Goal: Task Accomplishment & Management: Manage account settings

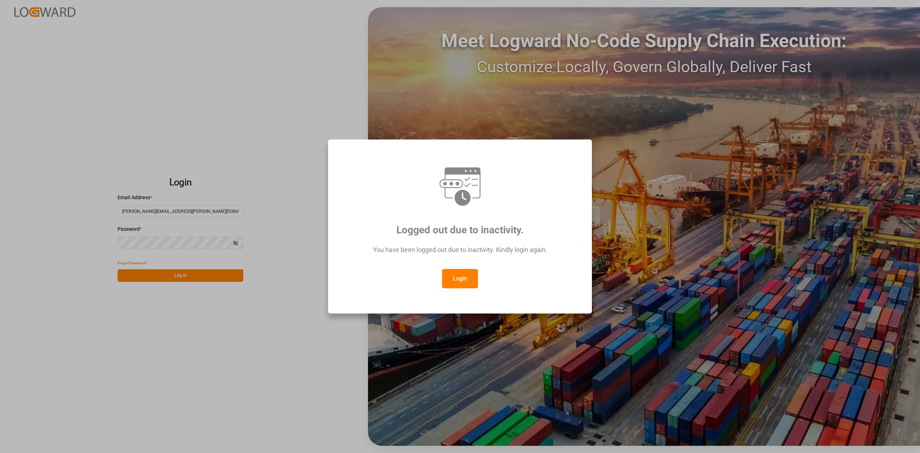
click at [458, 274] on button "Login" at bounding box center [460, 278] width 36 height 19
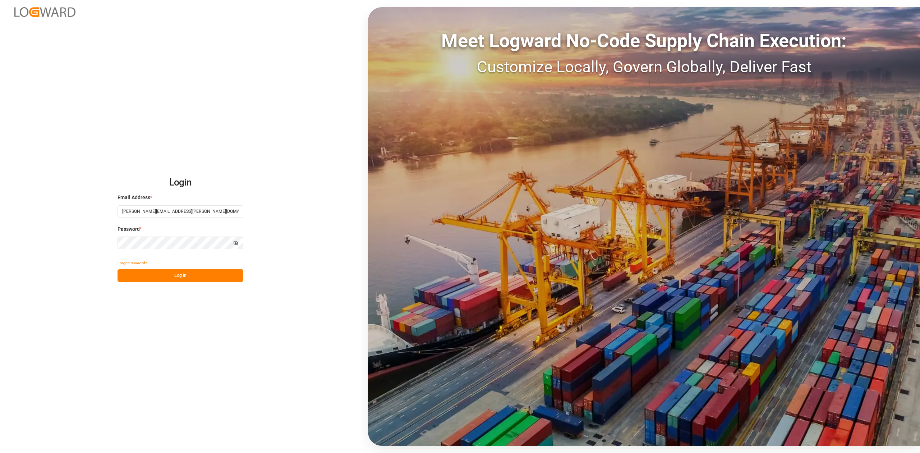
click at [182, 277] on button "Log In" at bounding box center [180, 275] width 126 height 13
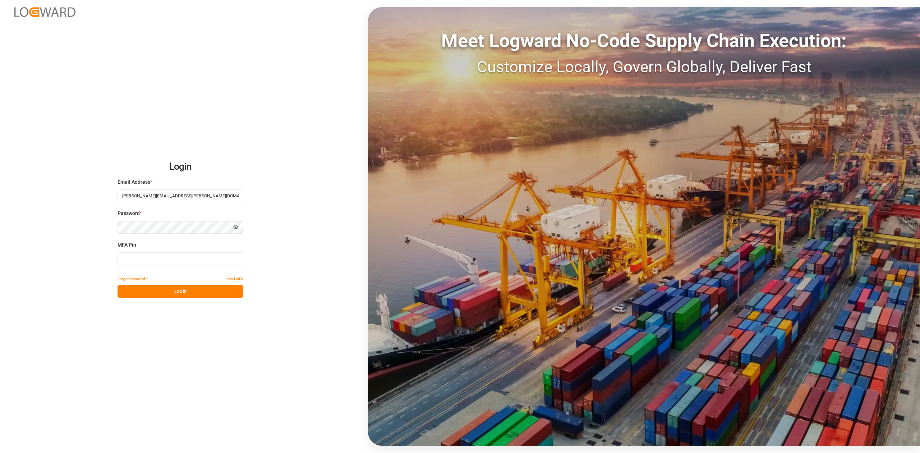
click at [209, 259] on input at bounding box center [180, 258] width 126 height 13
click at [207, 258] on input at bounding box center [180, 258] width 126 height 13
type input "229368"
click at [154, 286] on button "Log In" at bounding box center [180, 291] width 126 height 13
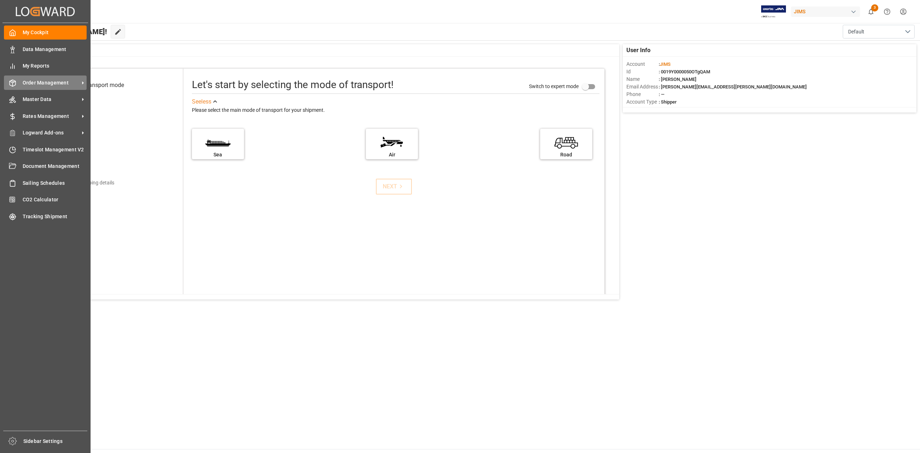
click at [61, 82] on span "Order Management" at bounding box center [51, 83] width 57 height 8
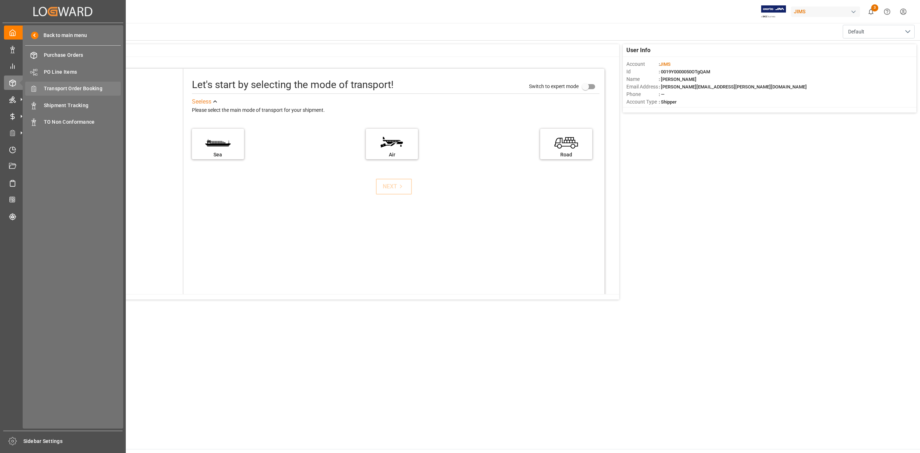
click at [96, 89] on span "Transport Order Booking" at bounding box center [82, 89] width 77 height 8
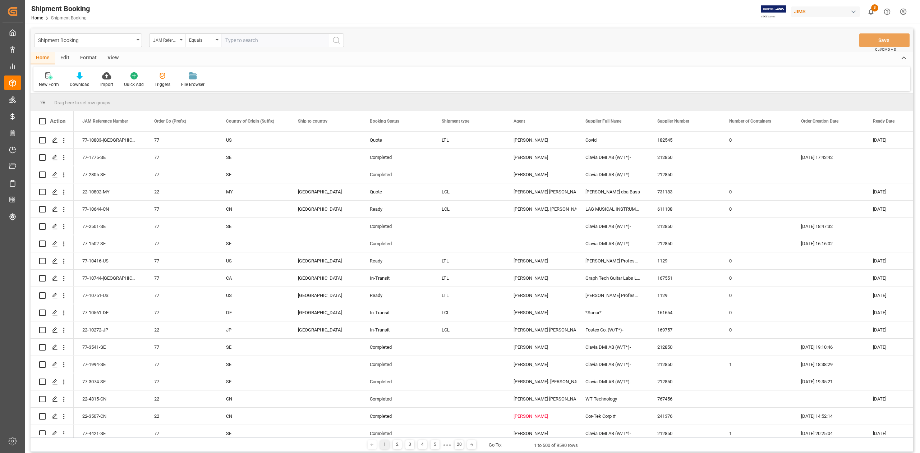
click at [239, 39] on input "text" at bounding box center [275, 40] width 108 height 14
paste input "77-10531-ID"
type input "77-10531-ID"
click at [334, 42] on icon "search button" at bounding box center [336, 40] width 9 height 9
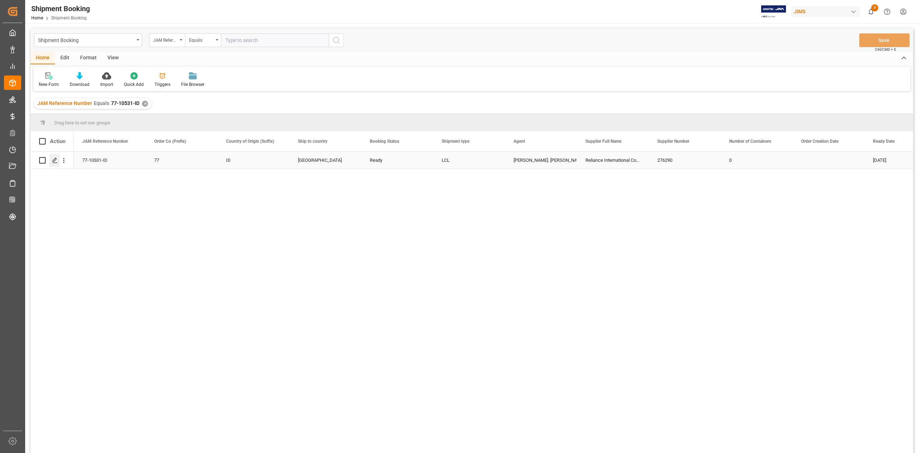
click at [56, 161] on icon "Press SPACE to select this row." at bounding box center [55, 160] width 6 height 6
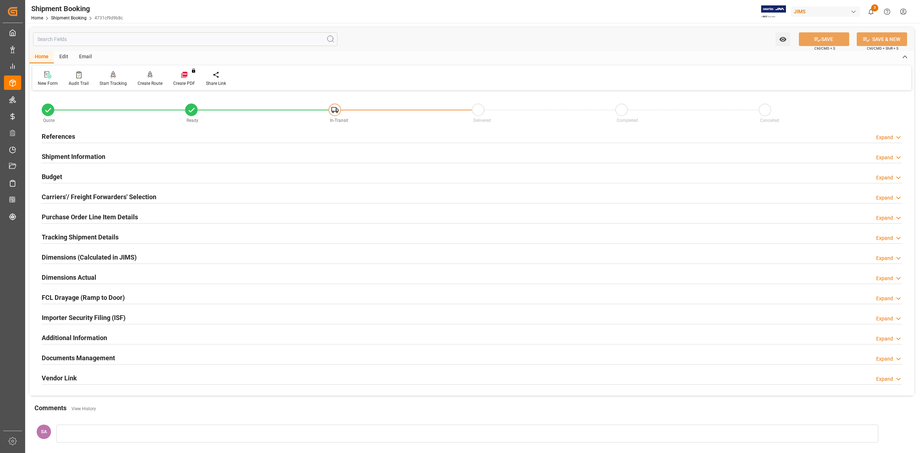
click at [61, 133] on h2 "References" at bounding box center [58, 136] width 33 height 10
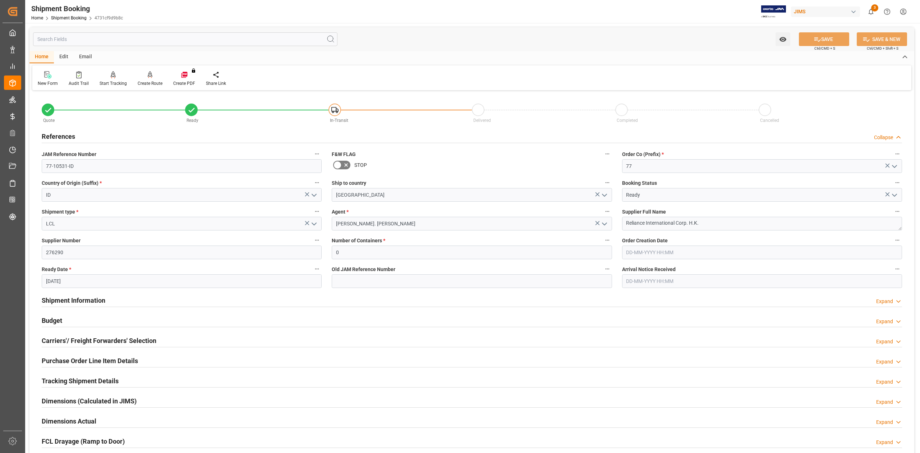
click at [75, 299] on h2 "Shipment Information" at bounding box center [74, 300] width 64 height 10
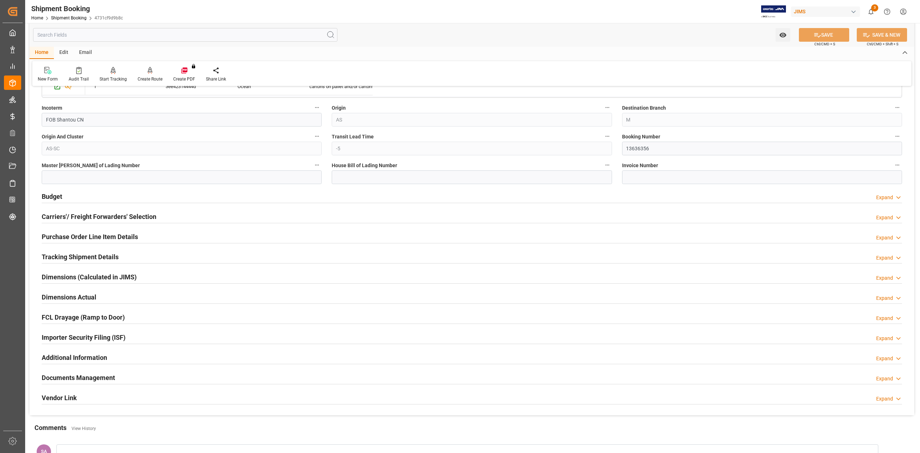
scroll to position [479, 0]
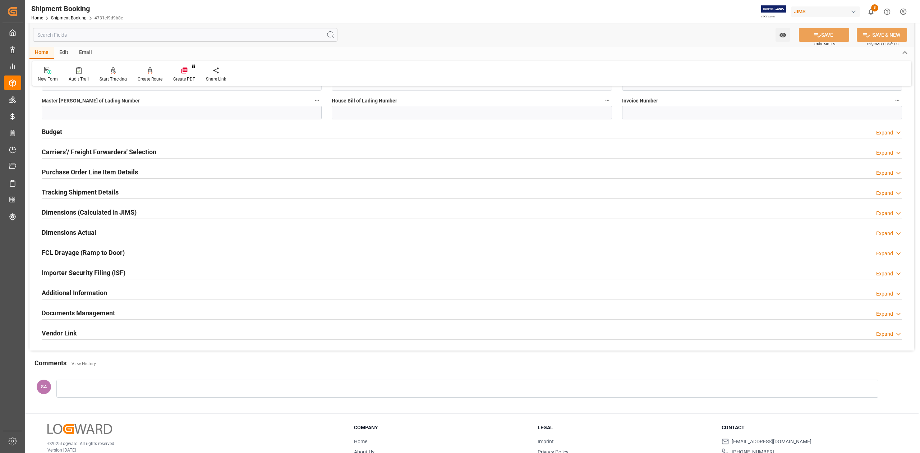
click at [127, 147] on div "Carriers'/ Freight Forwarders' Selection" at bounding box center [99, 151] width 115 height 14
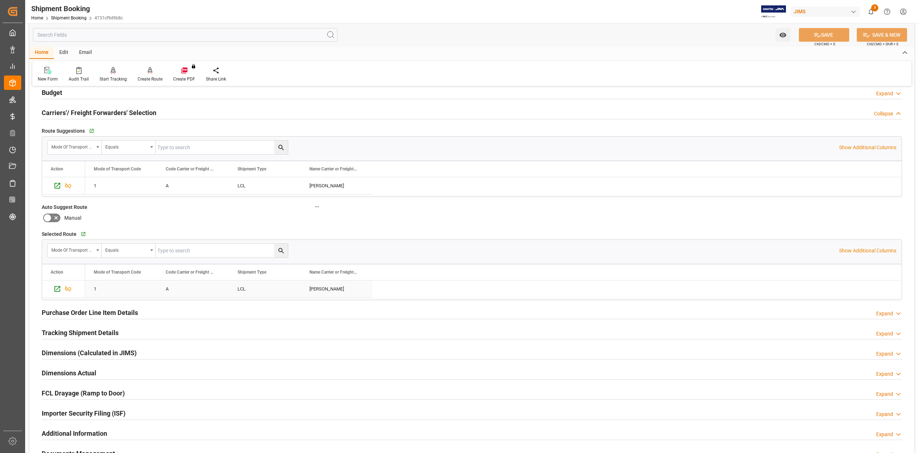
scroll to position [463, 0]
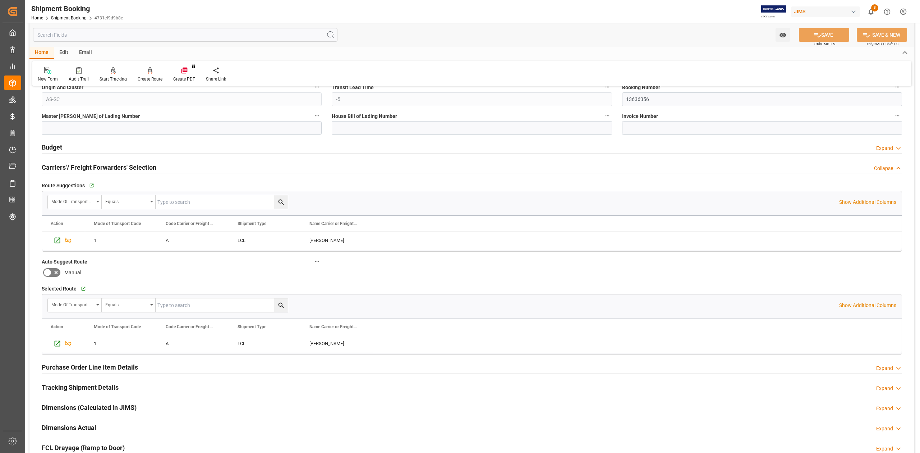
click at [55, 145] on h2 "Budget" at bounding box center [52, 147] width 20 height 10
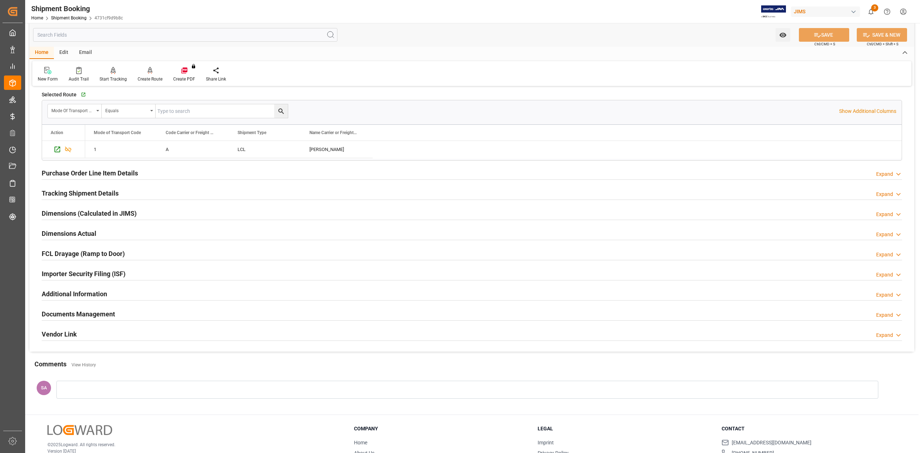
scroll to position [875, 0]
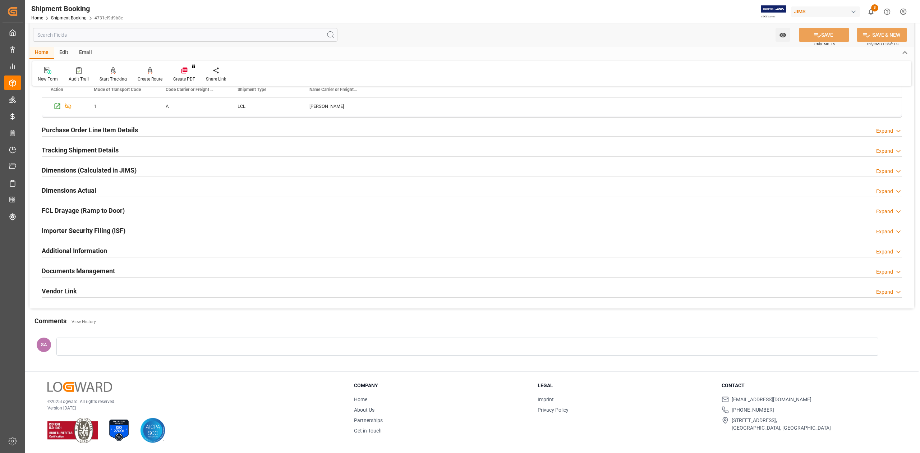
click at [50, 151] on h2 "Tracking Shipment Details" at bounding box center [80, 150] width 77 height 10
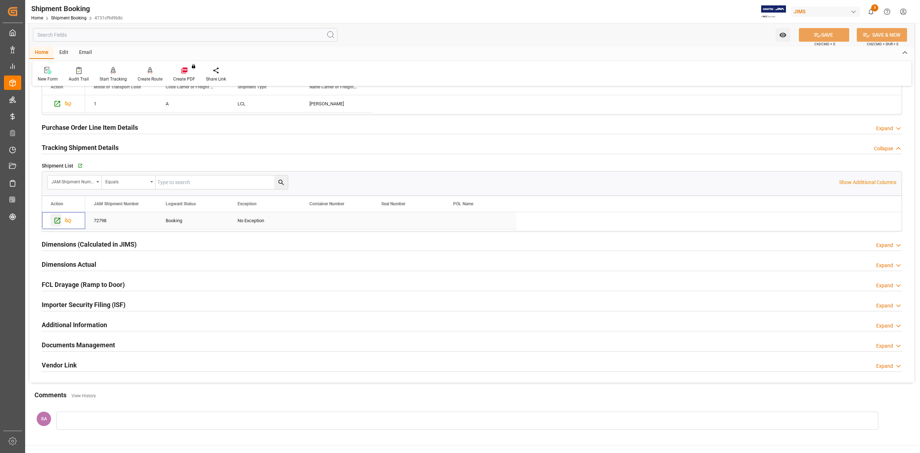
click at [59, 224] on icon "Press SPACE to select this row." at bounding box center [58, 221] width 8 height 8
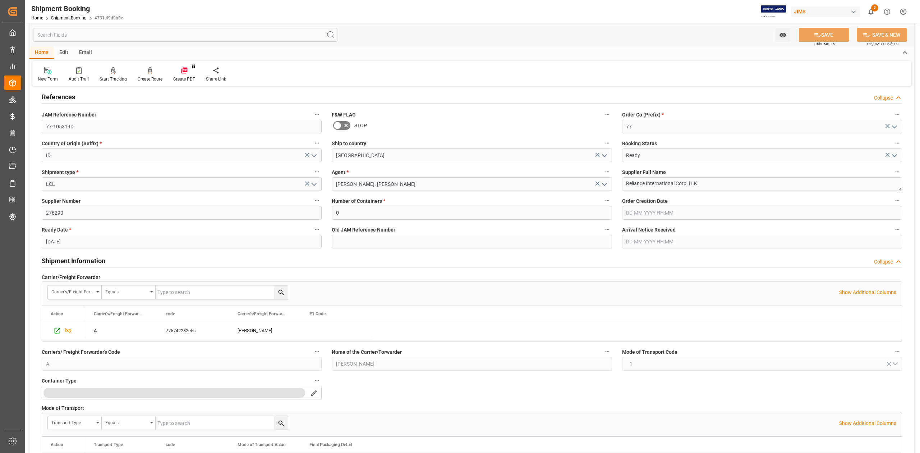
scroll to position [0, 0]
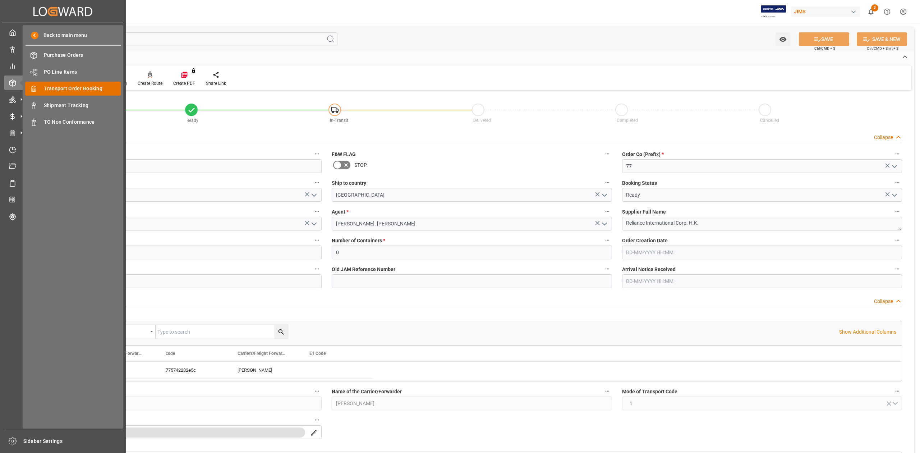
click at [88, 86] on span "Transport Order Booking" at bounding box center [82, 89] width 77 height 8
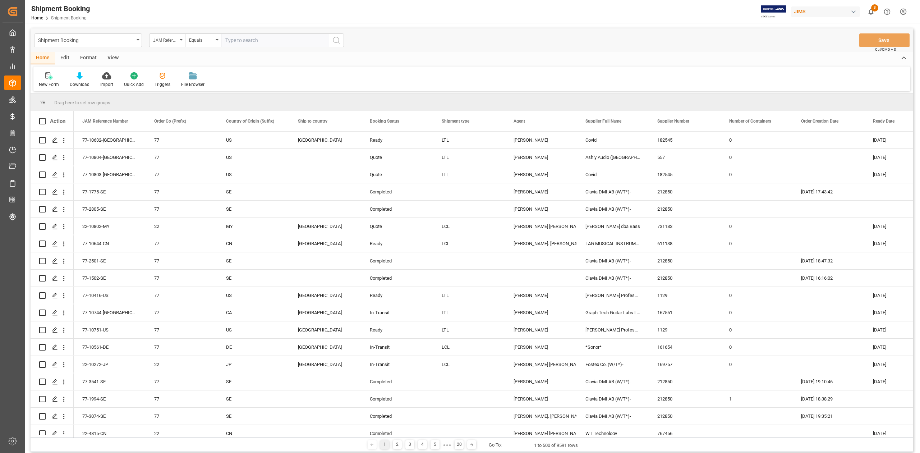
click at [263, 40] on input "text" at bounding box center [275, 40] width 108 height 14
paste input "77-9619-CN"
type input "77-9619-CN"
click at [338, 42] on circle "search button" at bounding box center [336, 40] width 6 height 6
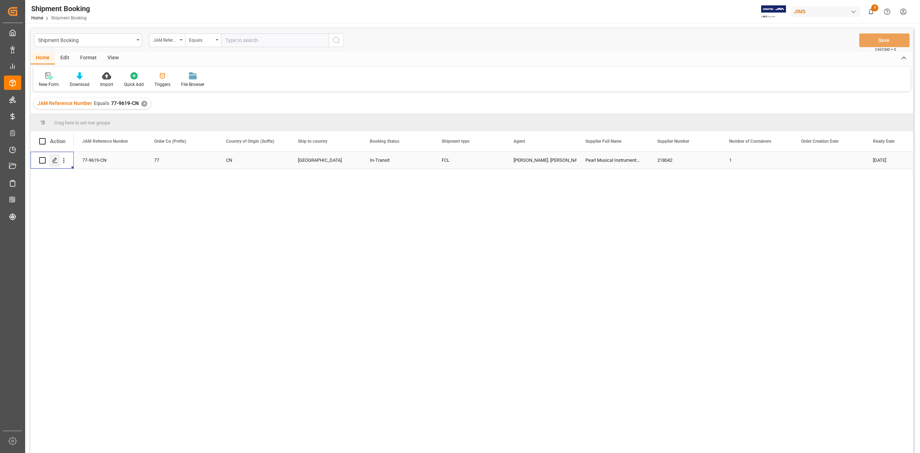
click at [56, 161] on icon "Press SPACE to select this row." at bounding box center [55, 160] width 6 height 6
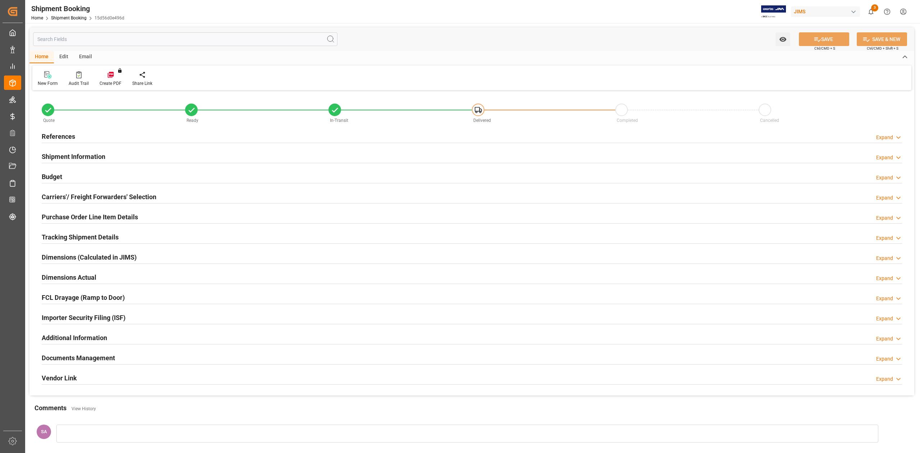
type input "1"
type input "80"
type input "31-07-2025"
type input "13-08-2025 00:00"
drag, startPoint x: 74, startPoint y: 134, endPoint x: 105, endPoint y: 139, distance: 31.9
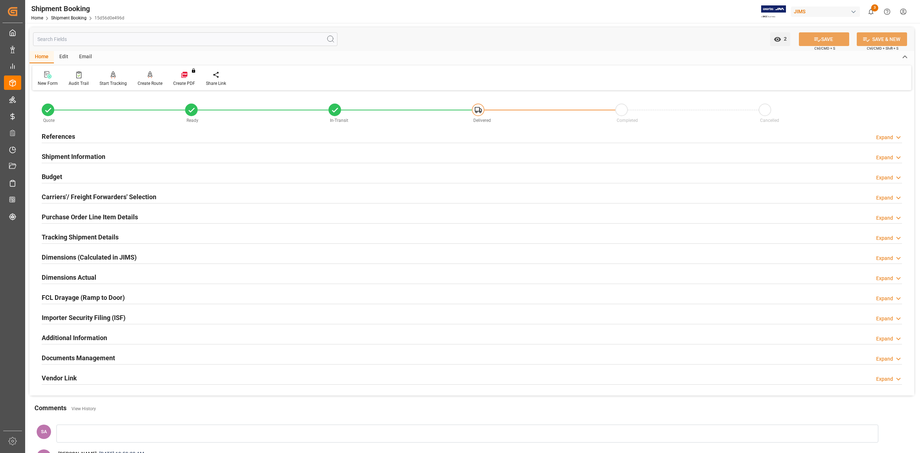
click at [74, 134] on h2 "References" at bounding box center [58, 136] width 33 height 10
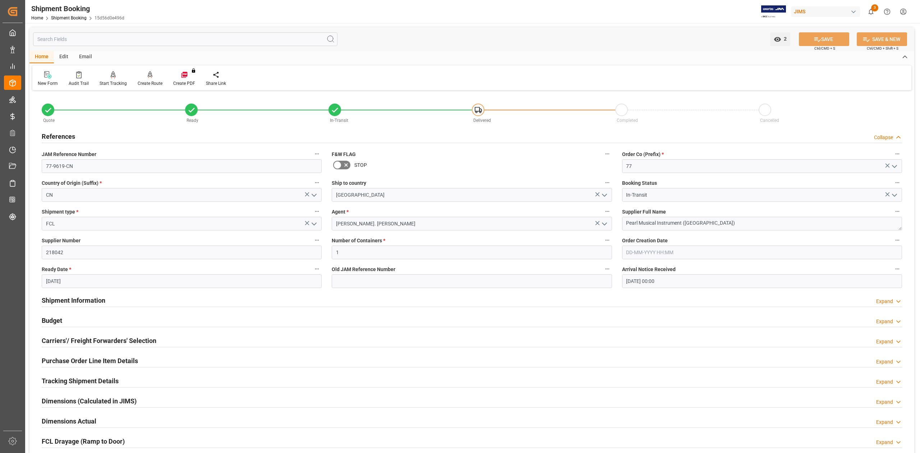
click at [78, 299] on h2 "Shipment Information" at bounding box center [74, 300] width 64 height 10
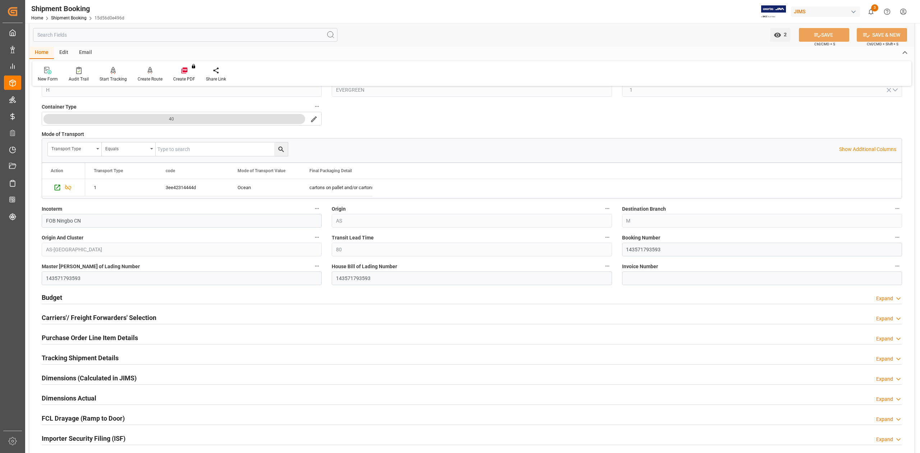
scroll to position [335, 0]
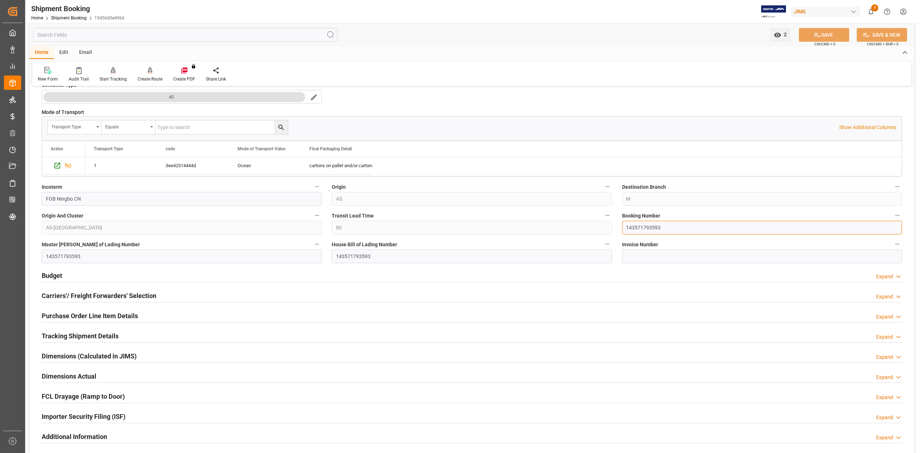
click at [644, 227] on input "143571793593" at bounding box center [762, 228] width 280 height 14
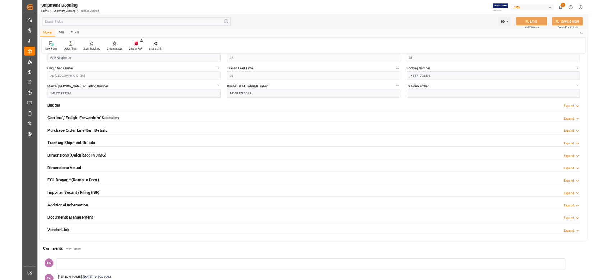
scroll to position [431, 0]
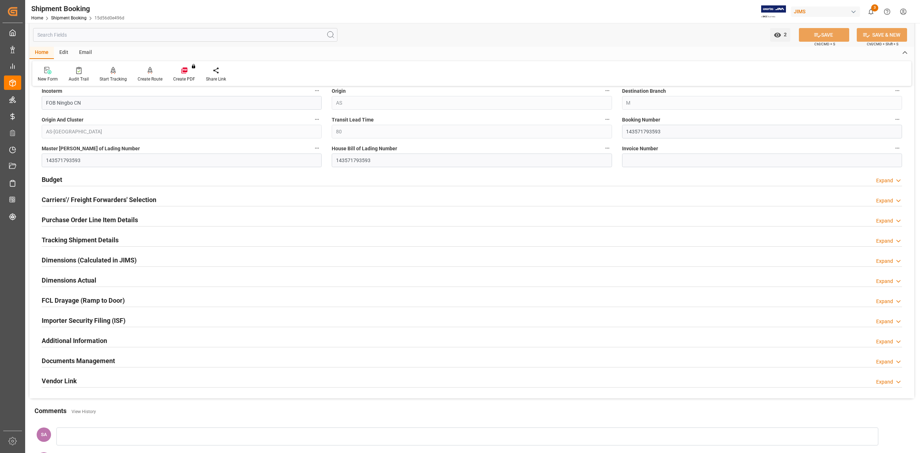
drag, startPoint x: 68, startPoint y: 237, endPoint x: 187, endPoint y: 272, distance: 123.7
click at [68, 237] on h2 "Tracking Shipment Details" at bounding box center [80, 240] width 77 height 10
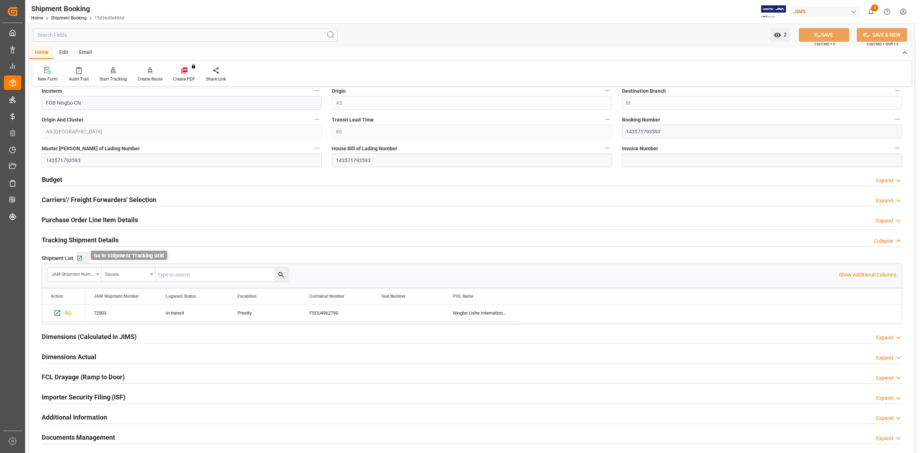
click at [81, 260] on icon "button" at bounding box center [80, 258] width 6 height 6
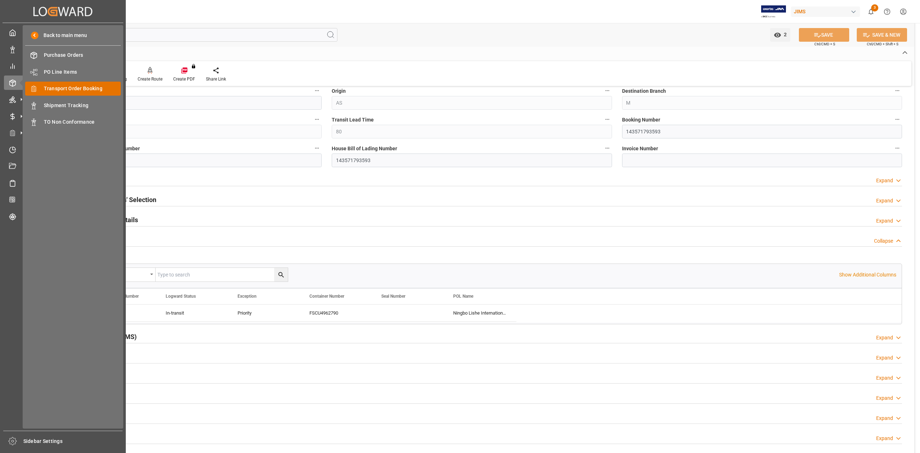
click at [89, 91] on span "Transport Order Booking" at bounding box center [82, 89] width 77 height 8
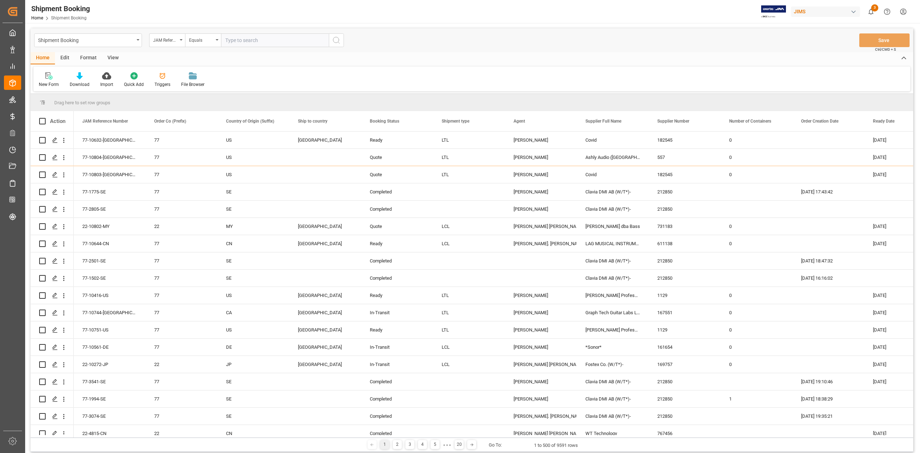
click at [272, 39] on input "text" at bounding box center [275, 40] width 108 height 14
type input "77-9620-ID"
click at [334, 41] on icon "search button" at bounding box center [336, 40] width 9 height 9
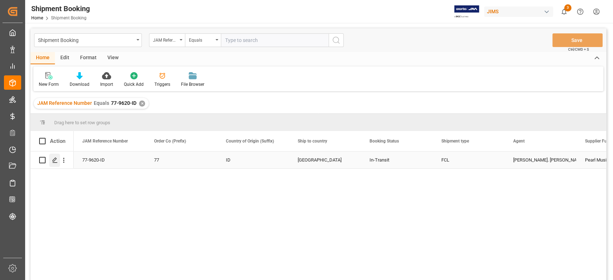
click at [53, 161] on polygon "Press SPACE to select this row." at bounding box center [55, 160] width 4 height 4
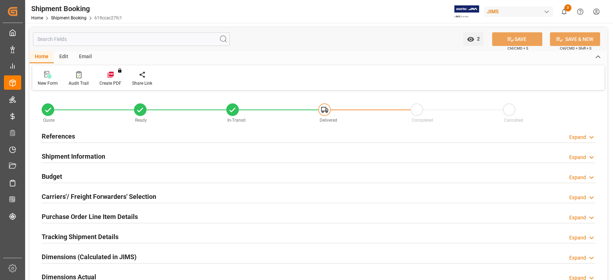
type input "50"
click at [98, 159] on h2 "Shipment Information" at bounding box center [74, 157] width 64 height 10
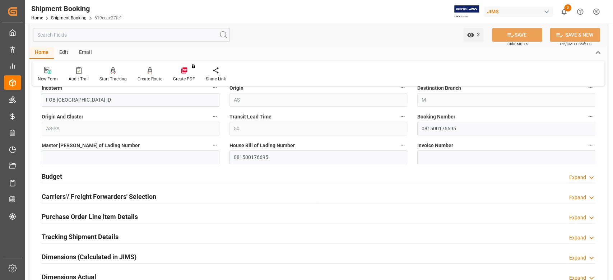
scroll to position [239, 0]
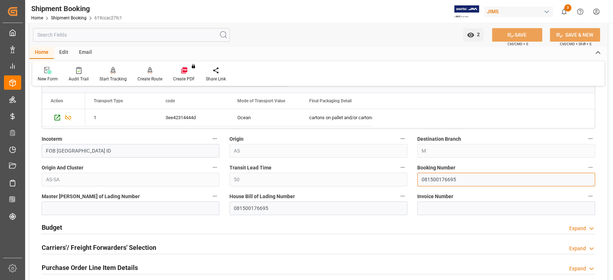
click at [448, 180] on input "081500176695" at bounding box center [506, 180] width 178 height 14
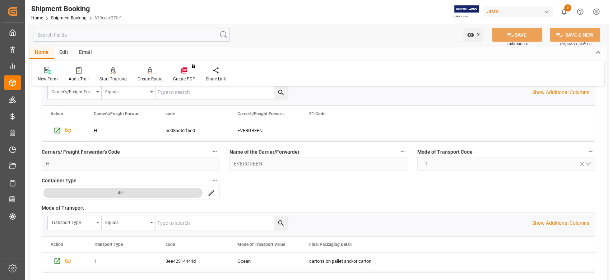
scroll to position [0, 0]
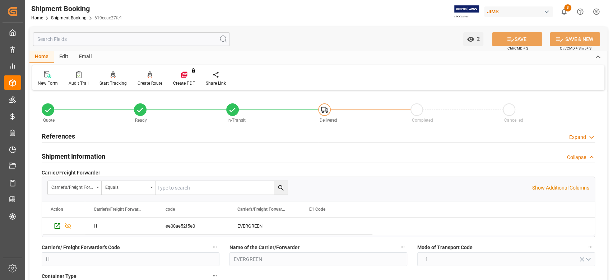
click at [65, 138] on h2 "References" at bounding box center [58, 136] width 33 height 10
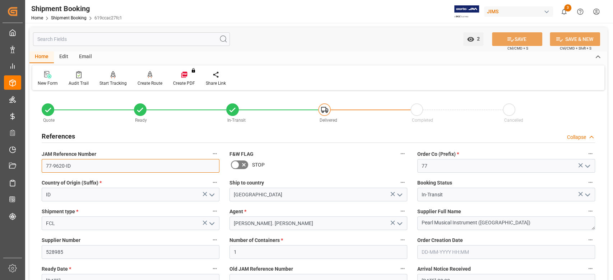
click at [86, 169] on input "77-9620-ID" at bounding box center [131, 166] width 178 height 14
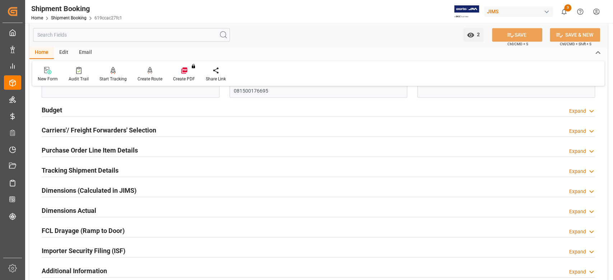
scroll to position [527, 0]
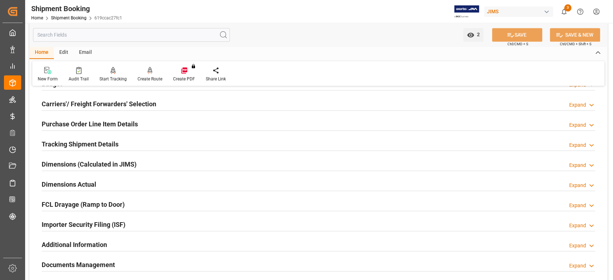
click at [63, 142] on h2 "Tracking Shipment Details" at bounding box center [80, 144] width 77 height 10
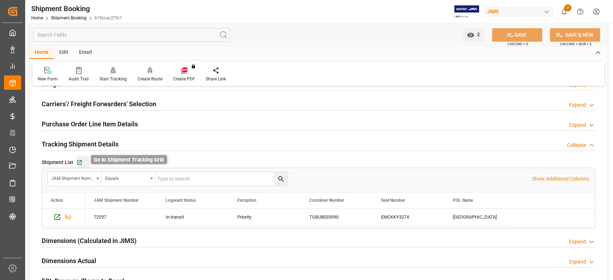
click at [80, 164] on icon "button" at bounding box center [80, 163] width 6 height 6
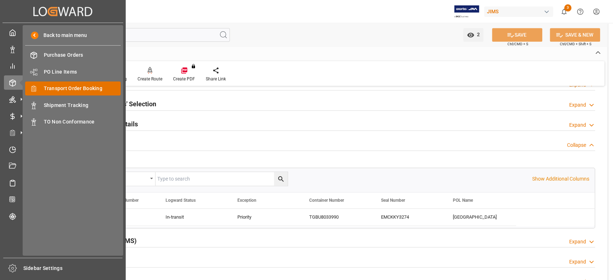
click at [74, 88] on span "Transport Order Booking" at bounding box center [82, 89] width 77 height 8
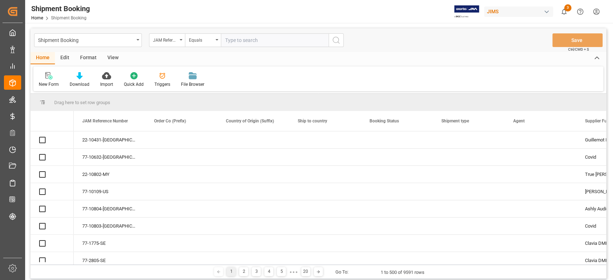
click at [267, 42] on input "text" at bounding box center [275, 40] width 108 height 14
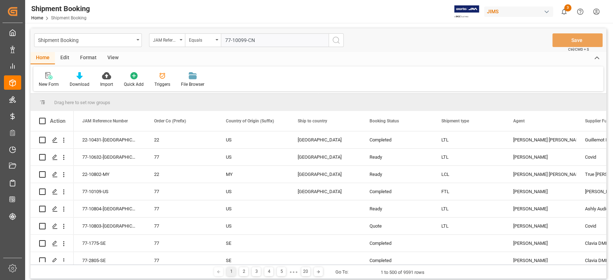
type input "77-10099-CN"
click at [334, 41] on icon "search button" at bounding box center [336, 40] width 9 height 9
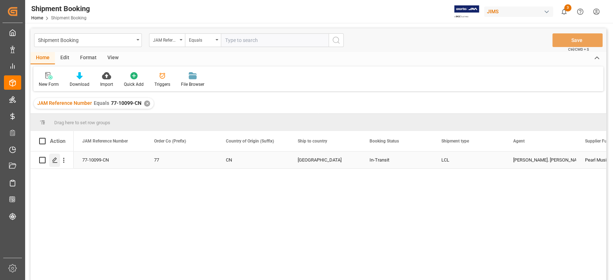
click at [58, 162] on div "Press SPACE to select this row." at bounding box center [54, 160] width 11 height 13
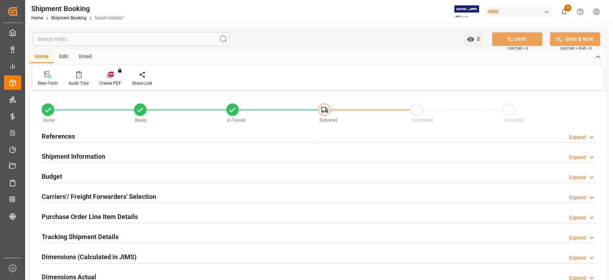
type input "0"
type input "58"
type input "31-07-2025"
type input "14-07-2025 00:00"
click at [75, 135] on div "References Expand" at bounding box center [319, 136] width 554 height 14
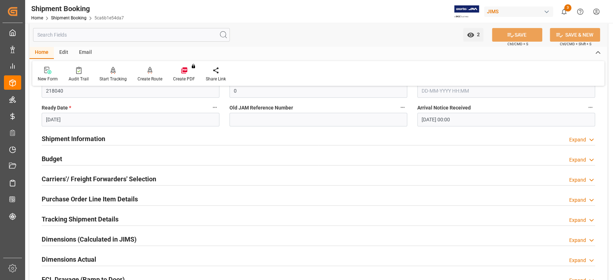
scroll to position [191, 0]
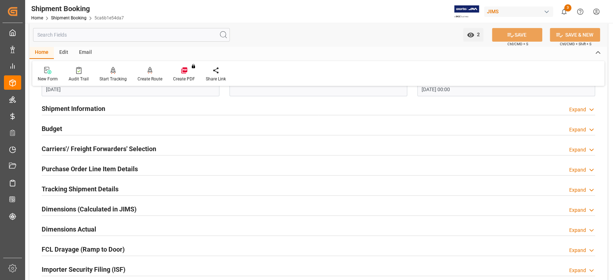
click at [85, 110] on h2 "Shipment Information" at bounding box center [74, 109] width 64 height 10
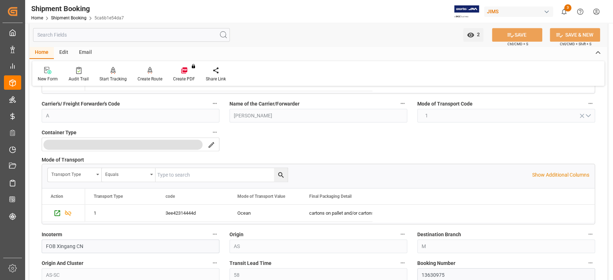
scroll to position [335, 0]
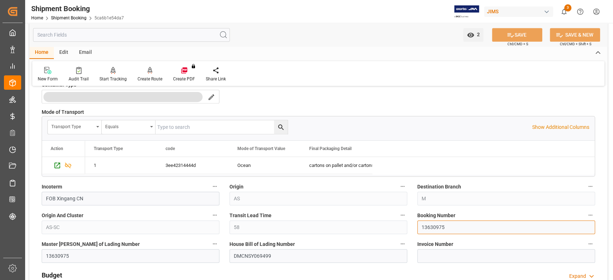
click at [436, 226] on input "13630975" at bounding box center [506, 228] width 178 height 14
click at [381, 238] on div "House Bill of Lading Number DMCNSY069499" at bounding box center [319, 251] width 188 height 29
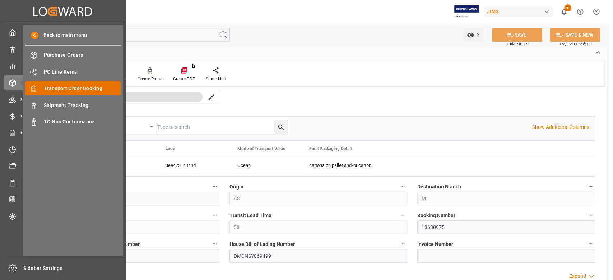
click at [69, 88] on span "Transport Order Booking" at bounding box center [82, 89] width 77 height 8
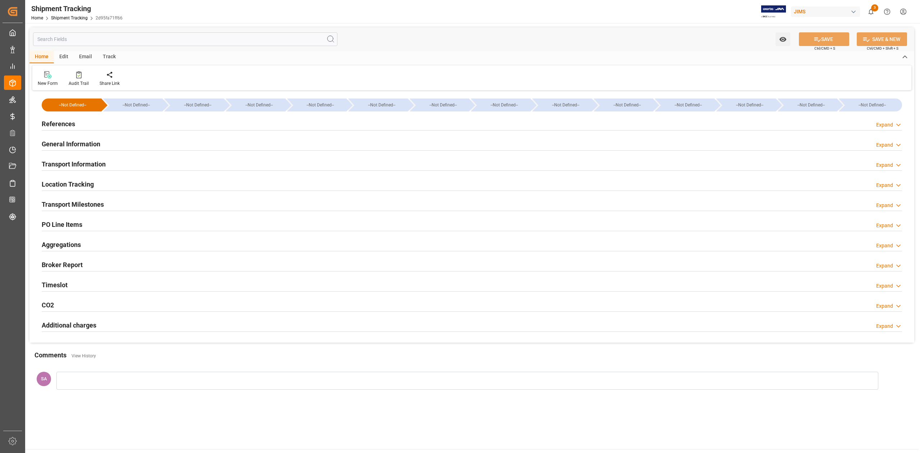
type input "11-09-2025 00:00"
type input "12-09-2025 00:00"
type input "16-09-2025 00:00"
type input "28-11-2025 00:00"
drag, startPoint x: 84, startPoint y: 206, endPoint x: 164, endPoint y: 213, distance: 80.5
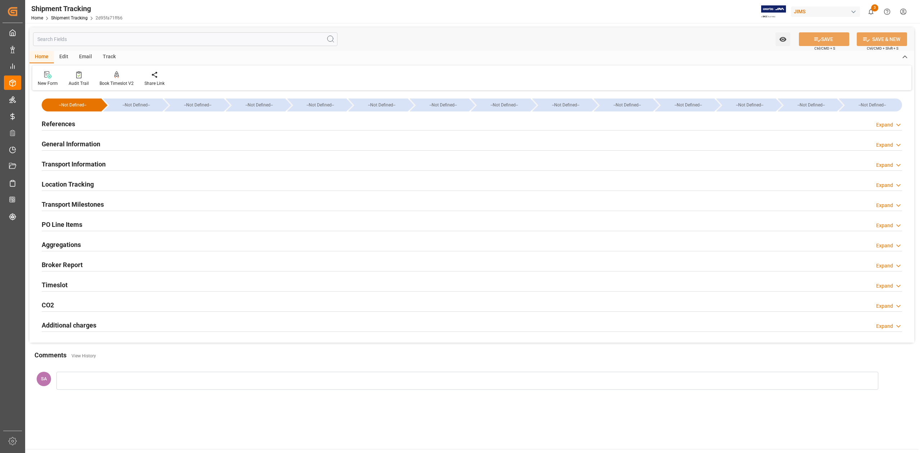
click at [85, 205] on h2 "Transport Milestones" at bounding box center [73, 204] width 62 height 10
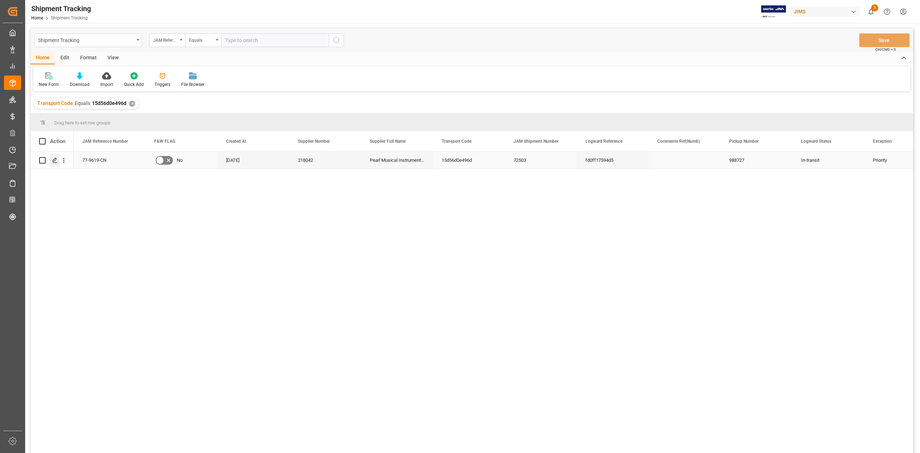
click at [56, 160] on icon "Press SPACE to select this row." at bounding box center [55, 160] width 6 height 6
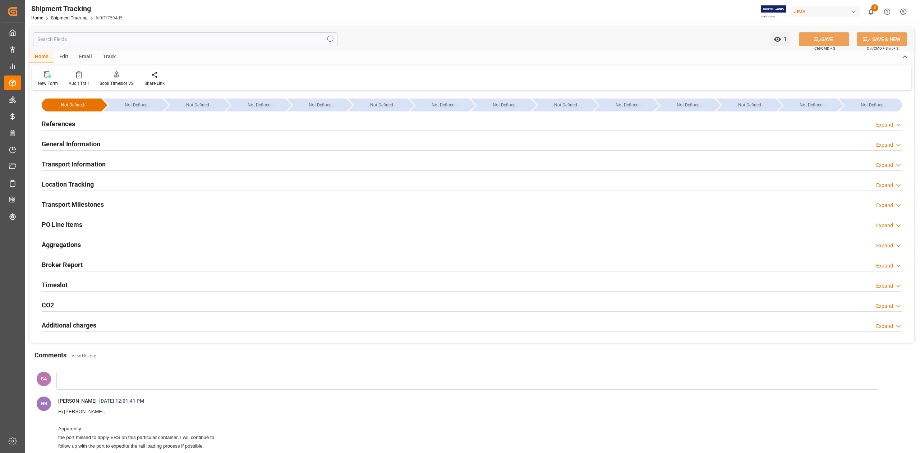
click at [68, 122] on h2 "References" at bounding box center [58, 124] width 33 height 10
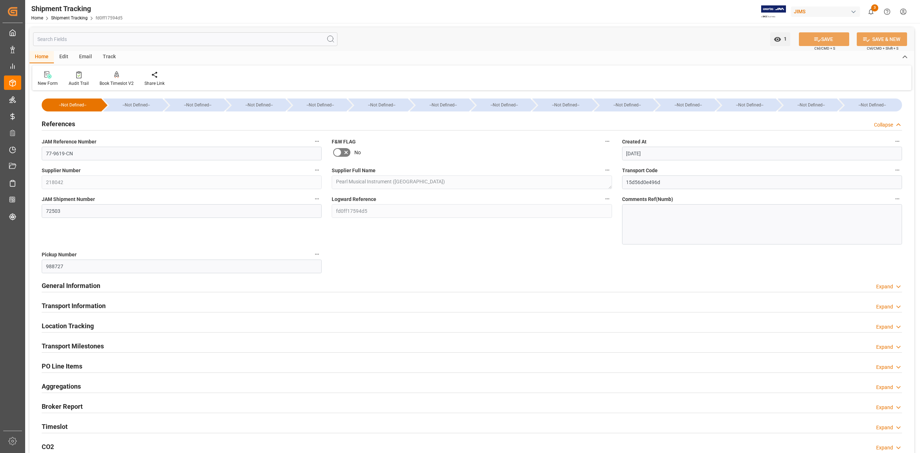
click at [68, 122] on h2 "References" at bounding box center [58, 124] width 33 height 10
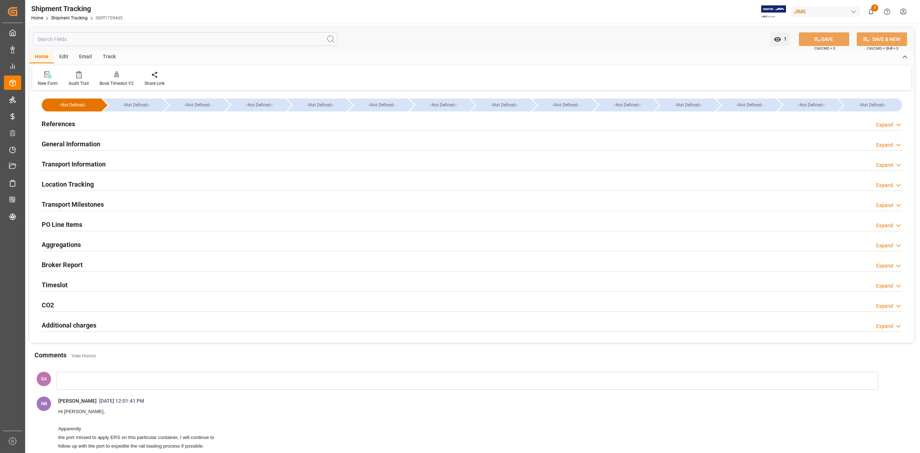
click at [94, 202] on h2 "Transport Milestones" at bounding box center [73, 204] width 62 height 10
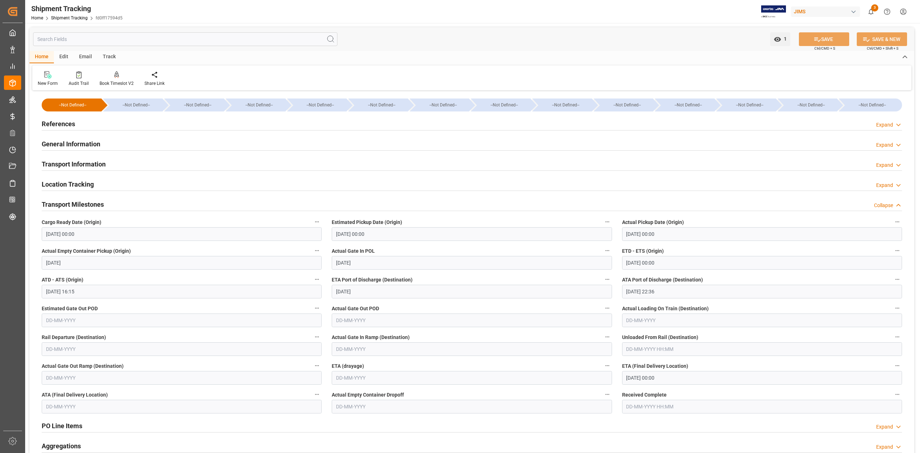
click at [691, 231] on input "05-08-2025 00:00" at bounding box center [762, 234] width 280 height 14
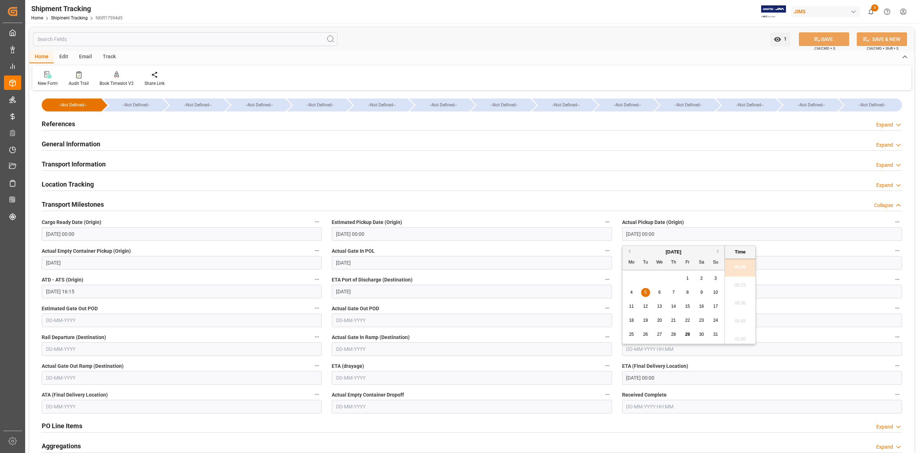
click at [691, 231] on input "05-08-2025 00:00" at bounding box center [762, 234] width 280 height 14
drag, startPoint x: 697, startPoint y: 379, endPoint x: 686, endPoint y: 379, distance: 11.1
click at [697, 379] on input "02-09-2025 00:00" at bounding box center [762, 378] width 280 height 14
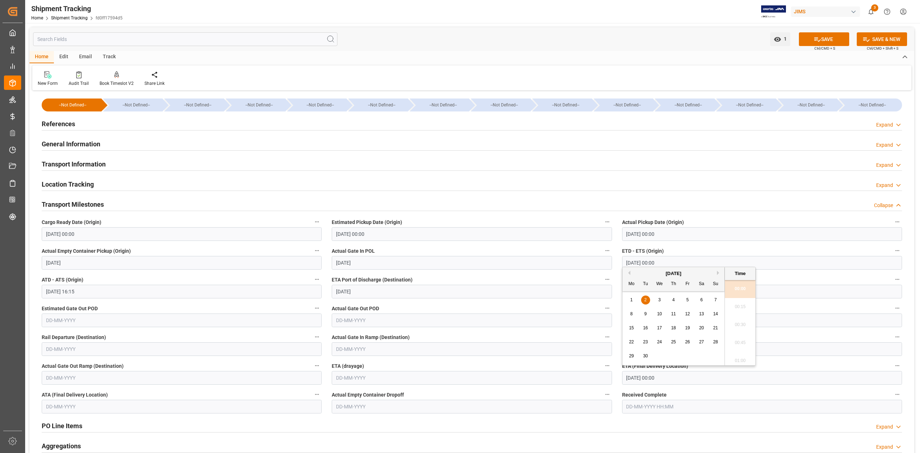
click at [683, 379] on input "02-09-2025 00:00" at bounding box center [762, 378] width 280 height 14
click at [672, 313] on span "11" at bounding box center [673, 313] width 5 height 5
type input "11-09-2025 00:00"
click at [833, 35] on button "SAVE" at bounding box center [824, 39] width 50 height 14
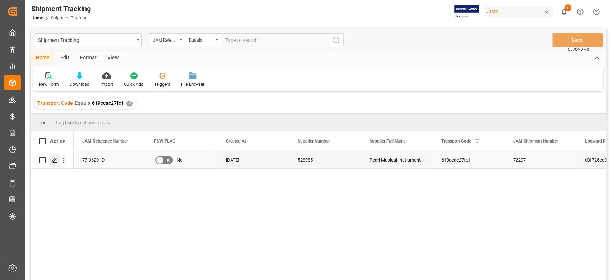
click at [56, 161] on icon "Press SPACE to select this row." at bounding box center [55, 160] width 6 height 6
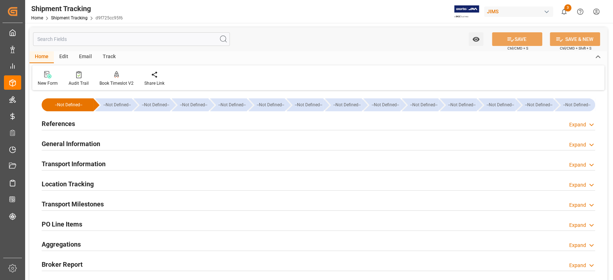
type input "[DATE] 00:00"
type input "31-07-2025 00:00"
type input "07-09-2025"
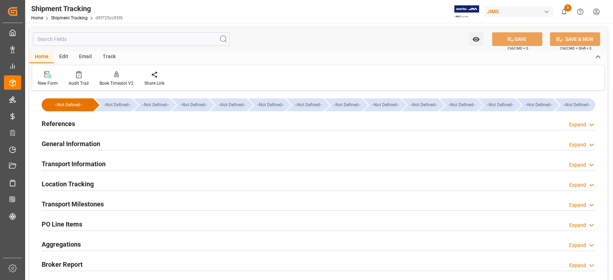
click at [96, 203] on h2 "Transport Milestones" at bounding box center [73, 204] width 62 height 10
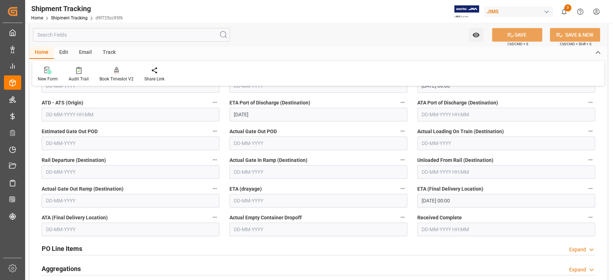
scroll to position [191, 0]
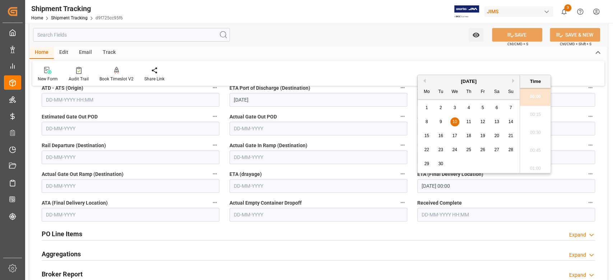
click at [471, 183] on input "10-09-2025 00:00" at bounding box center [506, 186] width 178 height 14
click at [430, 150] on div "22" at bounding box center [426, 150] width 9 height 9
type input "22-09-2025 00:00"
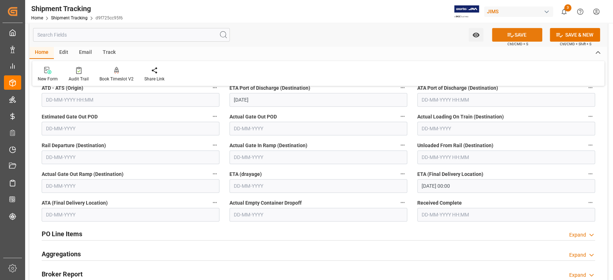
click at [530, 34] on button "SAVE" at bounding box center [517, 35] width 50 height 14
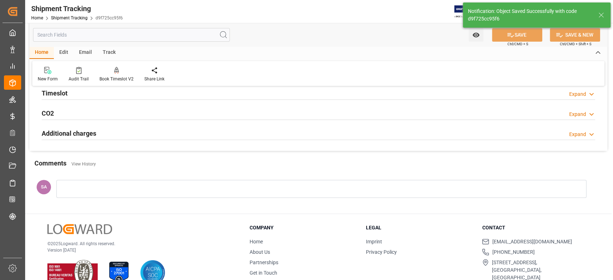
scroll to position [0, 0]
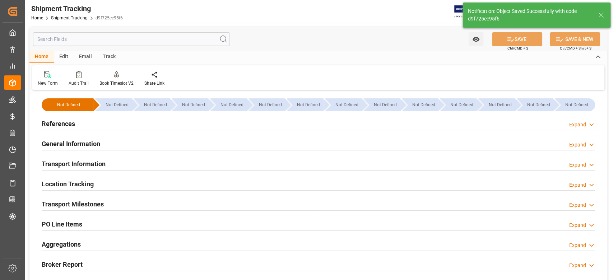
click at [63, 126] on h2 "References" at bounding box center [58, 124] width 33 height 10
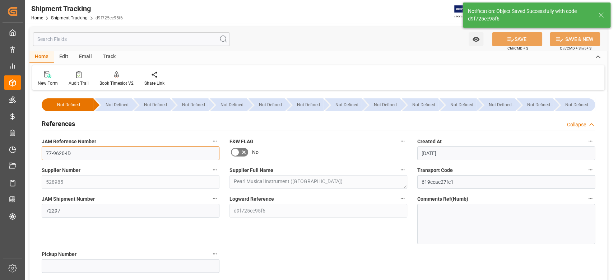
click at [87, 153] on input "77-9620-ID" at bounding box center [131, 154] width 178 height 14
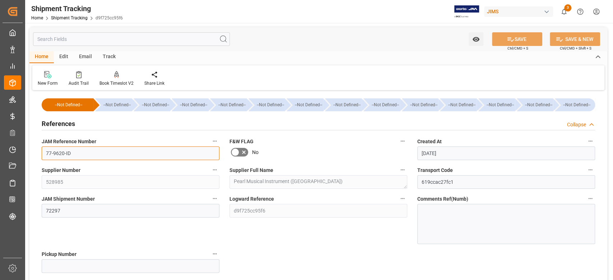
click at [87, 153] on input "77-9620-ID" at bounding box center [131, 154] width 178 height 14
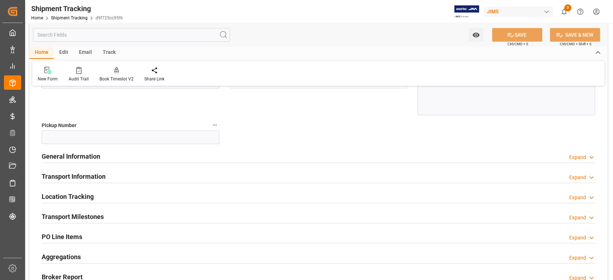
scroll to position [144, 0]
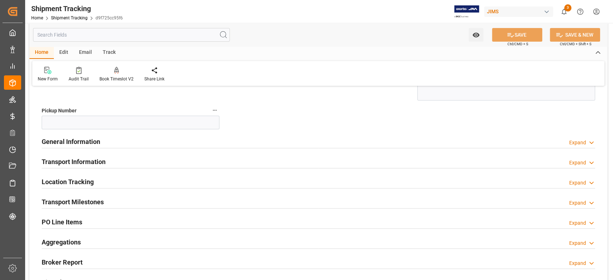
click at [87, 162] on h2 "Transport Information" at bounding box center [74, 162] width 64 height 10
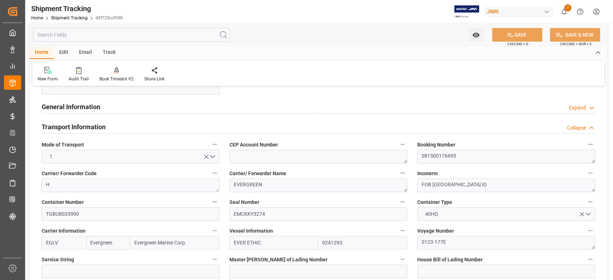
scroll to position [96, 0]
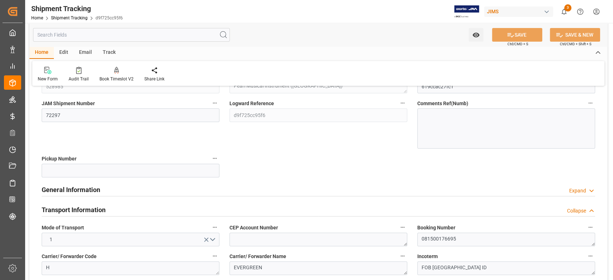
click at [98, 210] on h2 "Transport Information" at bounding box center [74, 210] width 64 height 10
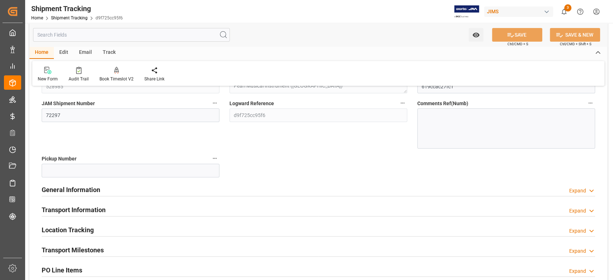
click at [101, 247] on h2 "Transport Milestones" at bounding box center [73, 250] width 62 height 10
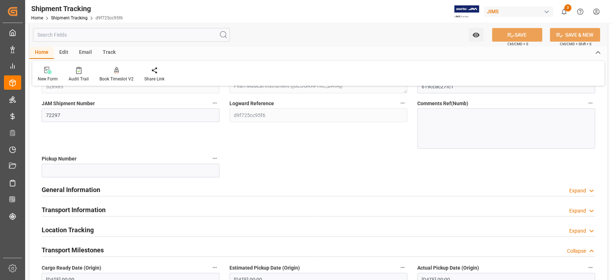
scroll to position [191, 0]
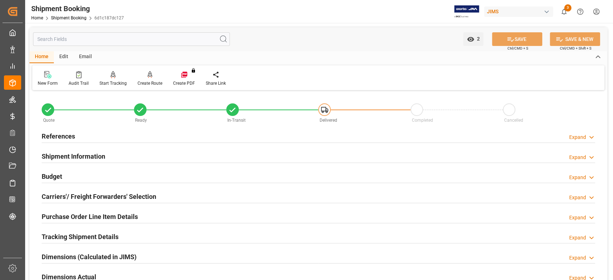
click at [77, 154] on h2 "Shipment Information" at bounding box center [74, 157] width 64 height 10
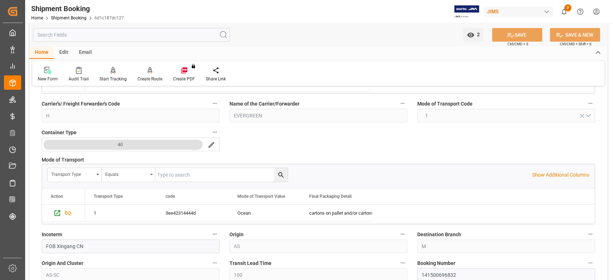
scroll to position [191, 0]
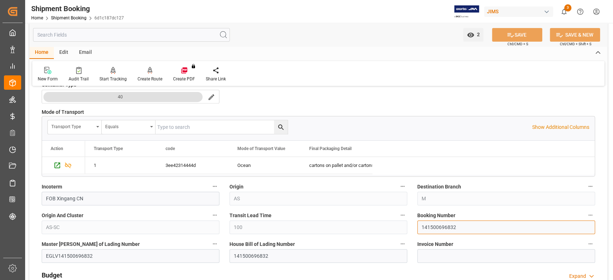
click at [436, 226] on input "141500696832" at bounding box center [506, 228] width 178 height 14
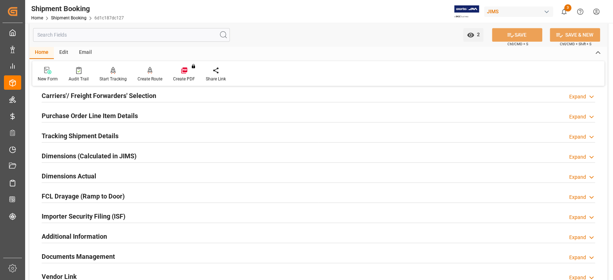
scroll to position [431, 0]
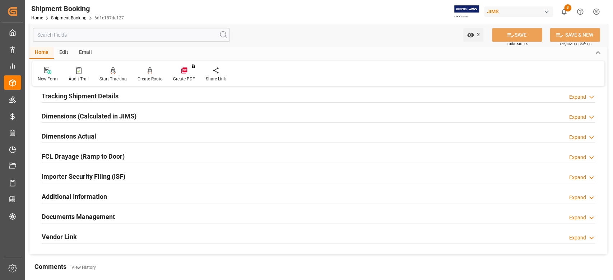
click at [46, 98] on h2 "Tracking Shipment Details" at bounding box center [80, 96] width 77 height 10
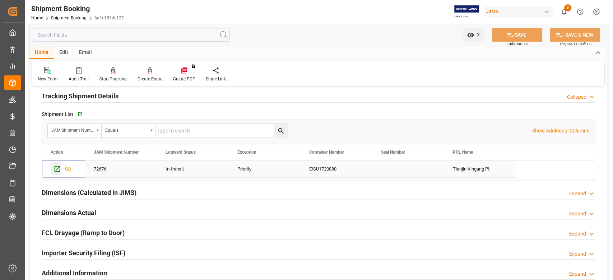
click at [57, 171] on icon "Press SPACE to select this row." at bounding box center [58, 169] width 6 height 6
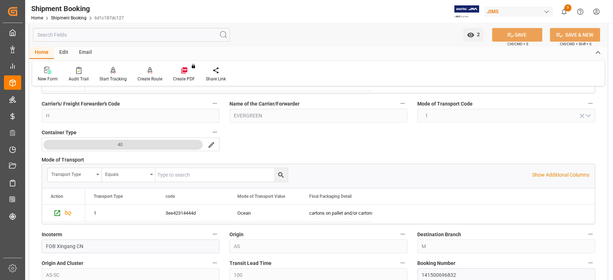
scroll to position [0, 0]
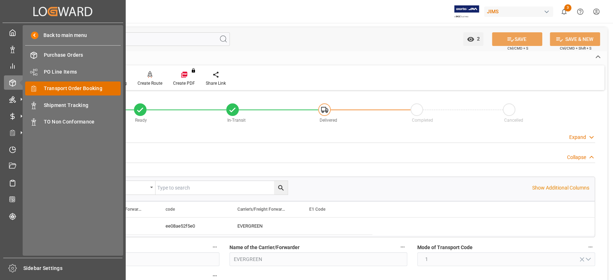
click at [72, 90] on span "Transport Order Booking" at bounding box center [82, 89] width 77 height 8
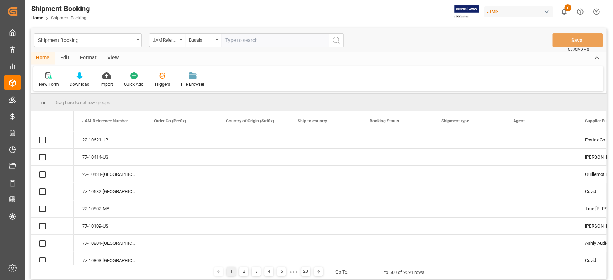
click at [271, 40] on input "text" at bounding box center [275, 40] width 108 height 14
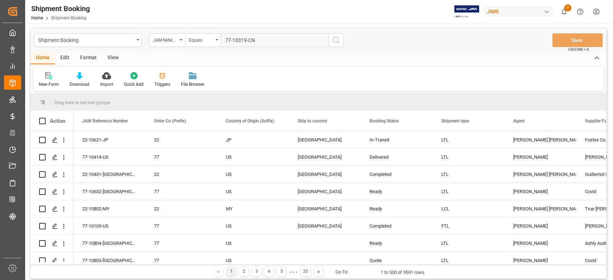
type input "77-10319-CN"
click at [339, 43] on line "search button" at bounding box center [338, 42] width 1 height 1
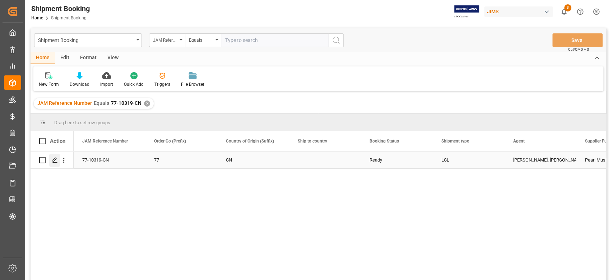
click at [54, 162] on icon "Press SPACE to select this row." at bounding box center [55, 160] width 6 height 6
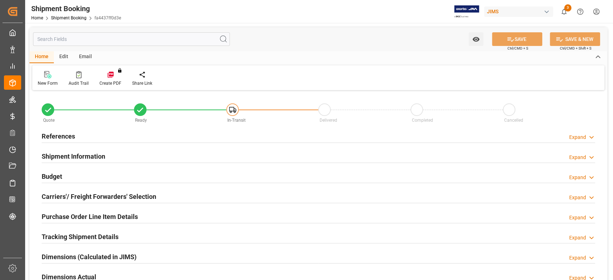
type input "112"
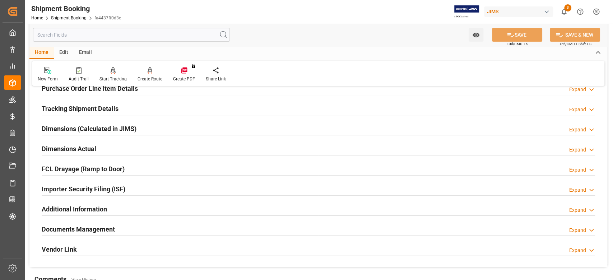
scroll to position [144, 0]
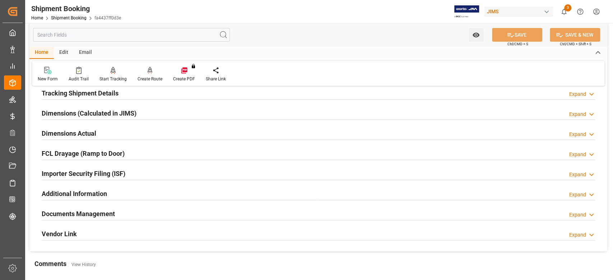
click at [77, 90] on h2 "Tracking Shipment Details" at bounding box center [80, 93] width 77 height 10
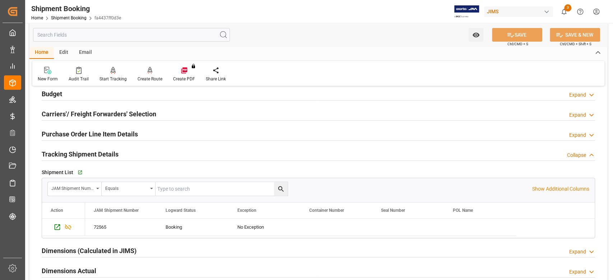
scroll to position [48, 0]
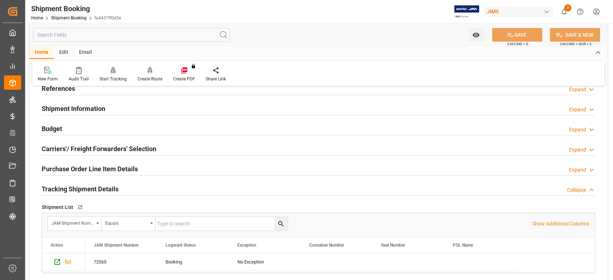
click at [83, 108] on h2 "Shipment Information" at bounding box center [74, 109] width 64 height 10
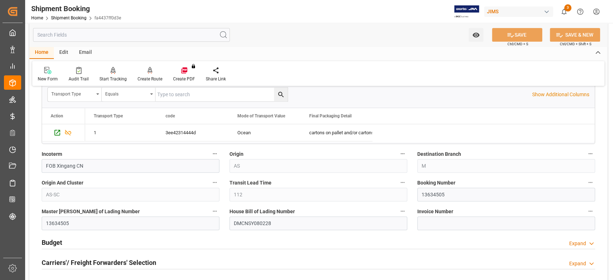
scroll to position [239, 0]
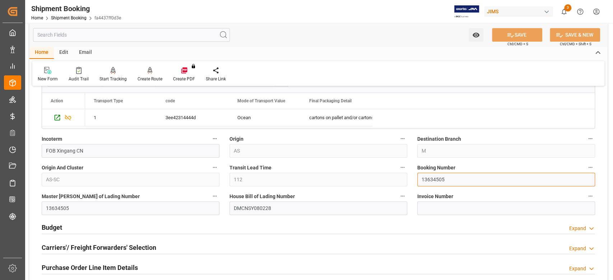
click at [439, 177] on input "13634505" at bounding box center [506, 180] width 178 height 14
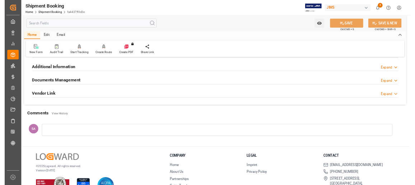
scroll to position [625, 0]
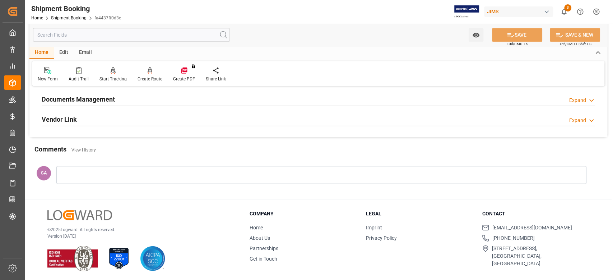
click at [68, 179] on div at bounding box center [321, 175] width 530 height 18
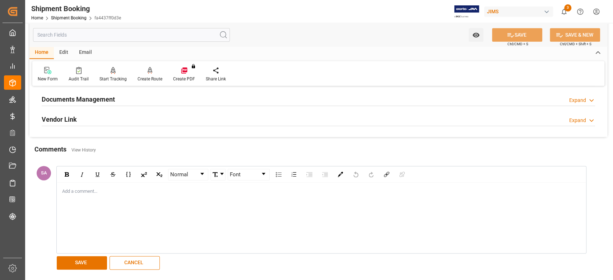
click at [573, 154] on div "Comments View History" at bounding box center [318, 150] width 568 height 12
click at [130, 264] on button "CANCEL" at bounding box center [135, 263] width 50 height 14
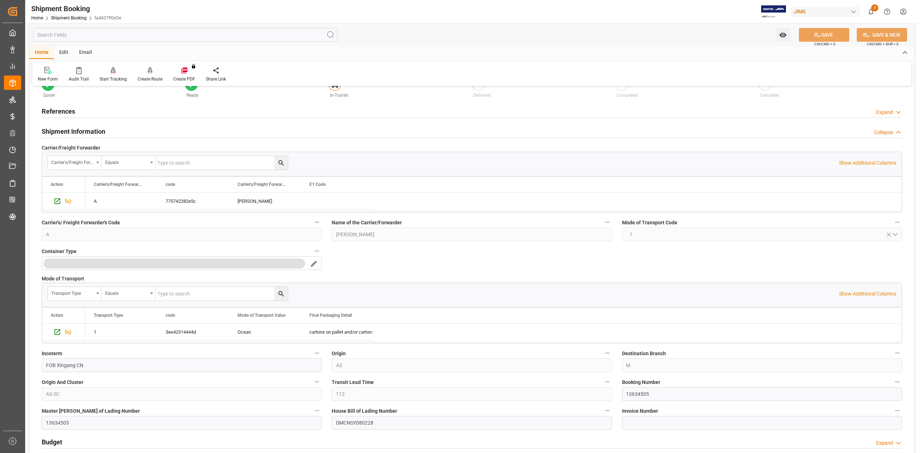
scroll to position [0, 0]
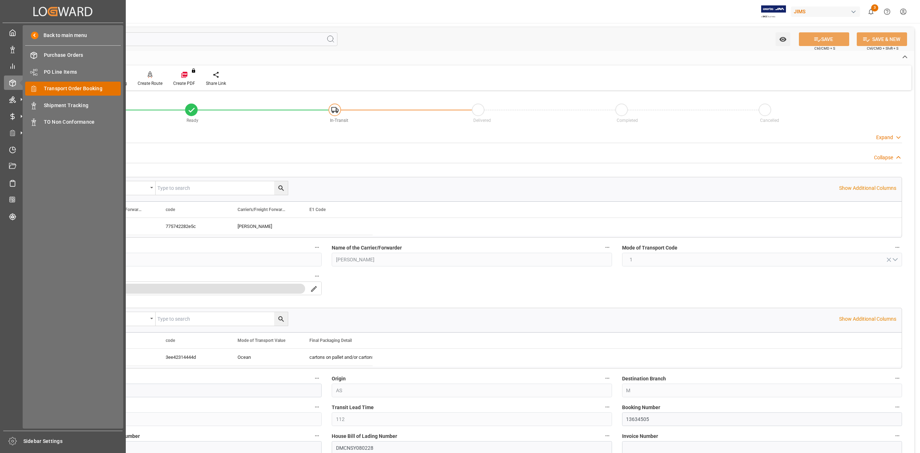
click at [74, 88] on span "Transport Order Booking" at bounding box center [82, 89] width 77 height 8
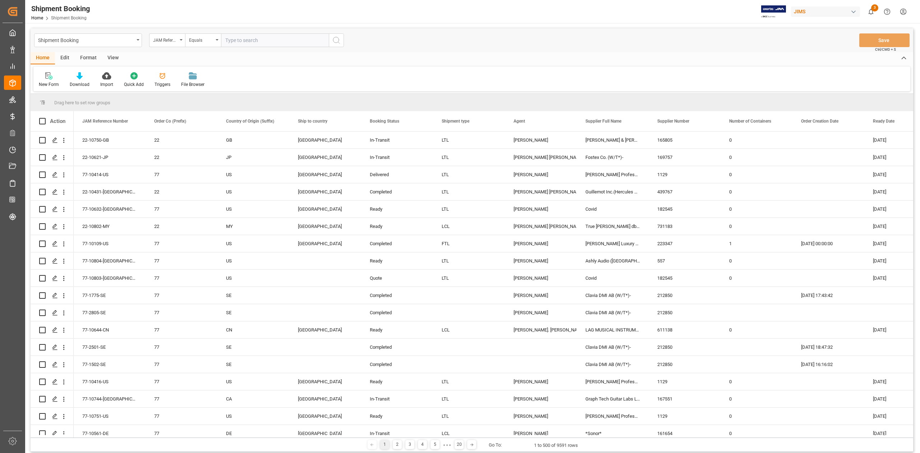
click at [253, 42] on input "text" at bounding box center [275, 40] width 108 height 14
type input "77-10483-BE"
click at [331, 41] on button "search button" at bounding box center [336, 40] width 15 height 14
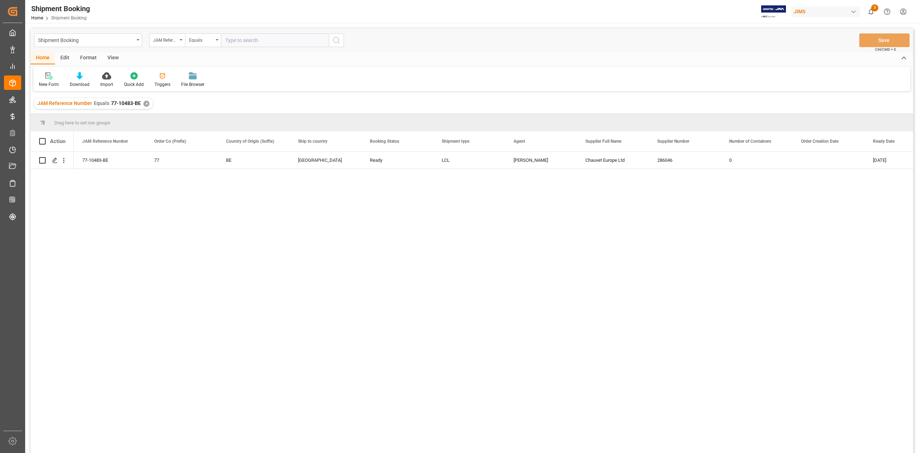
click at [143, 103] on div "✕" at bounding box center [146, 104] width 6 height 6
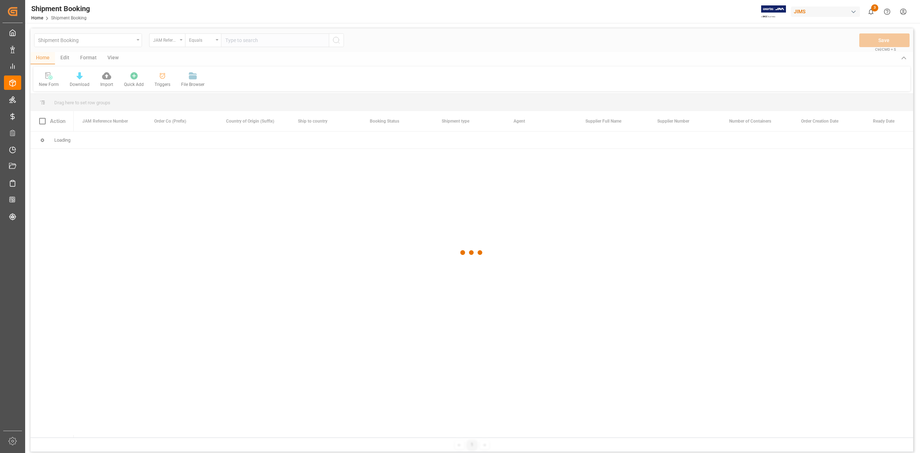
click at [247, 42] on div at bounding box center [472, 252] width 882 height 448
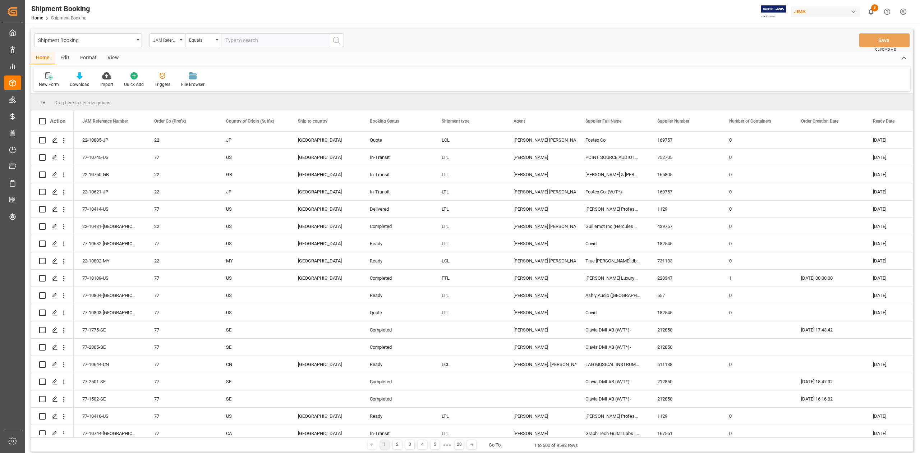
click at [249, 41] on input "text" at bounding box center [275, 40] width 108 height 14
paste input "77-10150-CN"
type input "77-10150-CN"
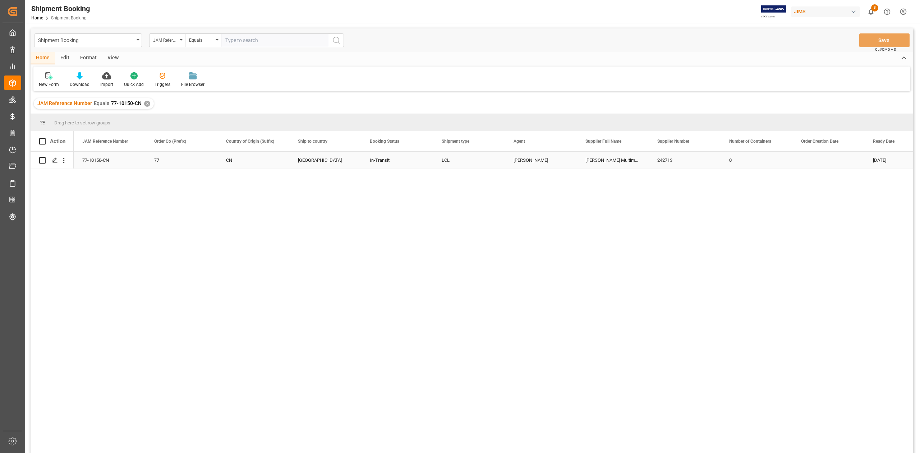
click at [587, 164] on div "Harman Multimedia China" at bounding box center [613, 160] width 72 height 17
click at [145, 102] on div "✕" at bounding box center [147, 104] width 6 height 6
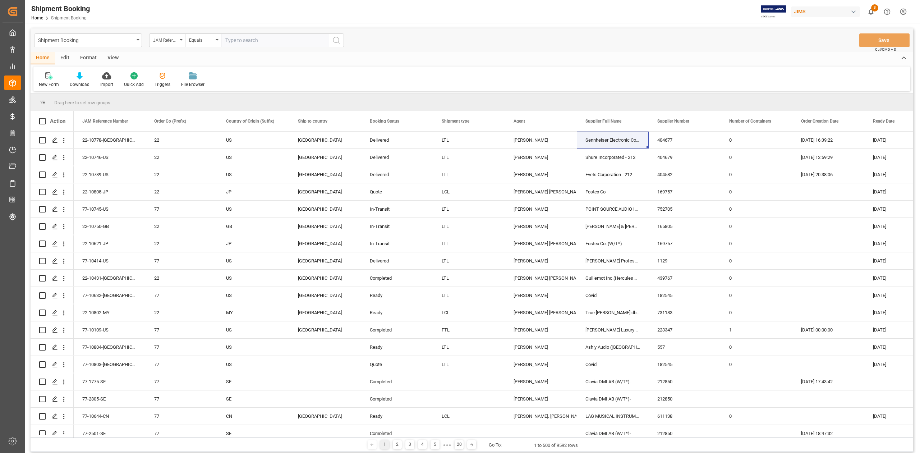
click at [296, 43] on input "text" at bounding box center [275, 40] width 108 height 14
paste input "77-10354-CN"
type input "77-10354-CN"
click at [332, 40] on icon "search button" at bounding box center [336, 40] width 9 height 9
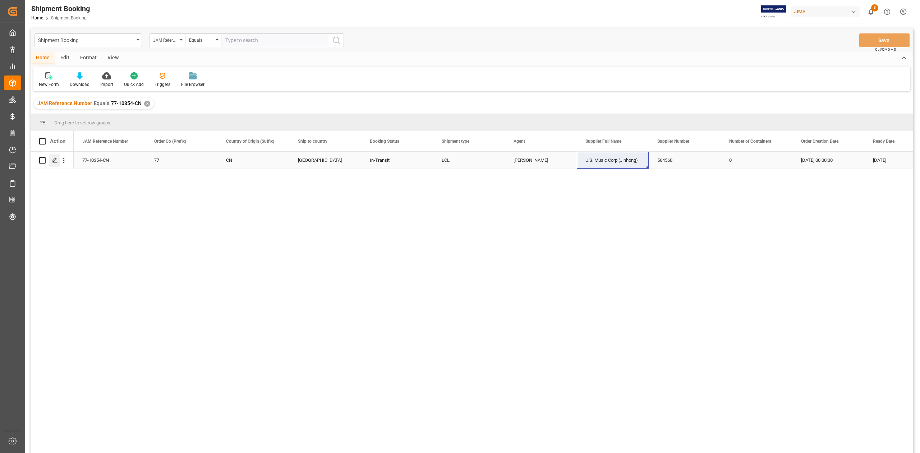
click at [55, 160] on polygon "Press SPACE to select this row." at bounding box center [55, 160] width 4 height 4
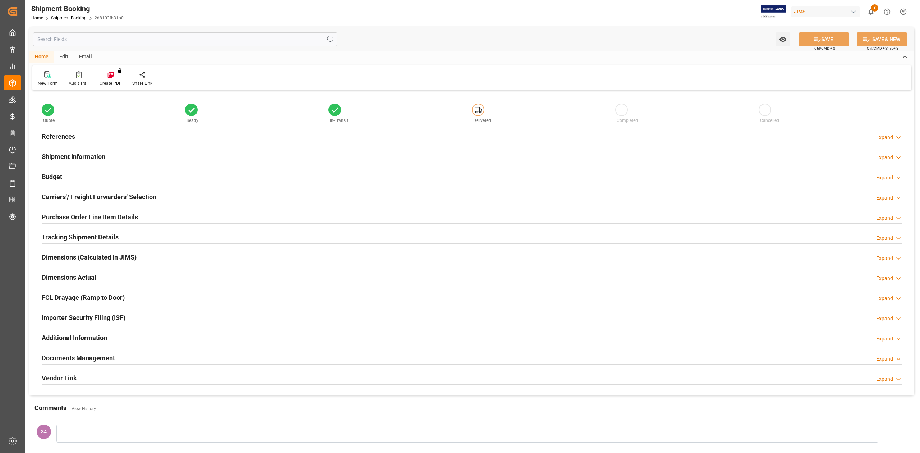
type input "0"
type input "31-07-2025 00:00"
type input "20-08-2025"
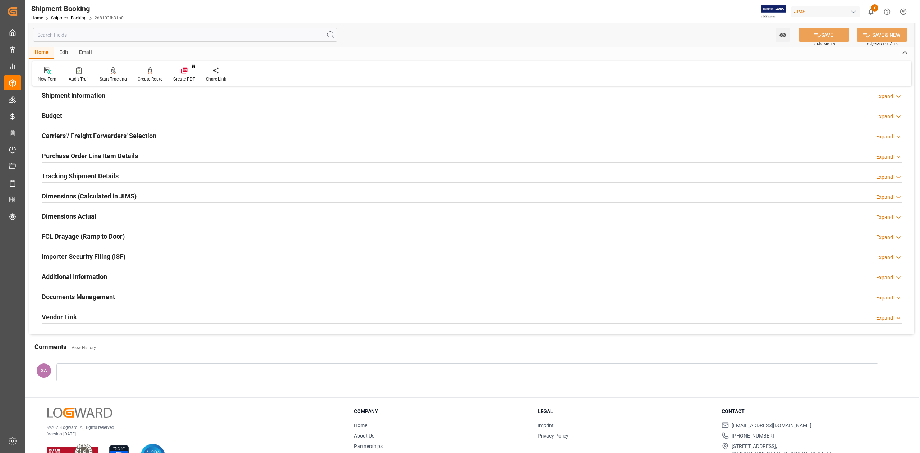
scroll to position [88, 0]
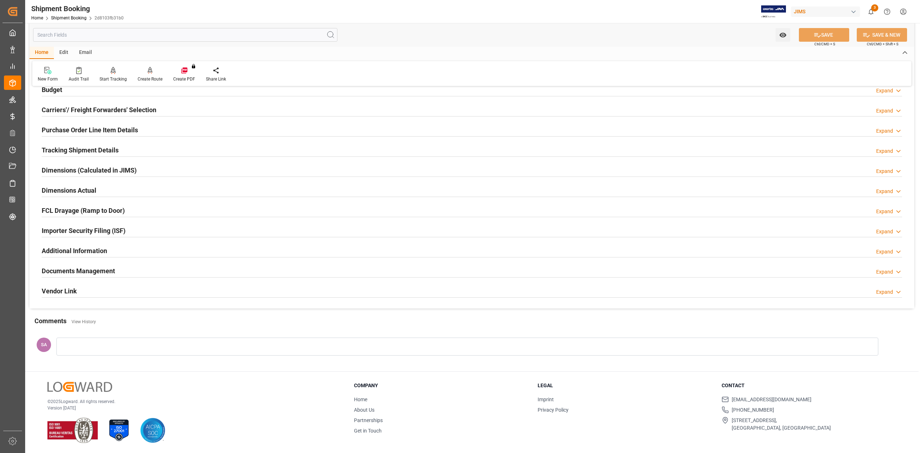
click at [93, 271] on h2 "Documents Management" at bounding box center [78, 271] width 73 height 10
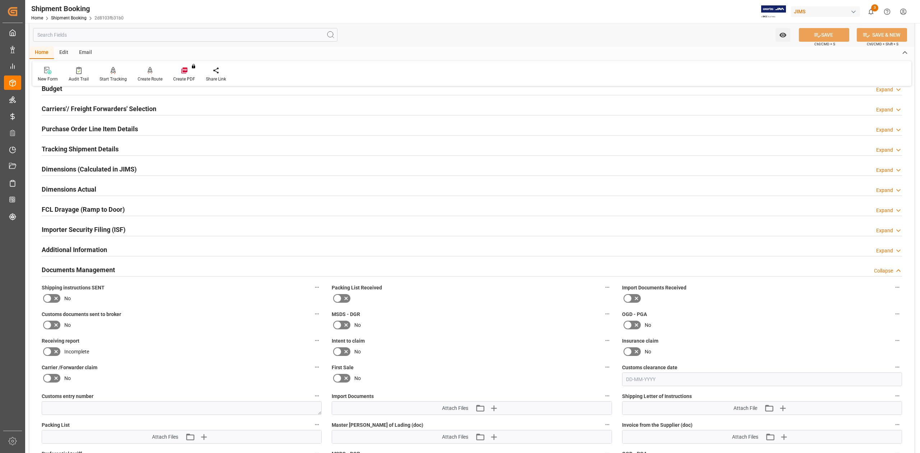
click at [93, 271] on h2 "Documents Management" at bounding box center [78, 270] width 73 height 10
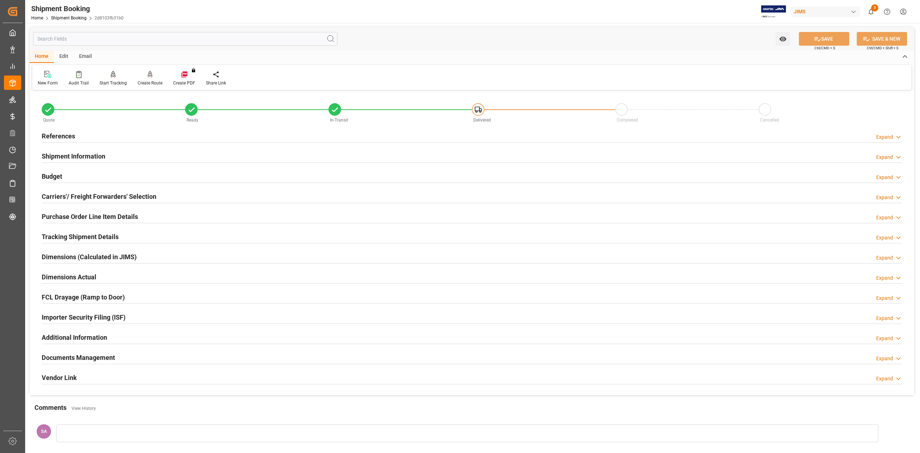
scroll to position [0, 0]
click at [56, 138] on h2 "References" at bounding box center [58, 136] width 33 height 10
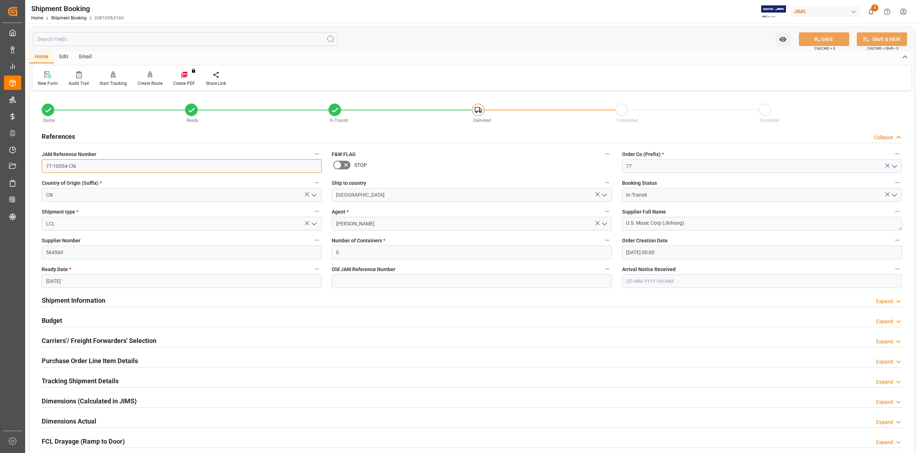
click at [89, 167] on input "77-10354-CN" at bounding box center [182, 166] width 280 height 14
click at [613, 225] on textarea "U.S. Music Corp (Jinhong)" at bounding box center [762, 224] width 280 height 14
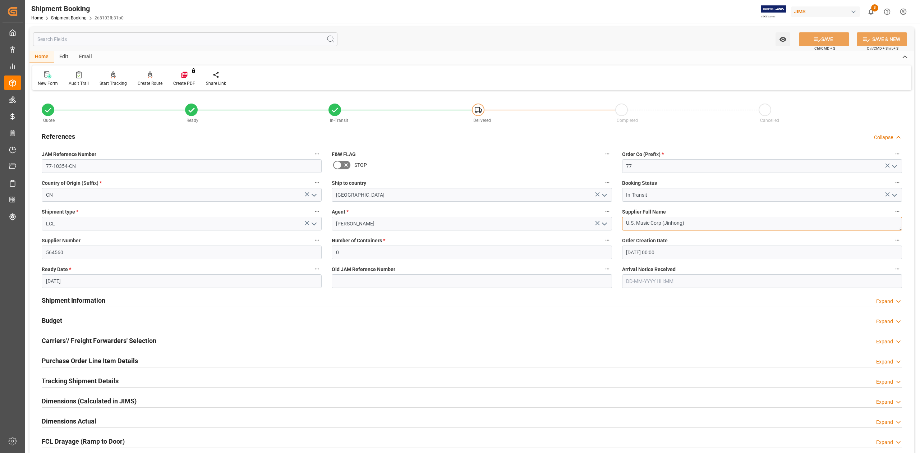
click at [613, 225] on textarea "U.S. Music Corp (Jinhong)" at bounding box center [762, 224] width 280 height 14
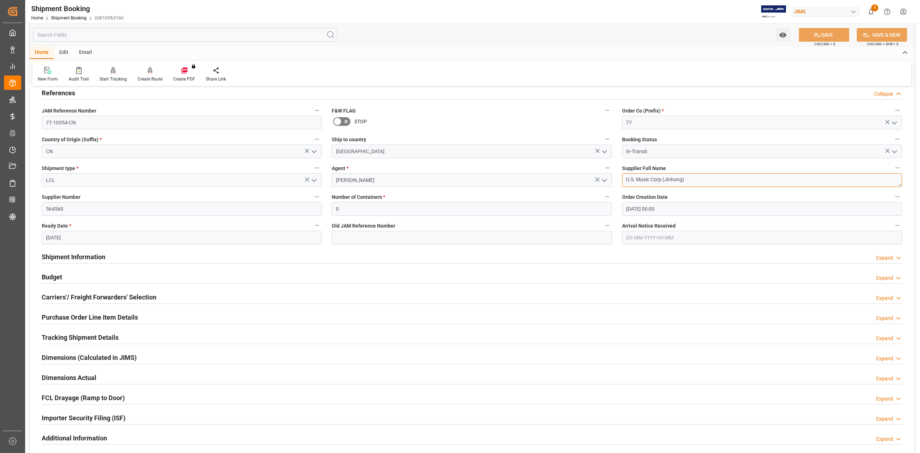
scroll to position [96, 0]
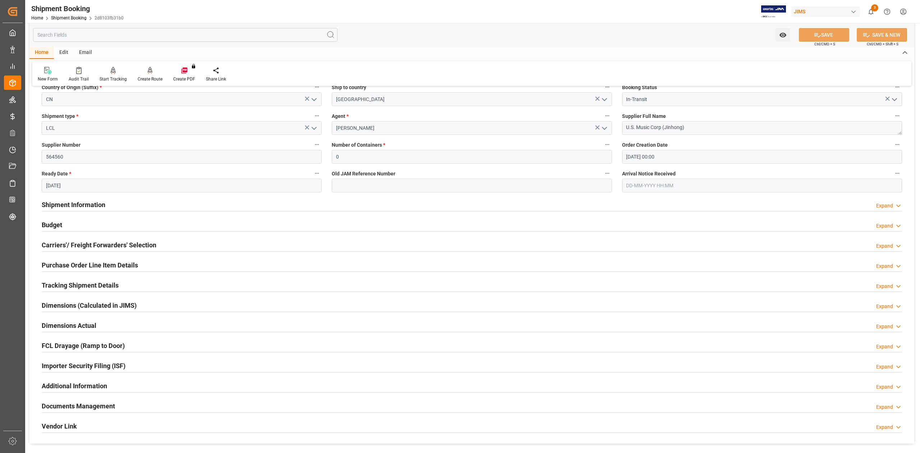
click at [55, 224] on h2 "Budget" at bounding box center [52, 225] width 20 height 10
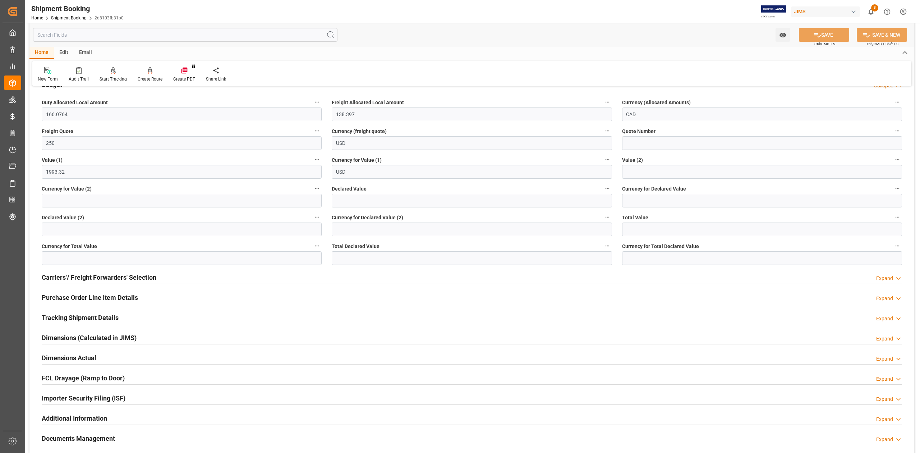
scroll to position [239, 0]
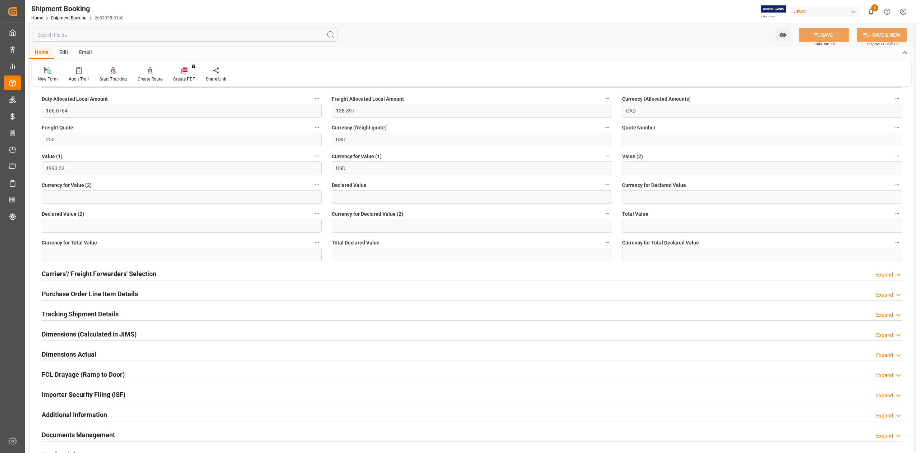
click at [65, 280] on h2 "Tracking Shipment Details" at bounding box center [80, 314] width 77 height 10
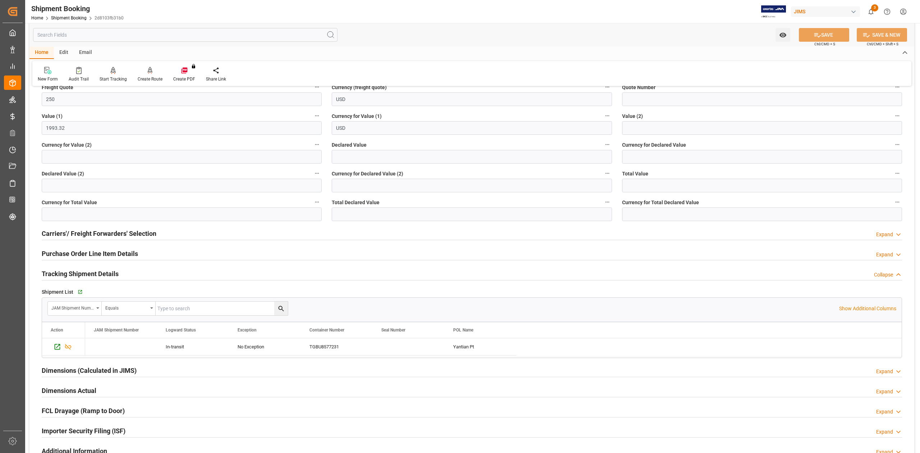
scroll to position [335, 0]
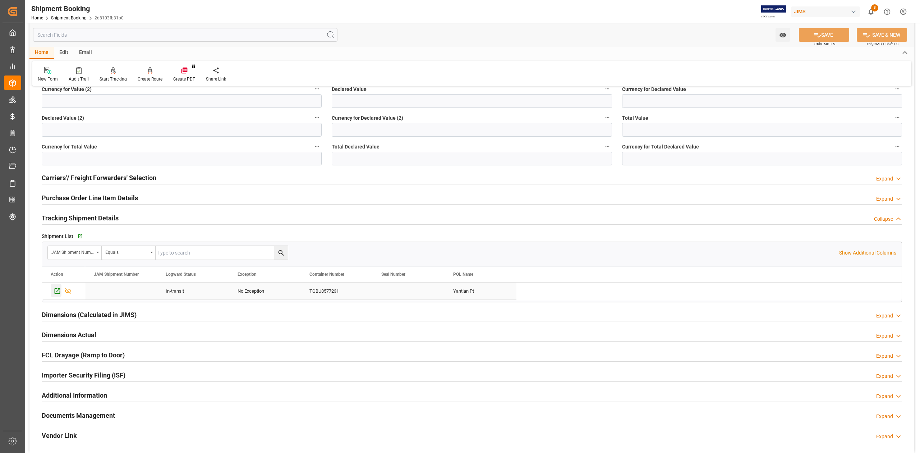
click at [58, 280] on icon "Press SPACE to select this row." at bounding box center [58, 291] width 6 height 6
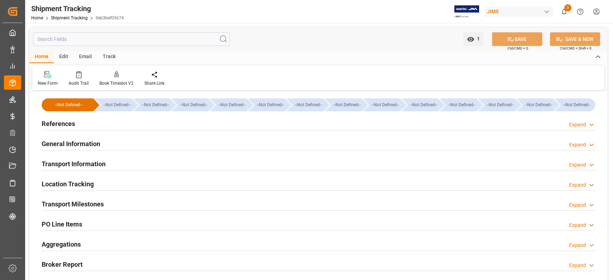
click at [83, 165] on h2 "Transport Information" at bounding box center [74, 164] width 64 height 10
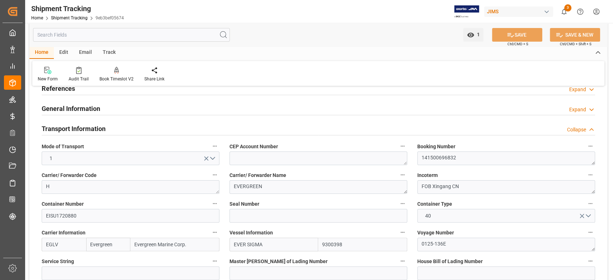
scroll to position [48, 0]
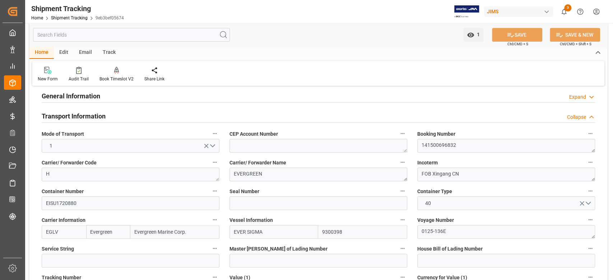
click at [74, 117] on h2 "Transport Information" at bounding box center [74, 116] width 64 height 10
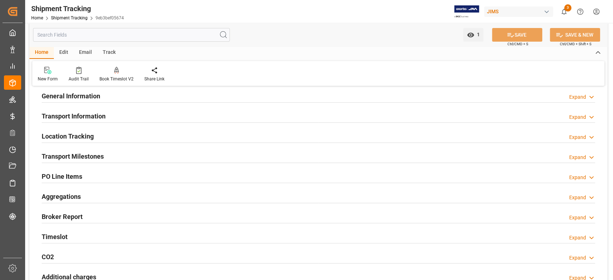
click at [84, 156] on h2 "Transport Milestones" at bounding box center [73, 157] width 62 height 10
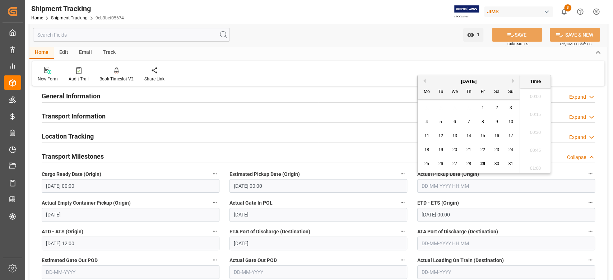
click at [481, 182] on input "text" at bounding box center [506, 186] width 178 height 14
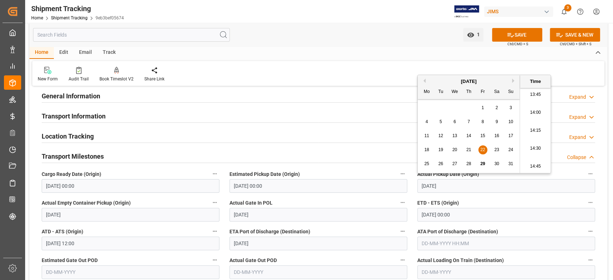
click at [472, 211] on input "12-08-2025 00:00" at bounding box center [506, 215] width 178 height 14
type input "22-08-2025 00:00"
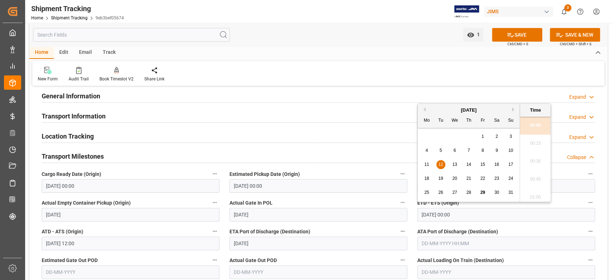
click at [472, 211] on input "12-08-2025 00:00" at bounding box center [506, 215] width 178 height 14
click at [507, 31] on icon at bounding box center [511, 35] width 8 height 8
type input "22-08-2025 00:00"
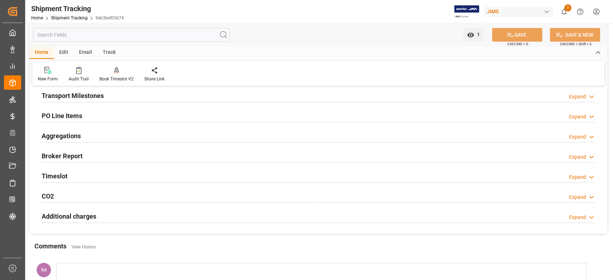
scroll to position [96, 0]
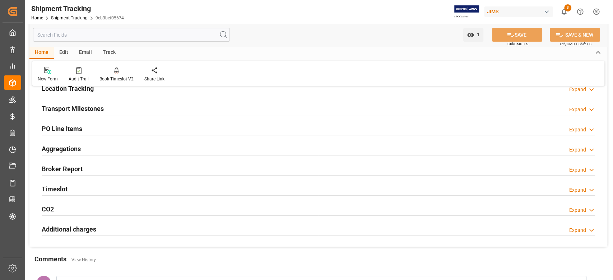
click at [85, 107] on h2 "Transport Milestones" at bounding box center [73, 109] width 62 height 10
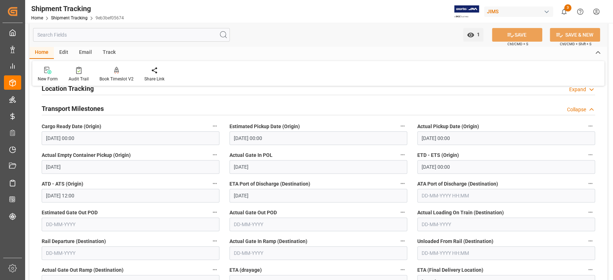
scroll to position [144, 0]
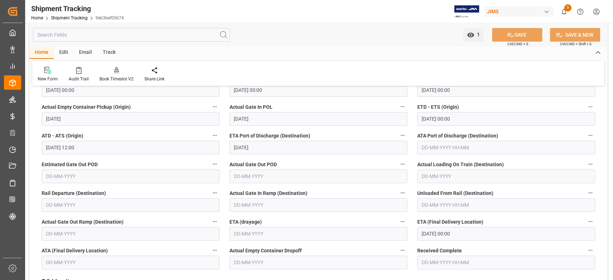
click at [468, 237] on input "19-09-2025 00:00" at bounding box center [506, 234] width 178 height 14
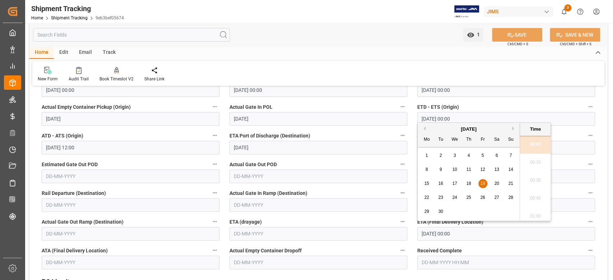
click at [468, 237] on input "19-09-2025 00:00" at bounding box center [506, 234] width 178 height 14
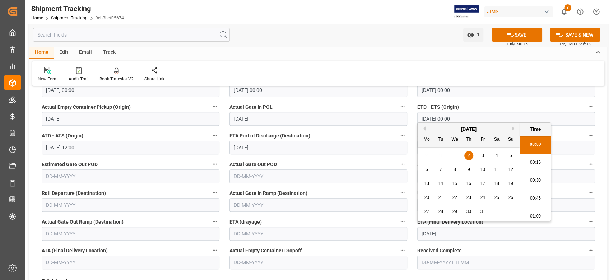
click at [468, 154] on span "2" at bounding box center [469, 155] width 3 height 5
type input "02-10-2025 00:00"
click at [505, 41] on button "SAVE" at bounding box center [517, 35] width 50 height 14
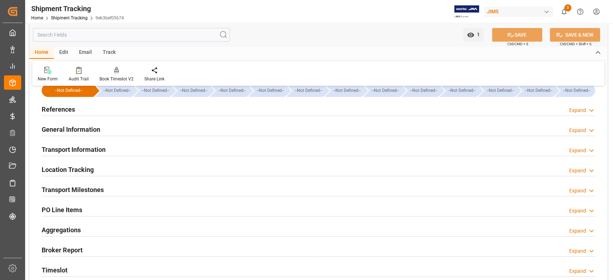
scroll to position [0, 0]
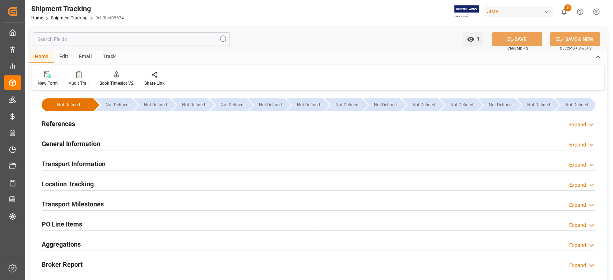
click at [59, 125] on h2 "References" at bounding box center [58, 124] width 33 height 10
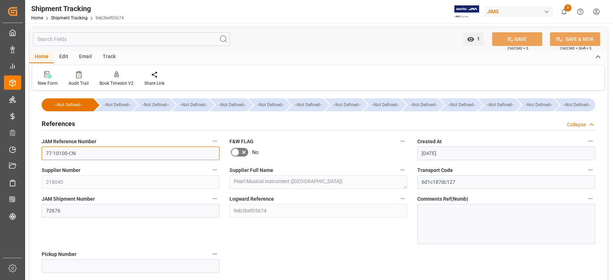
click at [80, 154] on input "77-10100-CN" at bounding box center [131, 154] width 178 height 14
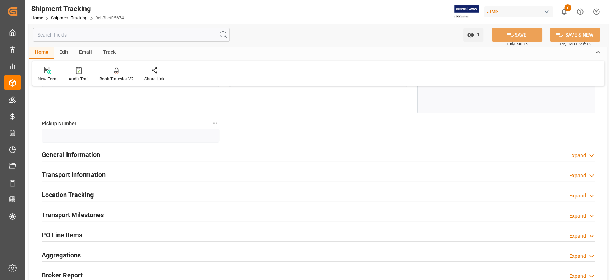
scroll to position [144, 0]
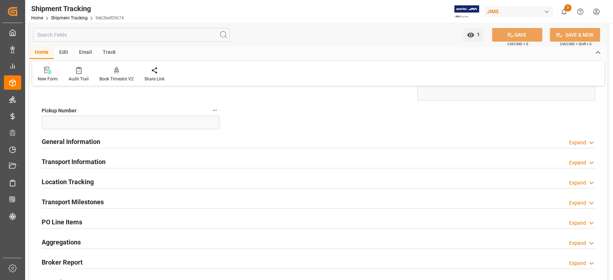
click at [89, 198] on h2 "Transport Milestones" at bounding box center [73, 202] width 62 height 10
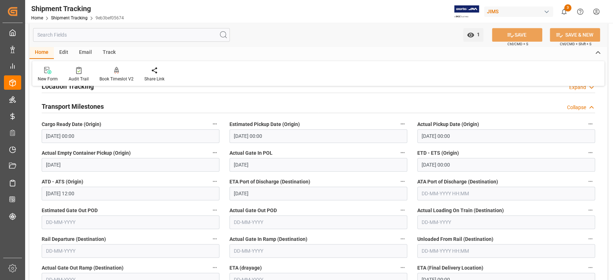
scroll to position [335, 0]
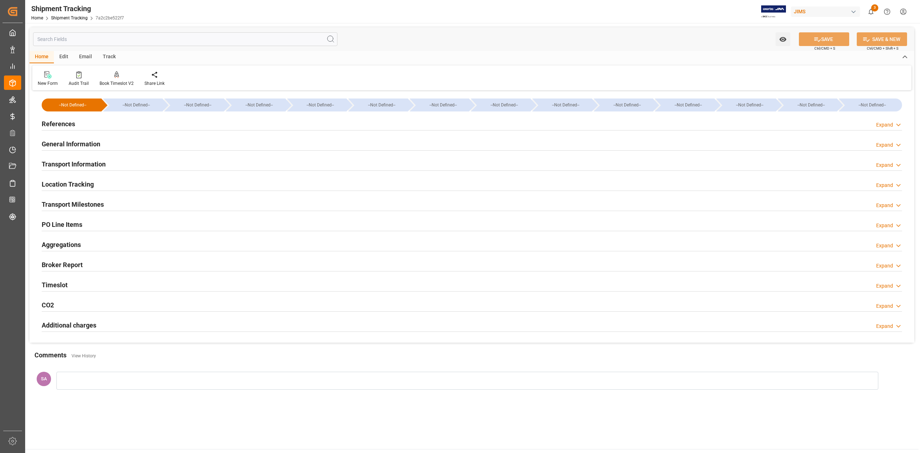
drag, startPoint x: 63, startPoint y: 115, endPoint x: 66, endPoint y: 121, distance: 6.7
click at [63, 115] on div "References Expand" at bounding box center [472, 124] width 870 height 20
click at [68, 126] on h2 "References" at bounding box center [58, 124] width 33 height 10
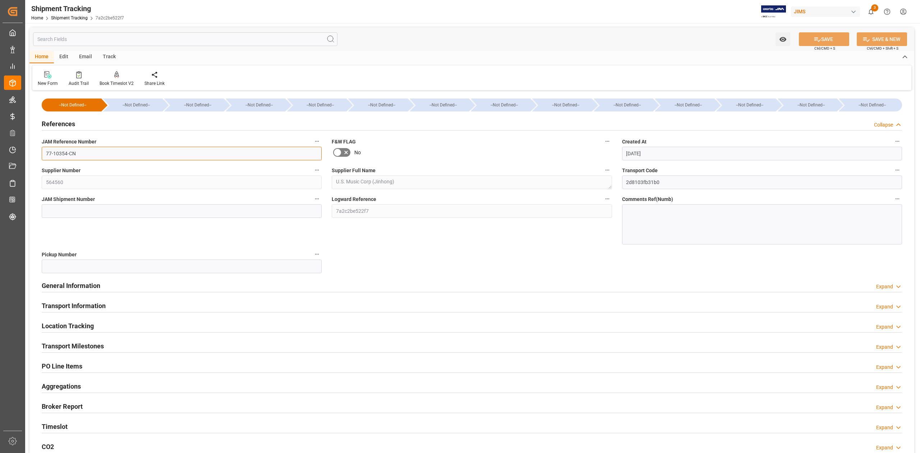
click at [94, 149] on input "77-10354-CN" at bounding box center [182, 154] width 280 height 14
click at [131, 211] on input at bounding box center [182, 211] width 280 height 14
paste input "72801"
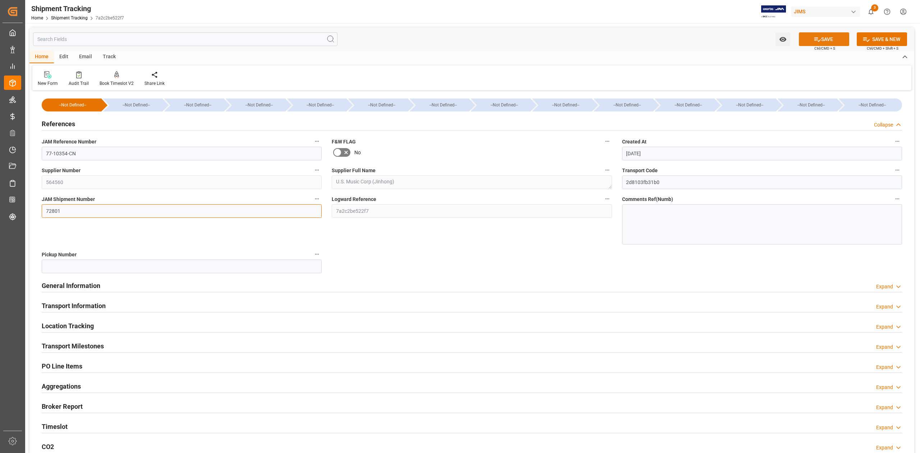
type input "72801"
click at [815, 41] on icon at bounding box center [817, 40] width 8 height 8
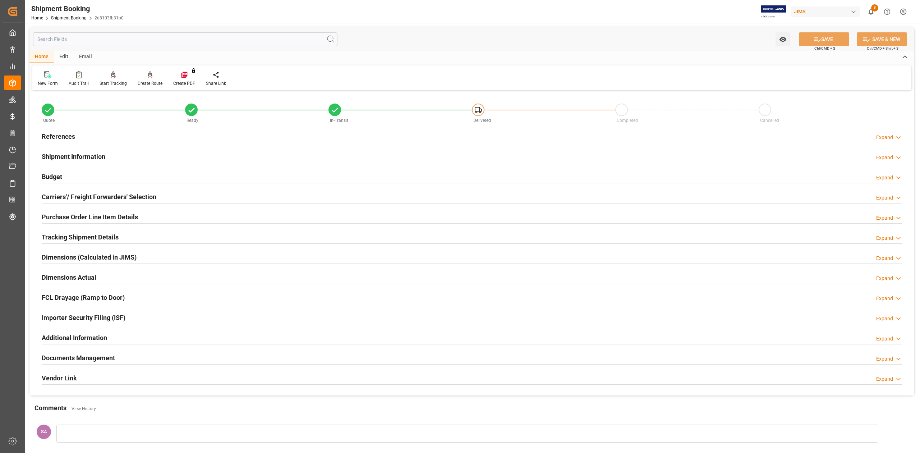
click at [64, 234] on h2 "Tracking Shipment Details" at bounding box center [80, 237] width 77 height 10
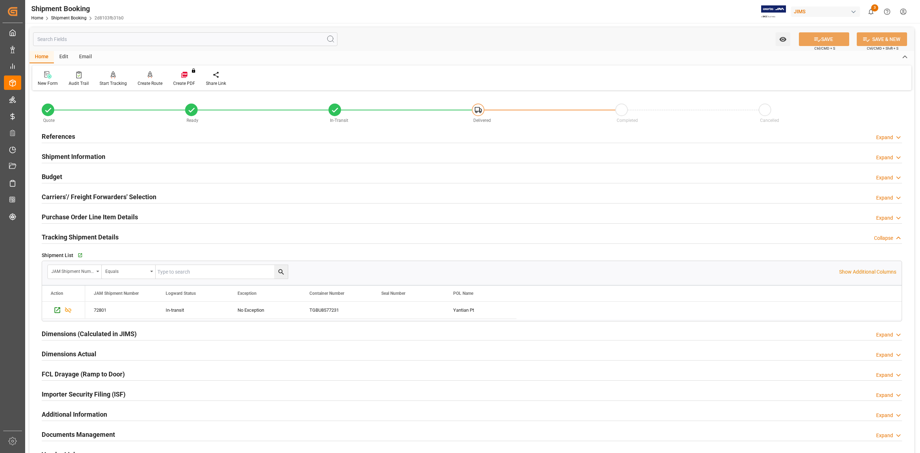
click at [64, 234] on h2 "Tracking Shipment Details" at bounding box center [80, 237] width 77 height 10
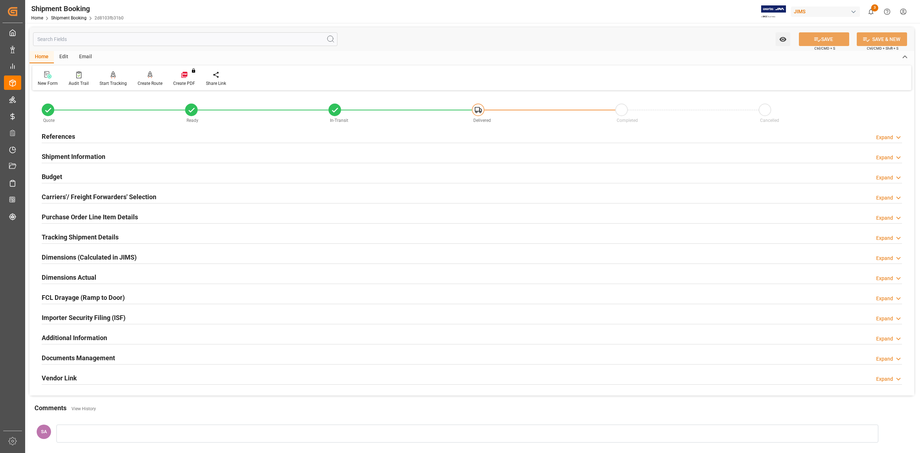
drag, startPoint x: 64, startPoint y: 216, endPoint x: 65, endPoint y: 225, distance: 9.1
click at [64, 216] on h2 "Purchase Order Line Item Details" at bounding box center [90, 217] width 96 height 10
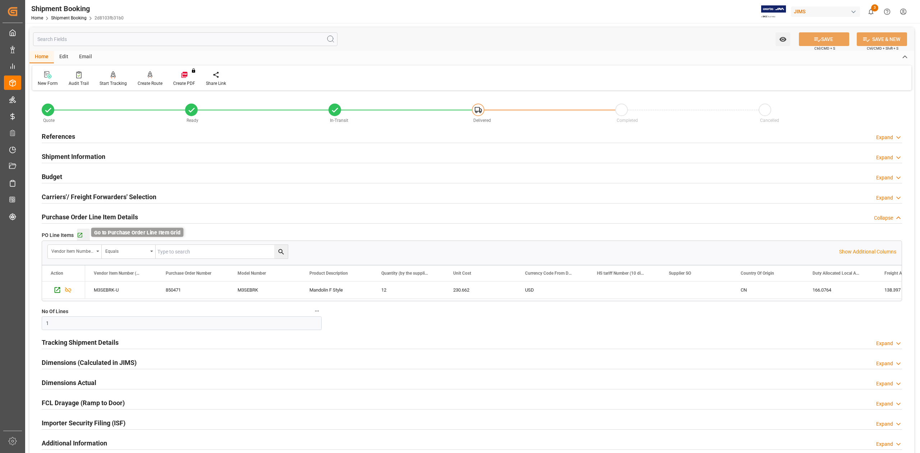
click at [81, 233] on icon "button" at bounding box center [80, 235] width 5 height 5
click at [78, 234] on icon "button" at bounding box center [80, 235] width 6 height 6
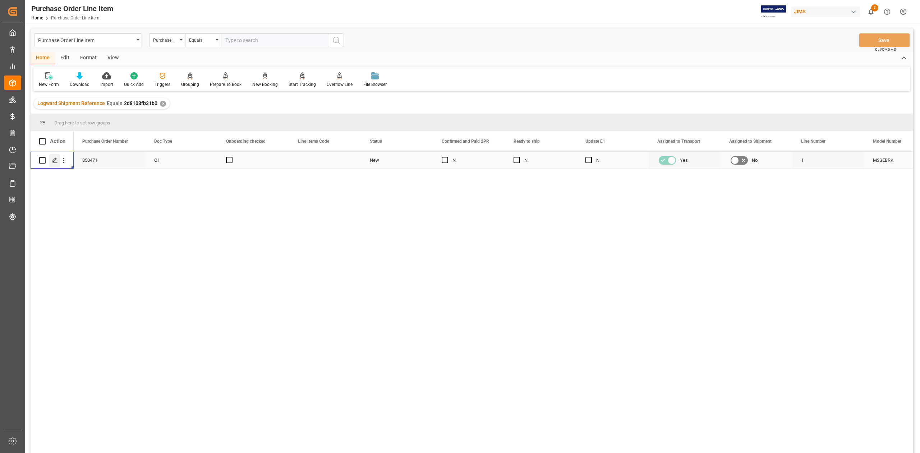
click at [58, 162] on div "Press SPACE to select this row." at bounding box center [54, 160] width 11 height 13
click at [112, 57] on div "View" at bounding box center [113, 58] width 22 height 12
click at [87, 81] on div "Standard Templates" at bounding box center [82, 84] width 36 height 6
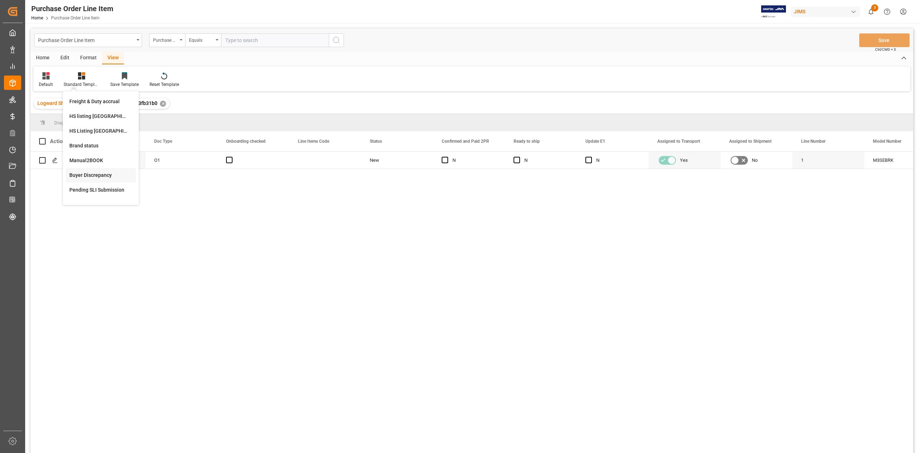
click at [100, 170] on div "Buyer Discrepancy" at bounding box center [101, 175] width 70 height 15
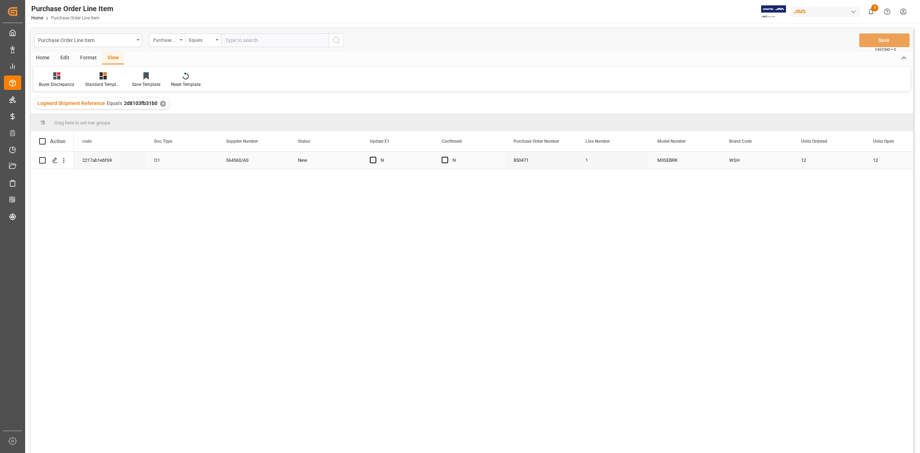
click at [683, 157] on div "M3SEBRK" at bounding box center [684, 160] width 72 height 17
click at [372, 160] on span "Press SPACE to select this row." at bounding box center [373, 160] width 6 height 6
click at [375, 157] on input "Press SPACE to select this row." at bounding box center [375, 157] width 0 height 0
click at [448, 158] on span "Press SPACE to select this row." at bounding box center [444, 160] width 6 height 6
click at [447, 157] on input "Press SPACE to select this row." at bounding box center [447, 157] width 0 height 0
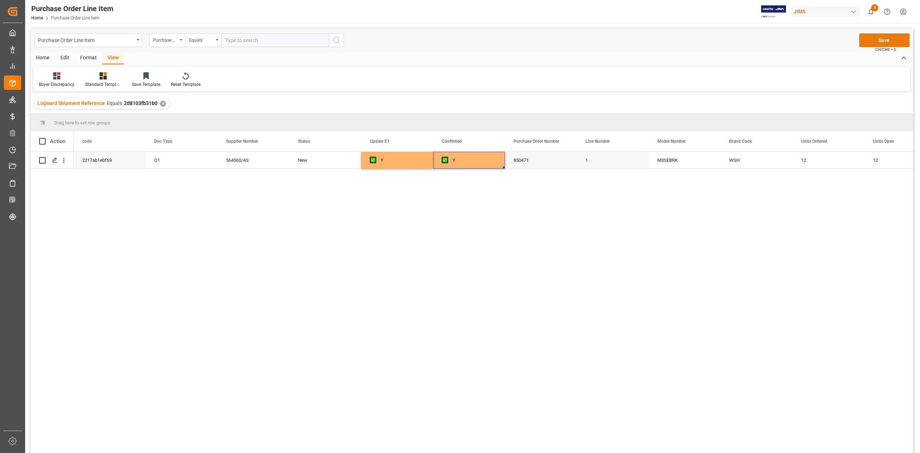
click at [883, 34] on button "Save" at bounding box center [884, 40] width 50 height 14
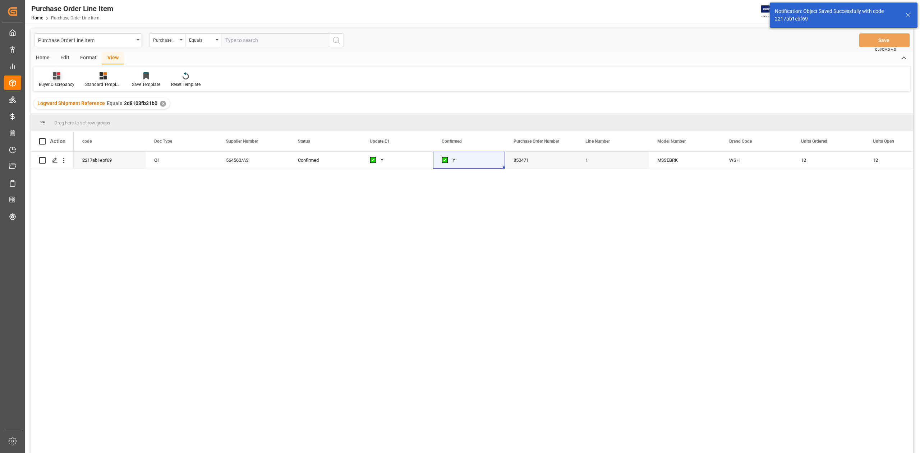
click at [52, 84] on div "Buyer Discrepancy" at bounding box center [57, 84] width 36 height 6
click at [55, 98] on div "Default" at bounding box center [76, 102] width 63 height 8
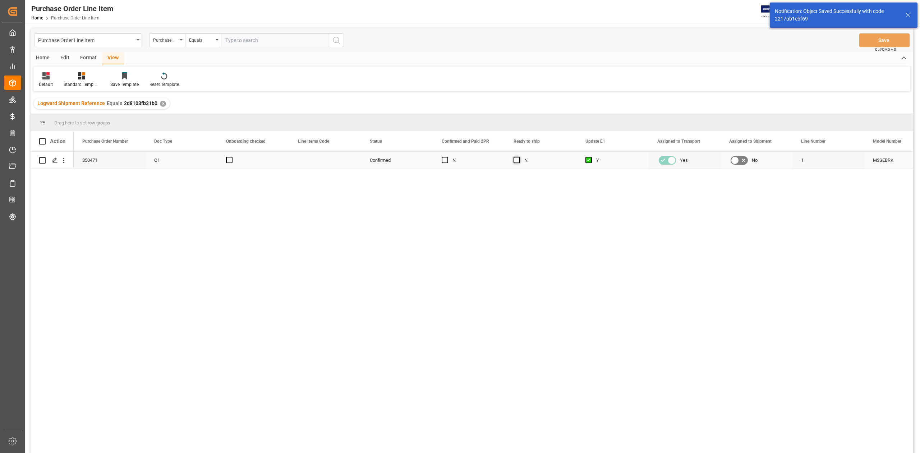
click at [519, 160] on span "Press SPACE to select this row." at bounding box center [516, 160] width 6 height 6
click at [519, 157] on input "Press SPACE to select this row." at bounding box center [519, 157] width 0 height 0
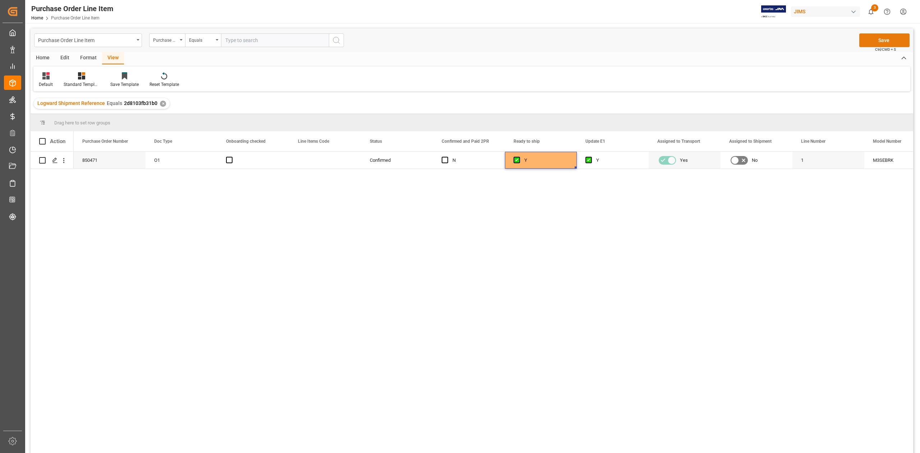
click at [874, 38] on button "Save" at bounding box center [884, 40] width 50 height 14
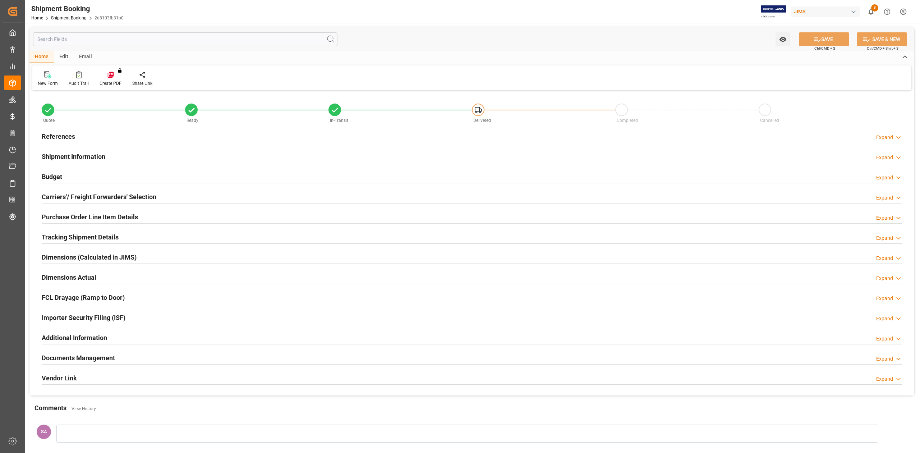
type input "1"
click at [61, 220] on h2 "Purchase Order Line Item Details" at bounding box center [90, 217] width 96 height 10
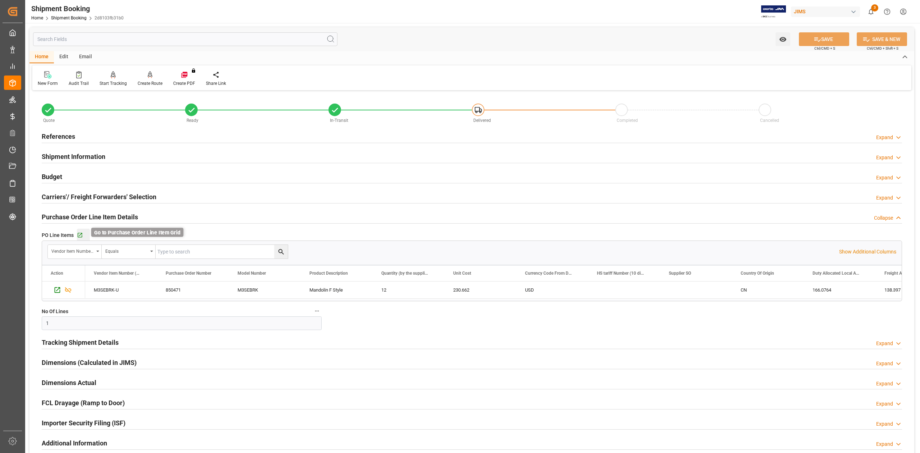
click at [81, 235] on icon "button" at bounding box center [80, 235] width 6 height 6
click at [58, 134] on h2 "References" at bounding box center [58, 136] width 33 height 10
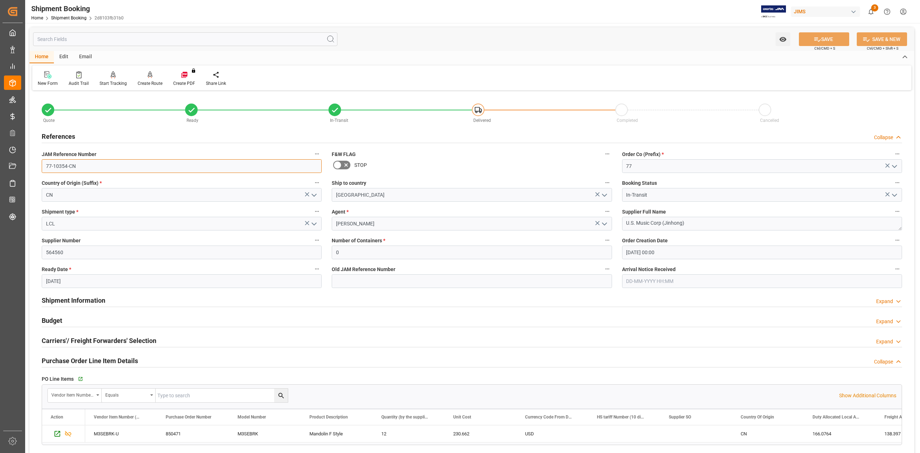
click at [86, 168] on input "77-10354-CN" at bounding box center [182, 166] width 280 height 14
click at [86, 167] on input "77-10354-CN" at bounding box center [182, 166] width 280 height 14
click at [708, 221] on textarea "U.S. Music Corp (Jinhong)" at bounding box center [762, 224] width 280 height 14
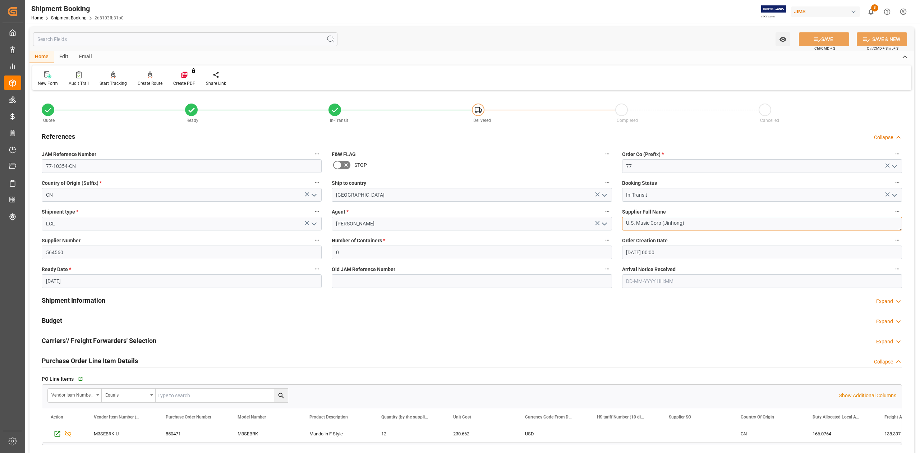
click at [708, 221] on textarea "U.S. Music Corp (Jinhong)" at bounding box center [762, 224] width 280 height 14
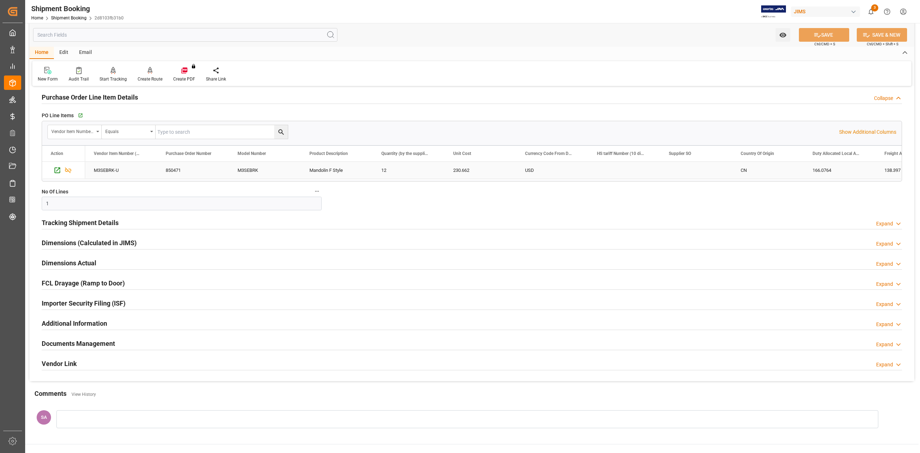
scroll to position [338, 0]
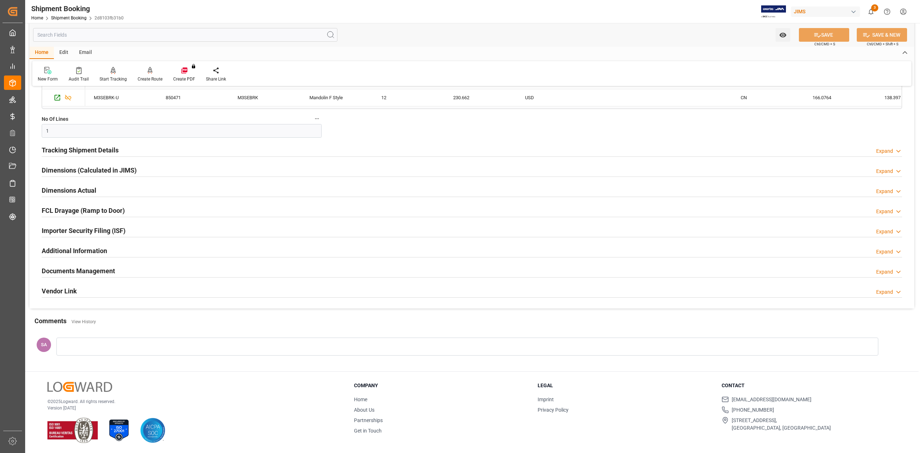
click at [110, 265] on div "Documents Management" at bounding box center [78, 270] width 73 height 14
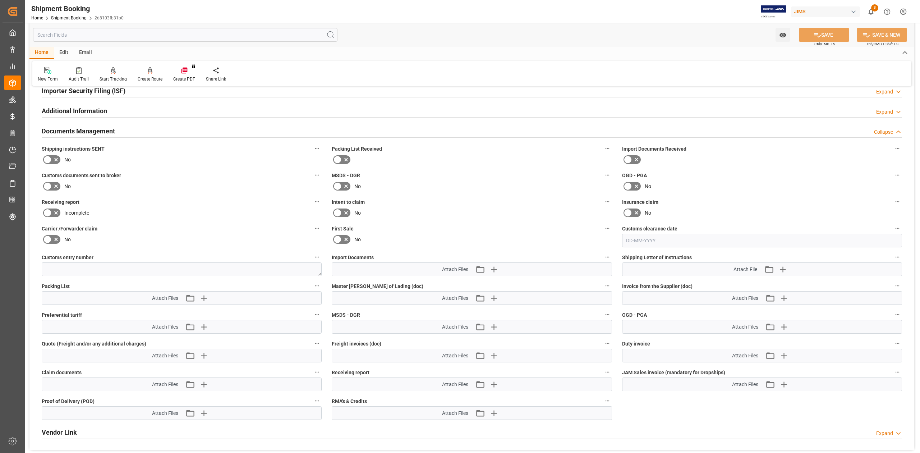
scroll to position [481, 0]
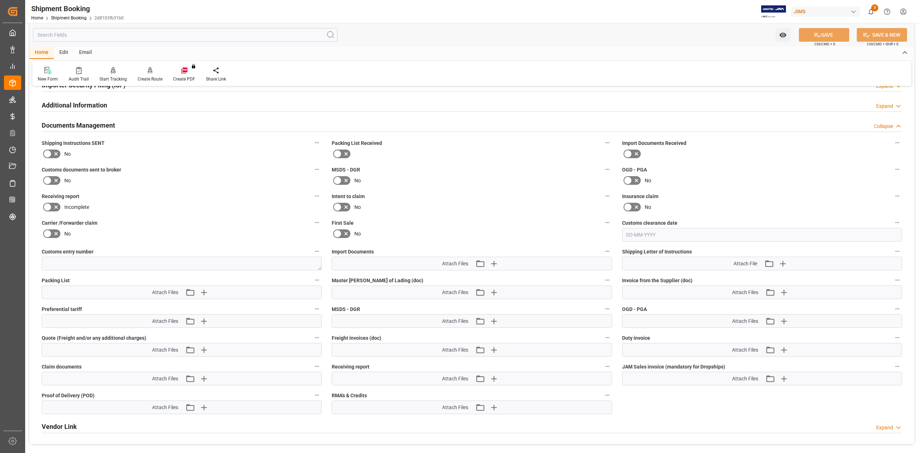
click at [52, 180] on icon at bounding box center [56, 180] width 9 height 9
click at [0, 0] on input "checkbox" at bounding box center [0, 0] width 0 height 0
click at [801, 36] on button "SAVE" at bounding box center [824, 35] width 50 height 14
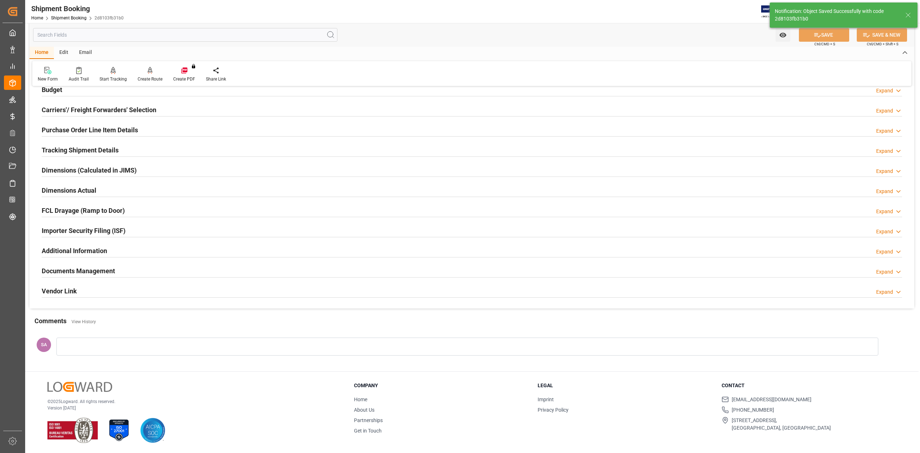
scroll to position [88, 0]
click at [81, 190] on h2 "Dimensions Actual" at bounding box center [69, 190] width 55 height 10
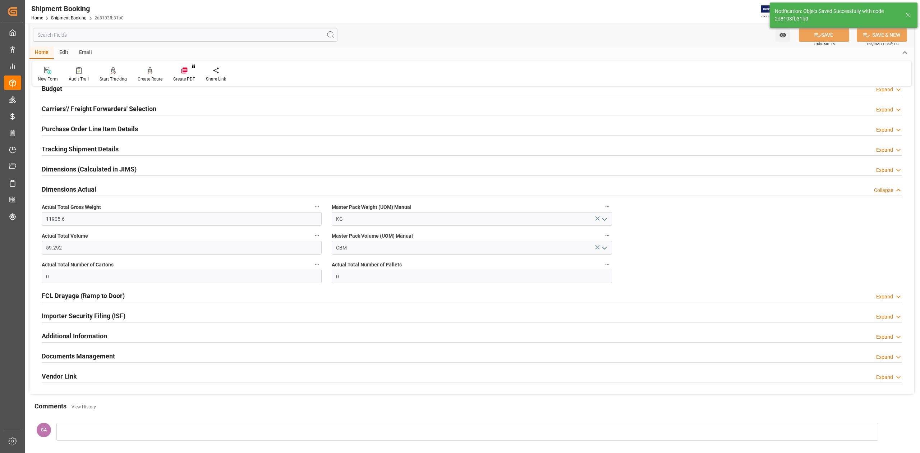
scroll to position [174, 0]
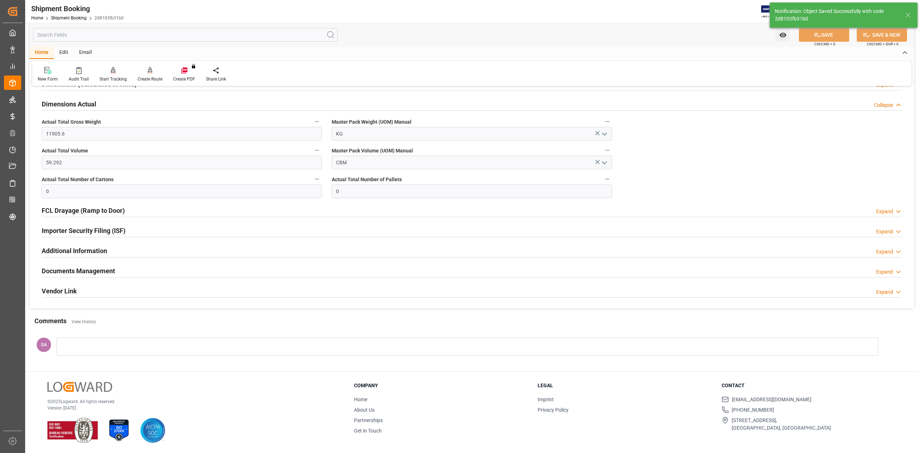
click at [103, 212] on h2 "FCL Drayage (Ramp to Door)" at bounding box center [83, 210] width 83 height 10
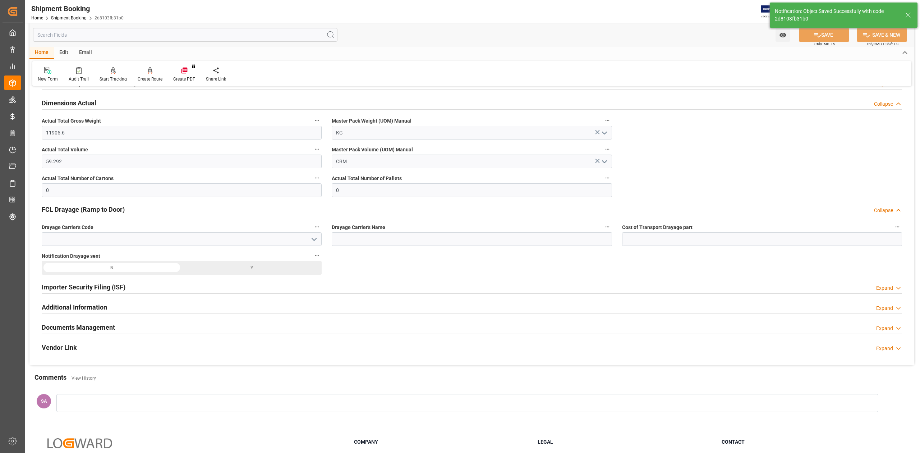
scroll to position [232, 0]
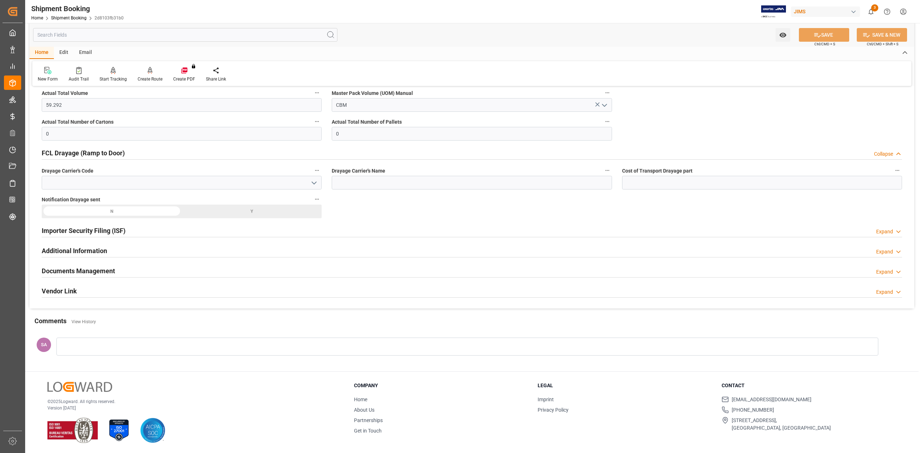
click at [88, 246] on h2 "Additional Information" at bounding box center [74, 251] width 65 height 10
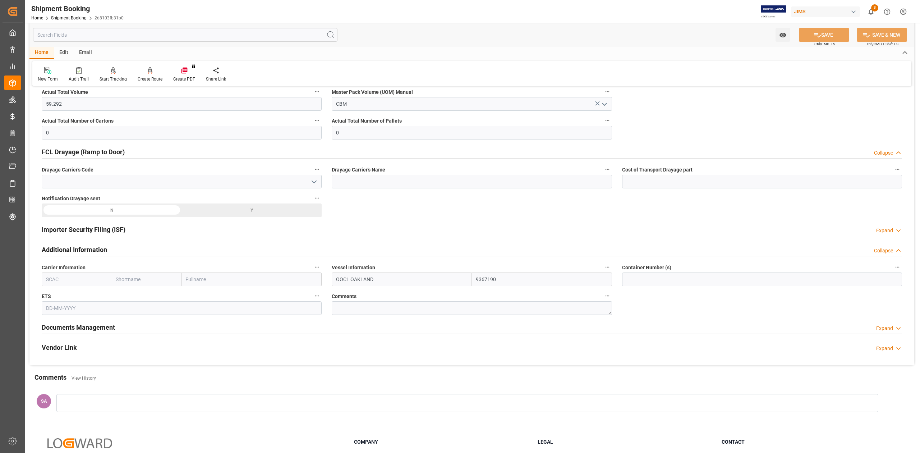
click at [88, 246] on h2 "Additional Information" at bounding box center [74, 250] width 65 height 10
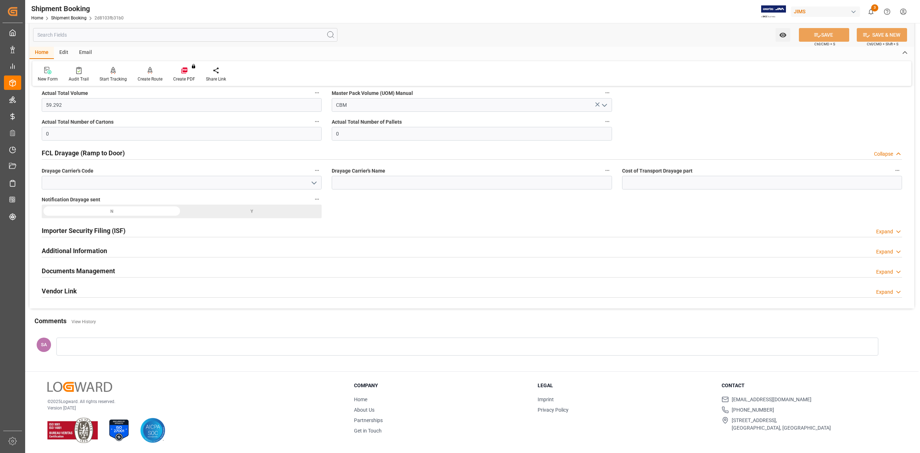
click at [91, 272] on h2 "Documents Management" at bounding box center [78, 271] width 73 height 10
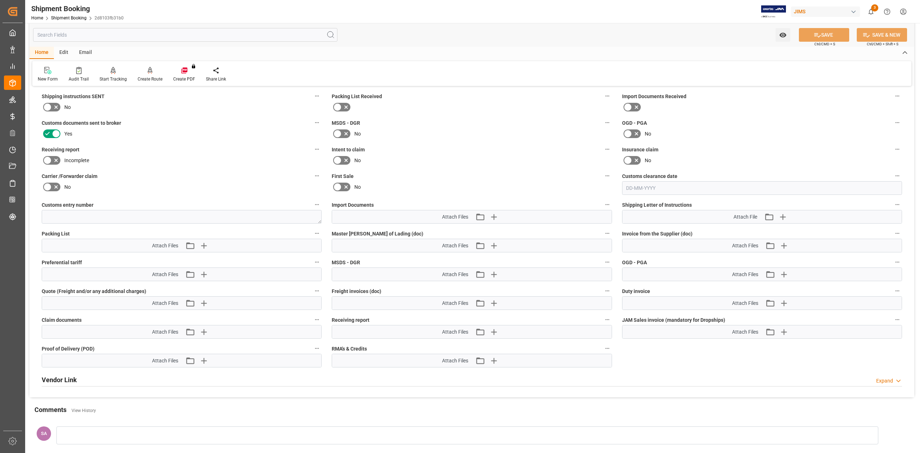
scroll to position [423, 0]
click at [499, 218] on icon "button" at bounding box center [492, 216] width 11 height 11
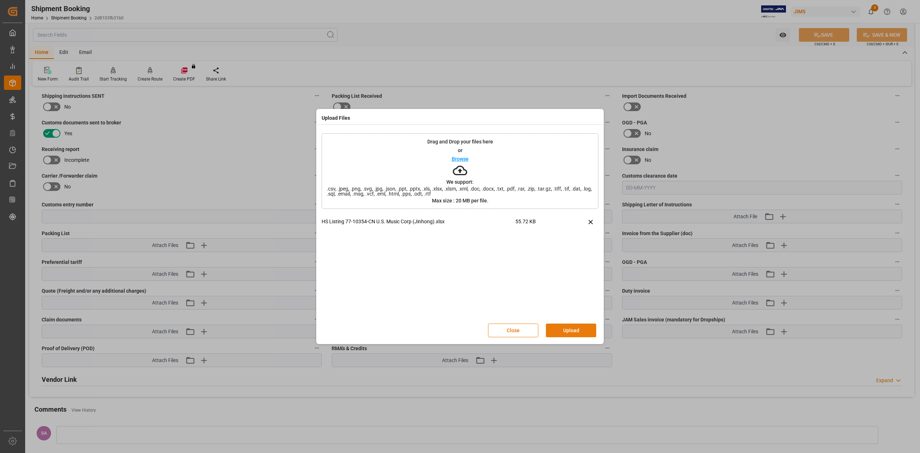
click at [581, 330] on button "Upload" at bounding box center [571, 330] width 50 height 14
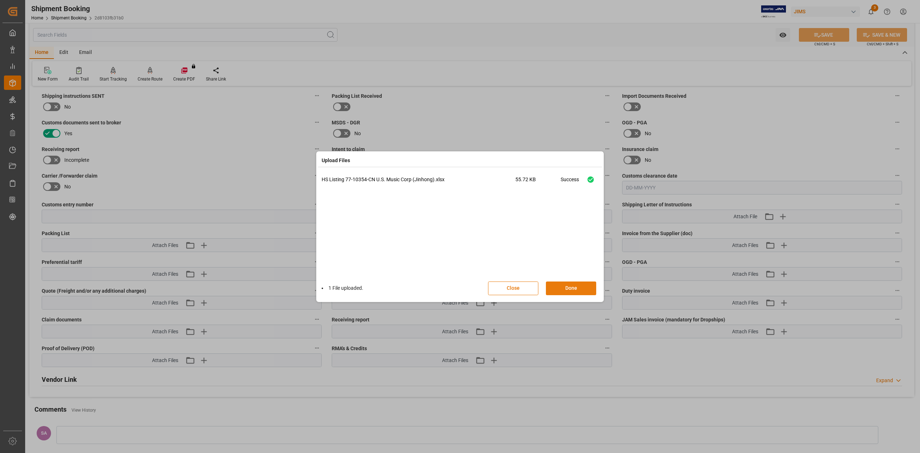
click at [568, 286] on button "Done" at bounding box center [571, 288] width 50 height 14
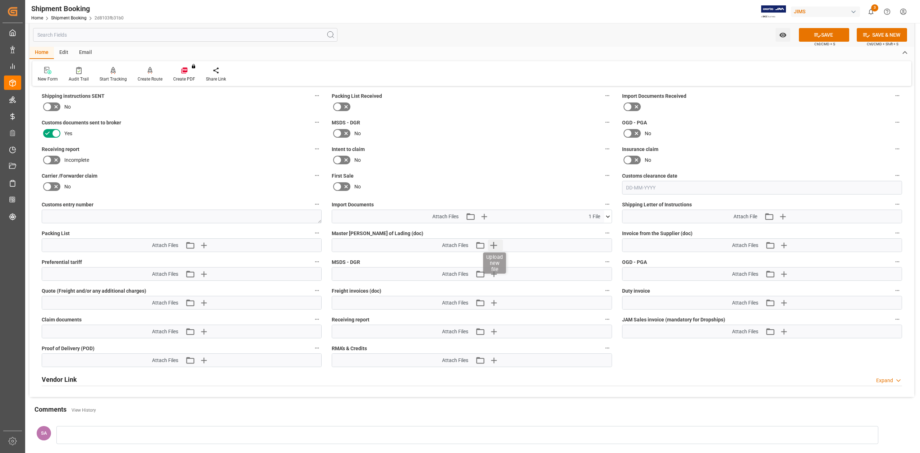
click at [495, 246] on icon "button" at bounding box center [492, 244] width 11 height 11
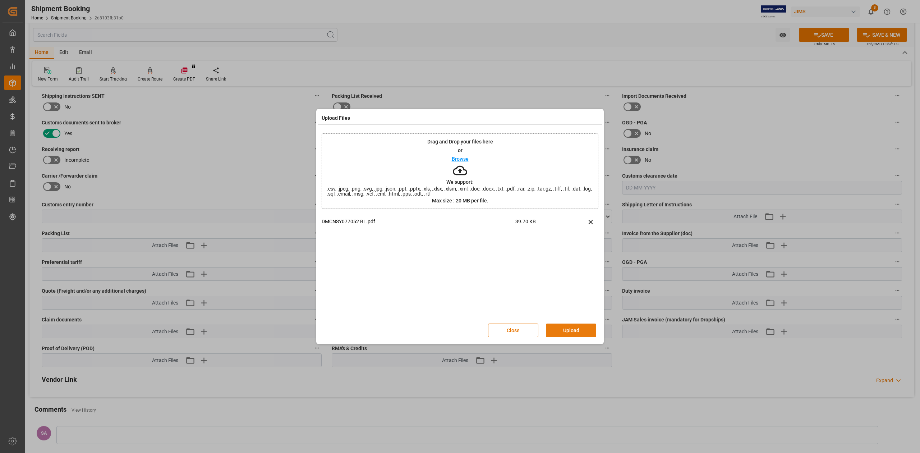
click at [582, 328] on button "Upload" at bounding box center [571, 330] width 50 height 14
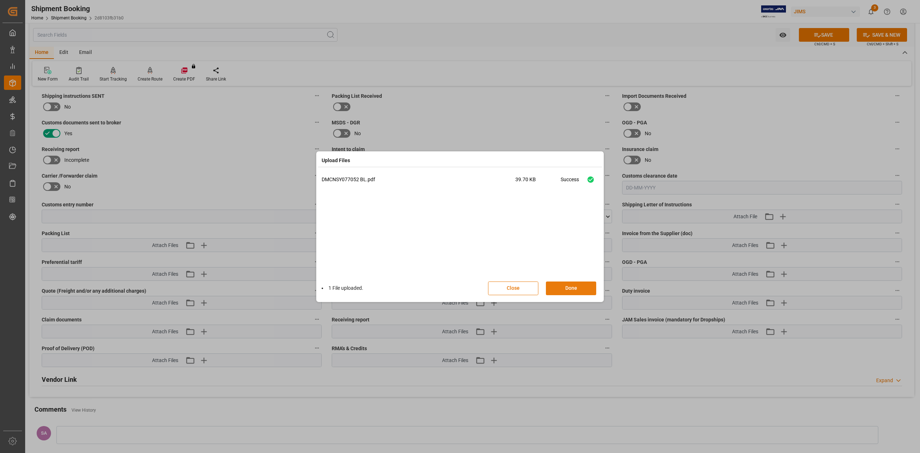
click at [568, 286] on button "Done" at bounding box center [571, 288] width 50 height 14
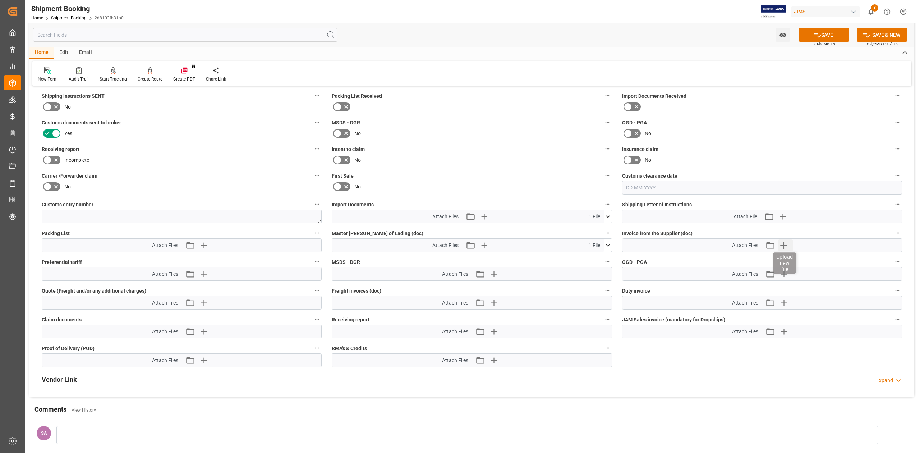
click at [783, 244] on icon "button" at bounding box center [783, 245] width 7 height 7
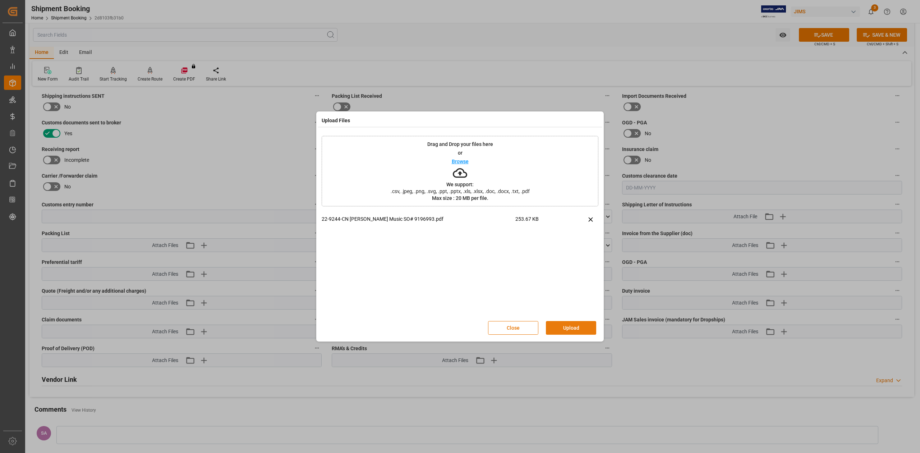
click at [576, 325] on button "Upload" at bounding box center [571, 328] width 50 height 14
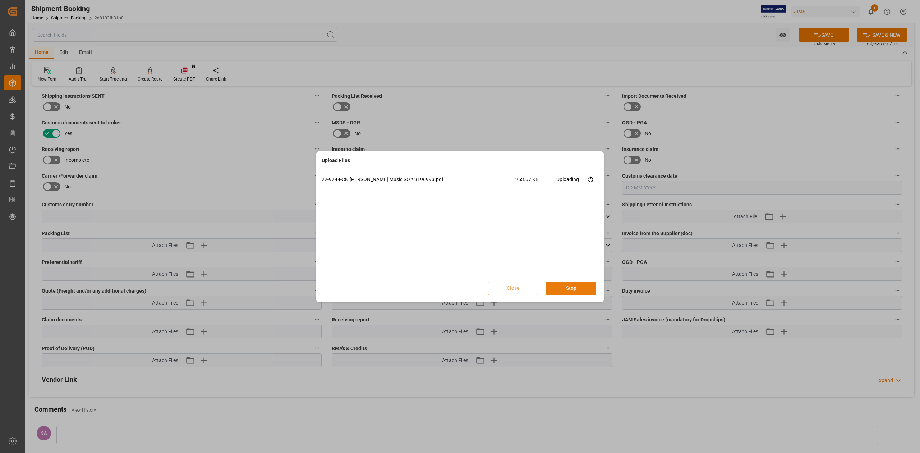
click at [563, 288] on button "Stop" at bounding box center [571, 288] width 50 height 14
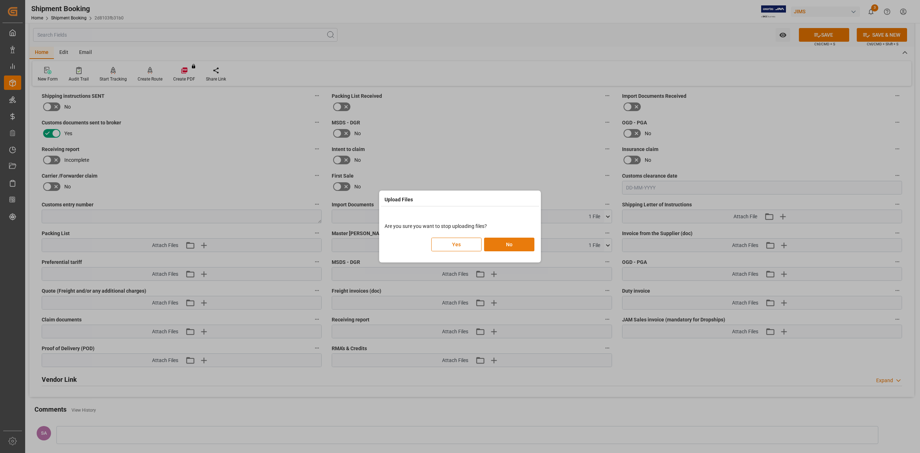
click at [499, 243] on button "No" at bounding box center [509, 244] width 50 height 14
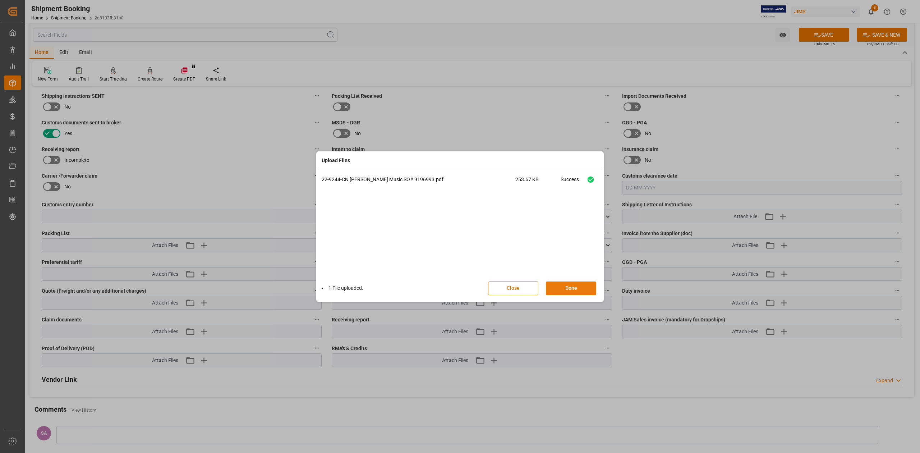
click at [568, 288] on button "Done" at bounding box center [571, 288] width 50 height 14
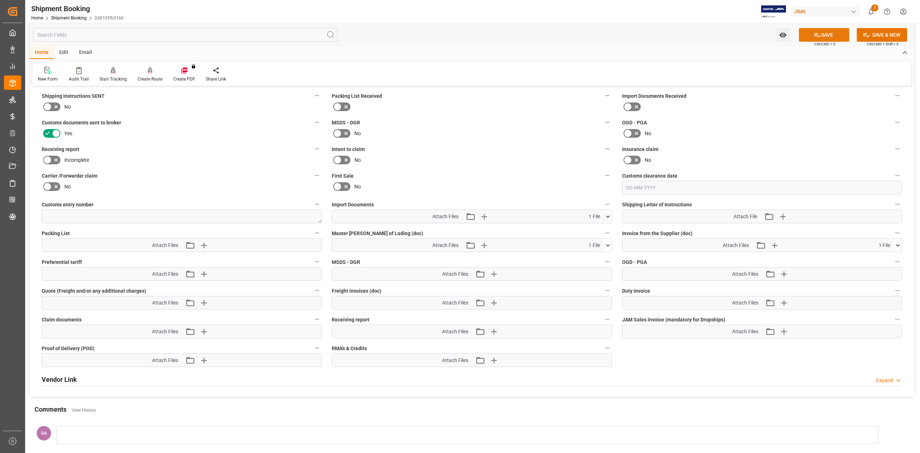
click at [818, 35] on icon at bounding box center [817, 35] width 8 height 8
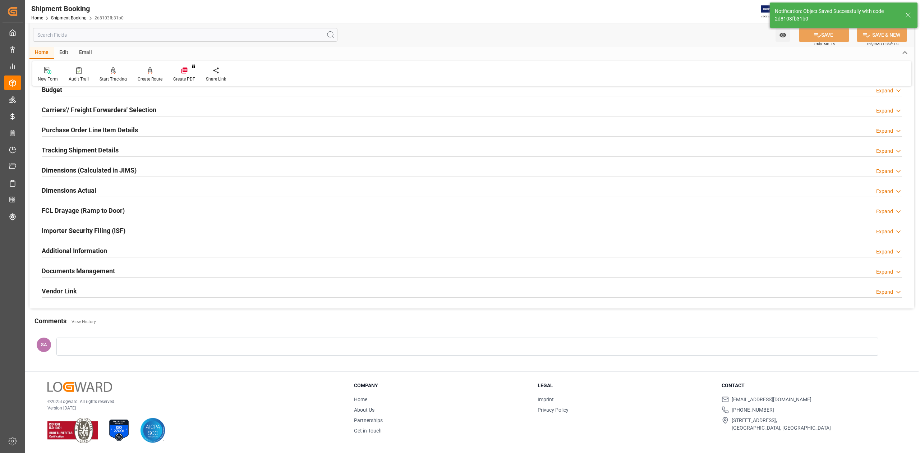
scroll to position [88, 0]
click at [81, 269] on h2 "Documents Management" at bounding box center [78, 271] width 73 height 10
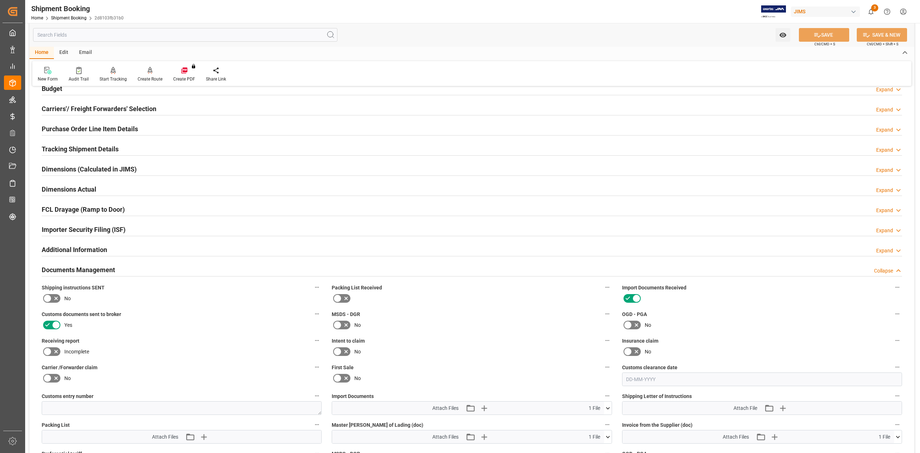
scroll to position [279, 0]
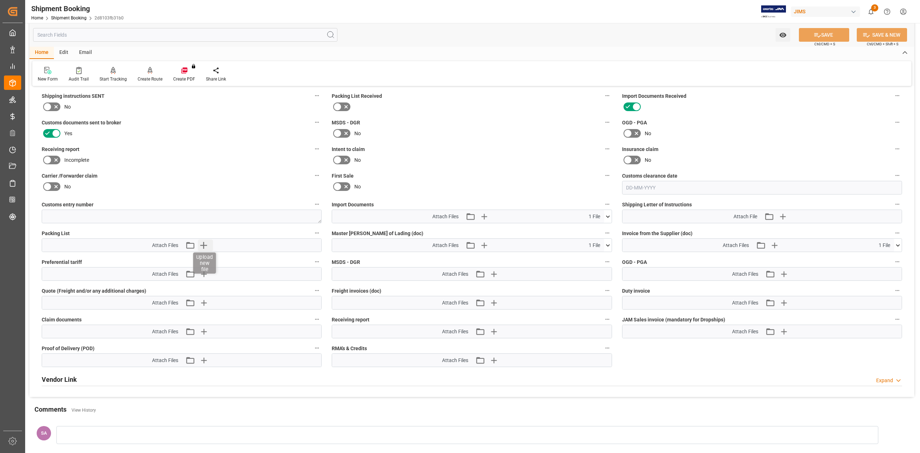
click at [200, 244] on icon "button" at bounding box center [203, 244] width 11 height 11
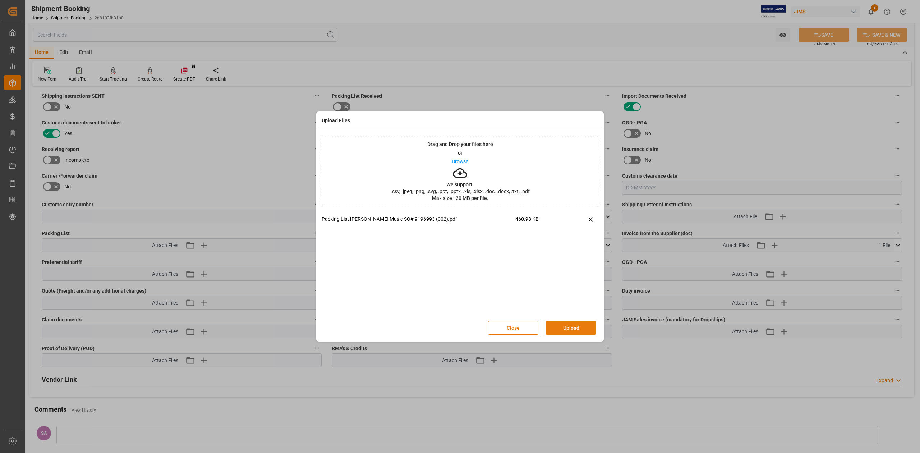
click at [553, 325] on button "Upload" at bounding box center [571, 328] width 50 height 14
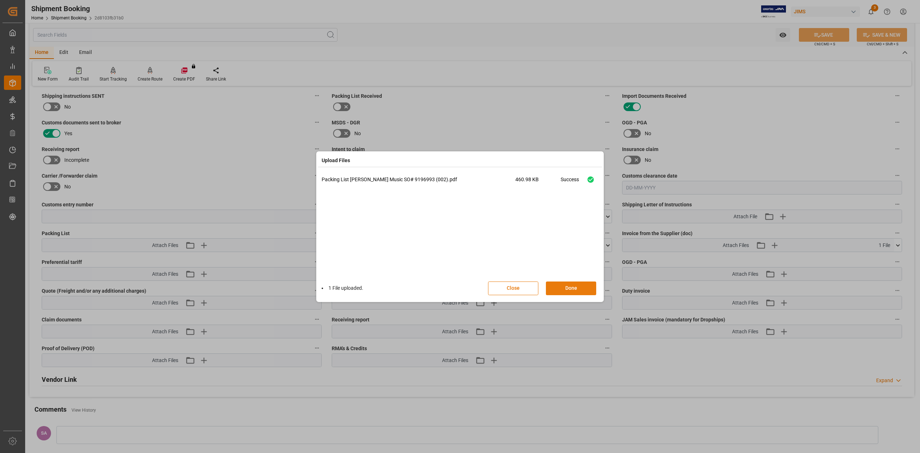
click at [568, 285] on button "Done" at bounding box center [571, 288] width 50 height 14
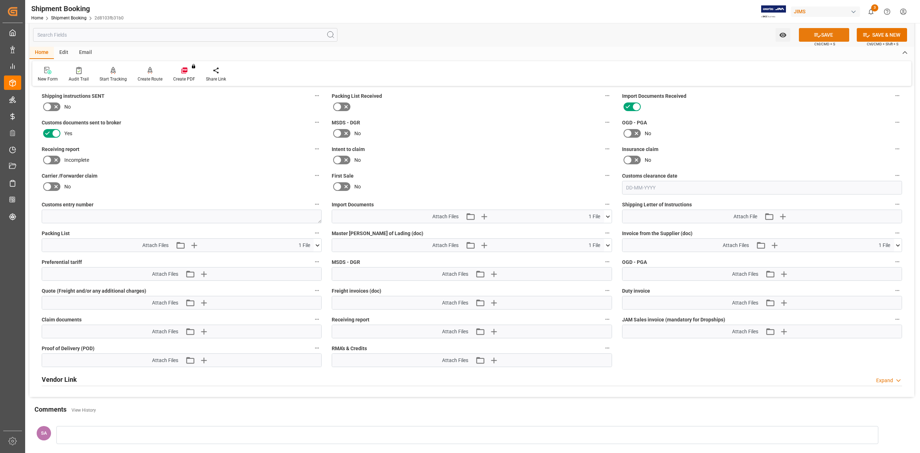
click at [808, 40] on button "SAVE" at bounding box center [824, 35] width 50 height 14
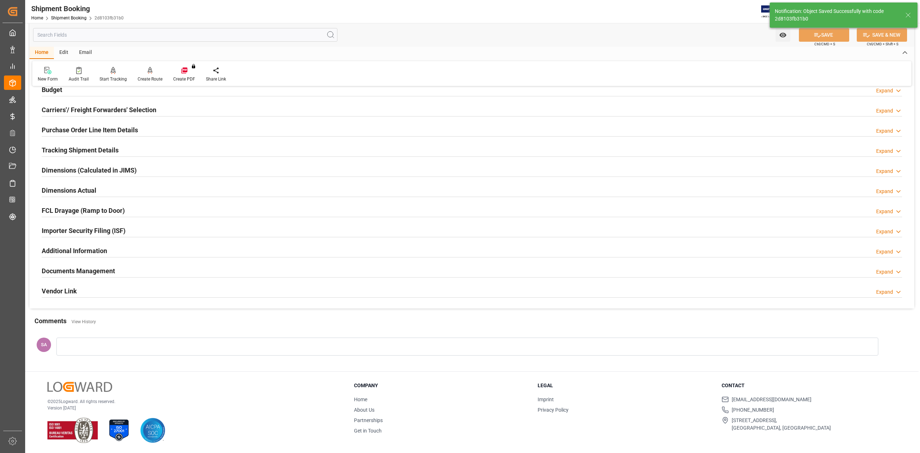
scroll to position [88, 0]
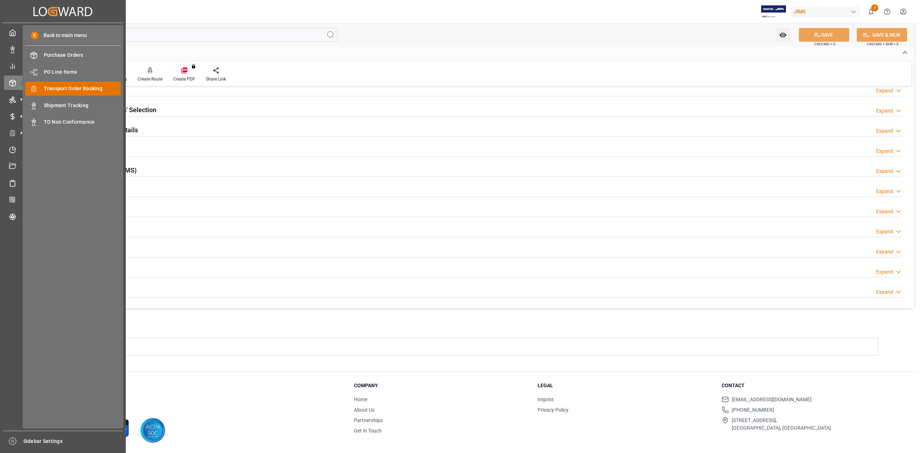
click at [65, 88] on span "Transport Order Booking" at bounding box center [82, 89] width 77 height 8
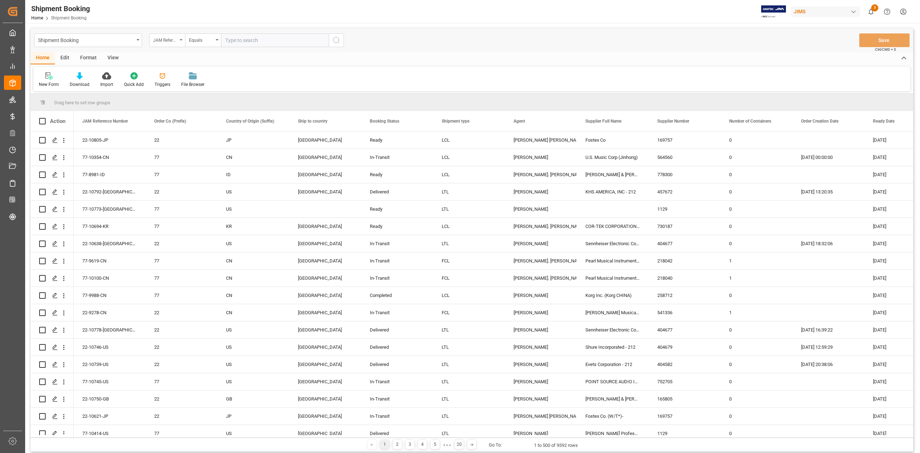
click at [166, 43] on div "JAM Reference Number" at bounding box center [165, 39] width 24 height 8
type input "boo"
click at [189, 88] on div "Booking Number" at bounding box center [202, 88] width 107 height 15
click at [243, 42] on input "text" at bounding box center [275, 40] width 108 height 14
paste input "EGLV143550126466"
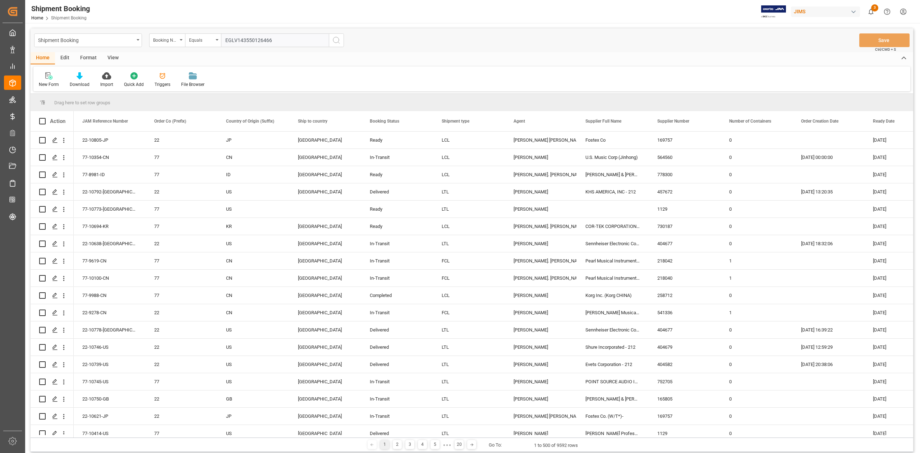
click at [239, 41] on input "EGLV143550126466" at bounding box center [275, 40] width 108 height 14
type input "143550126466"
click at [338, 41] on icon "search button" at bounding box center [336, 40] width 9 height 9
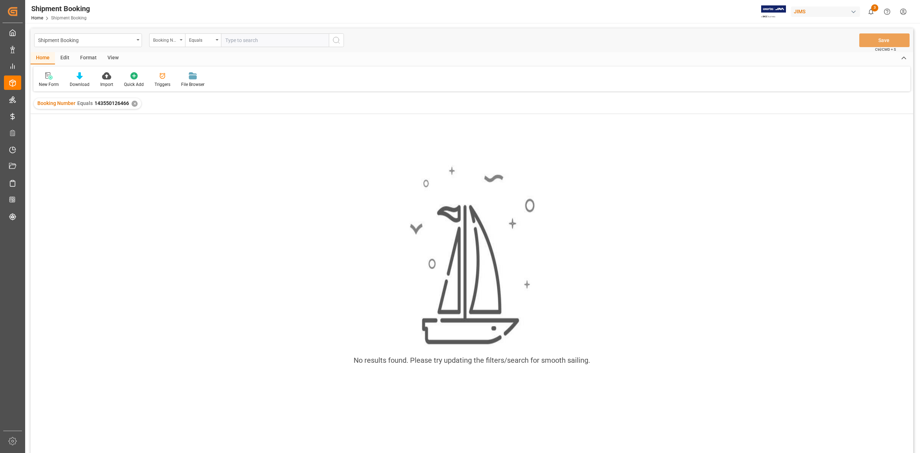
click at [181, 41] on div "Booking Number" at bounding box center [167, 40] width 36 height 14
click at [172, 70] on div "JAM Reference Number" at bounding box center [202, 73] width 107 height 15
click at [133, 108] on div "Booking Number Equals 143550126466 ✕" at bounding box center [87, 103] width 107 height 11
click at [133, 106] on div "✕" at bounding box center [134, 104] width 6 height 6
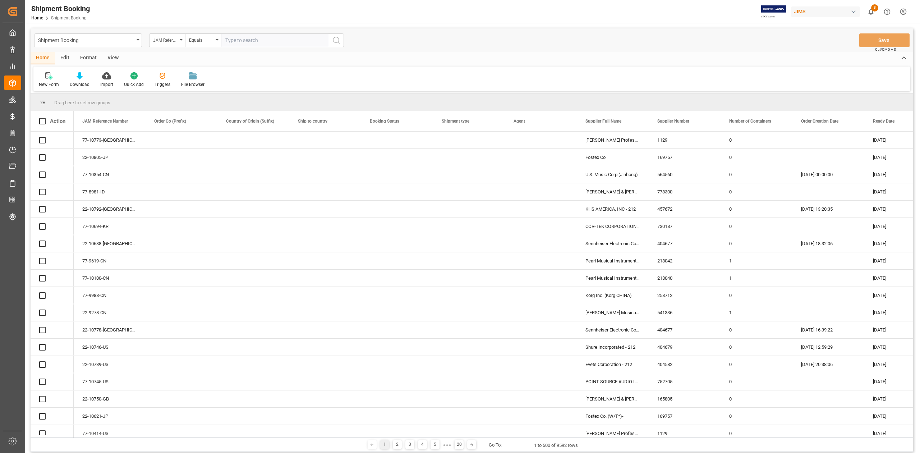
click at [267, 43] on input "text" at bounding box center [275, 40] width 108 height 14
paste input "77-10008-CN"
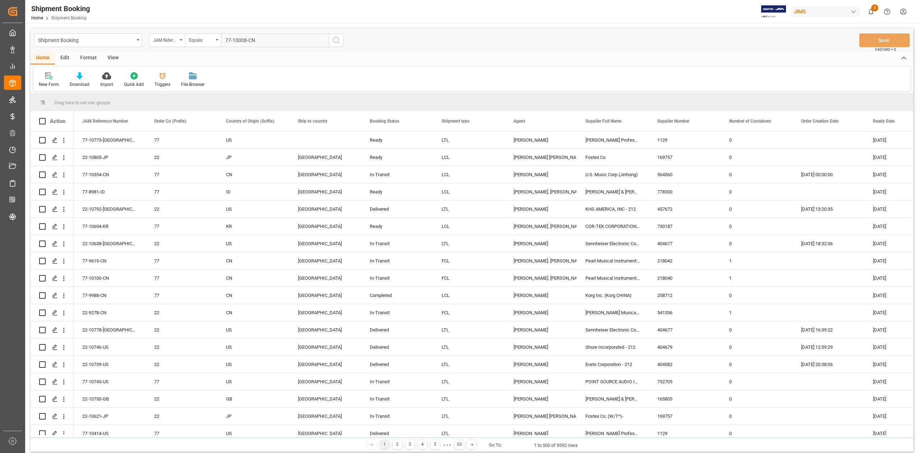
type input "77-10008-CN"
click at [339, 40] on icon "search button" at bounding box center [336, 40] width 9 height 9
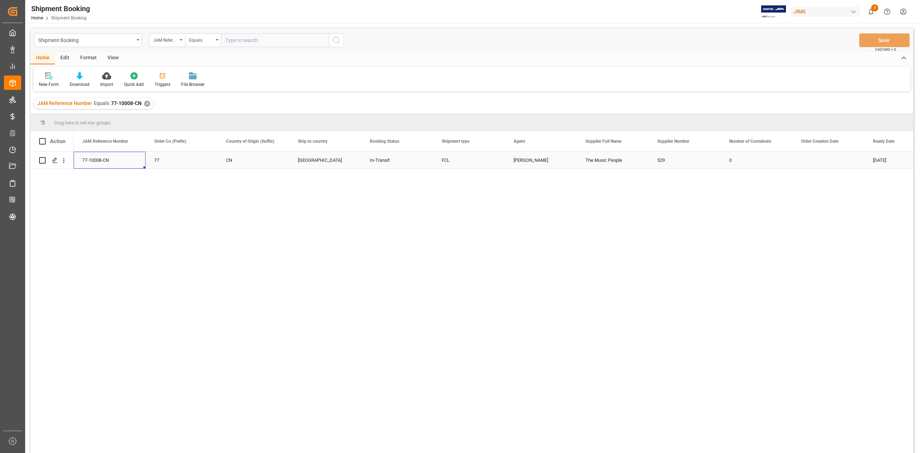
click at [129, 161] on div "77-10008-CN" at bounding box center [110, 160] width 72 height 17
click at [590, 157] on div "The Music People" at bounding box center [613, 160] width 72 height 17
click at [144, 103] on div "✕" at bounding box center [147, 104] width 6 height 6
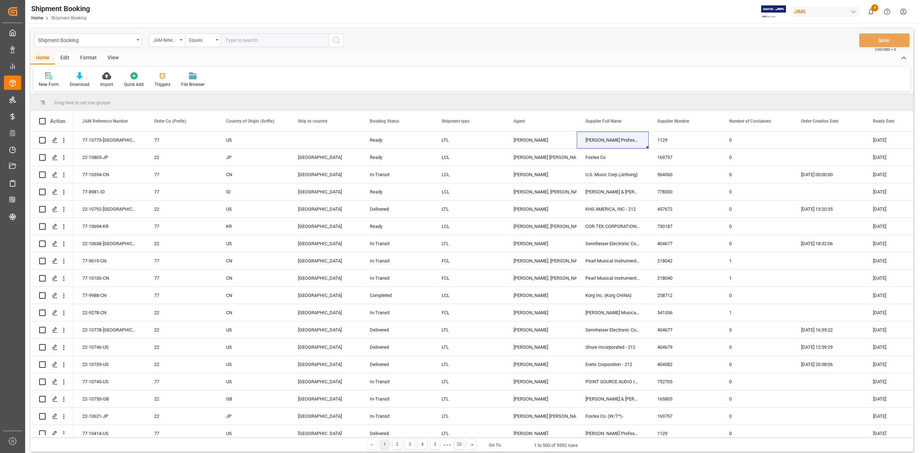
click at [257, 41] on input "text" at bounding box center [275, 40] width 108 height 14
paste input "77-10263-IT"
type input "77-10263-IT"
click at [338, 42] on icon "search button" at bounding box center [336, 40] width 9 height 9
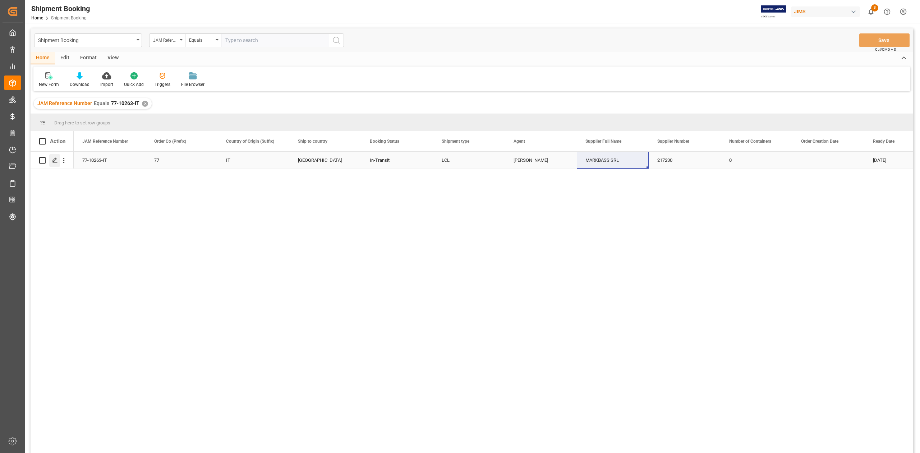
click at [56, 162] on icon "Press SPACE to select this row." at bounding box center [55, 160] width 6 height 6
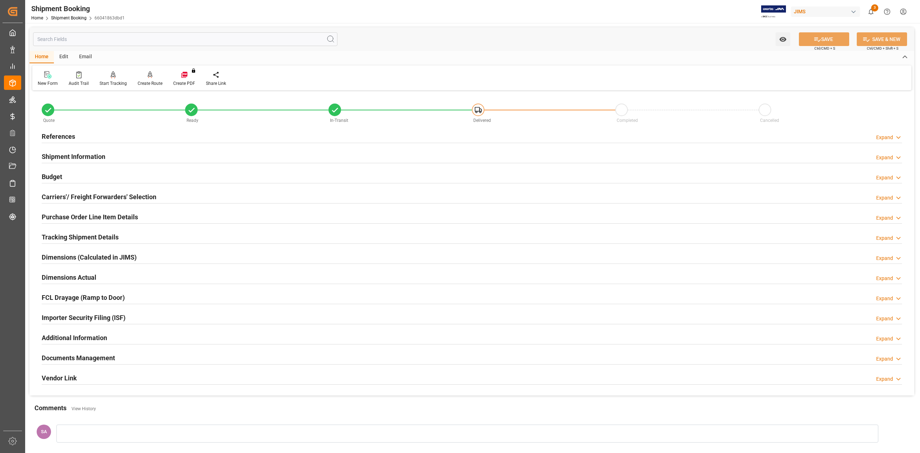
scroll to position [88, 0]
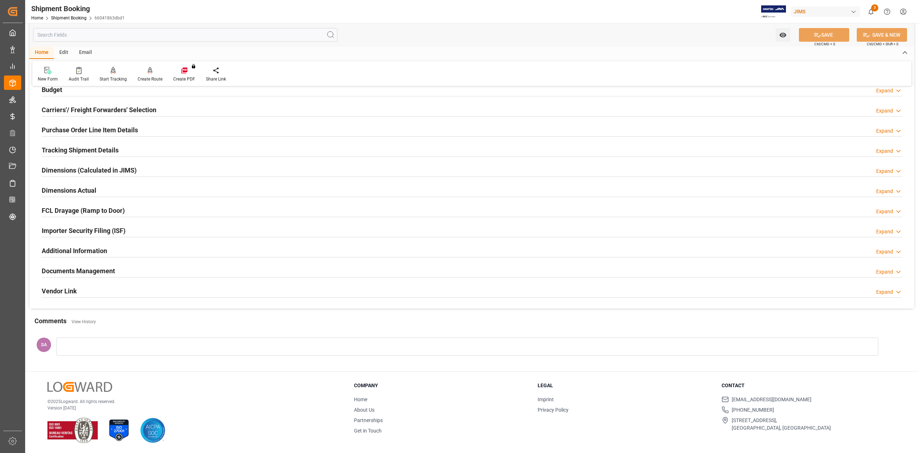
click at [105, 272] on h2 "Documents Management" at bounding box center [78, 271] width 73 height 10
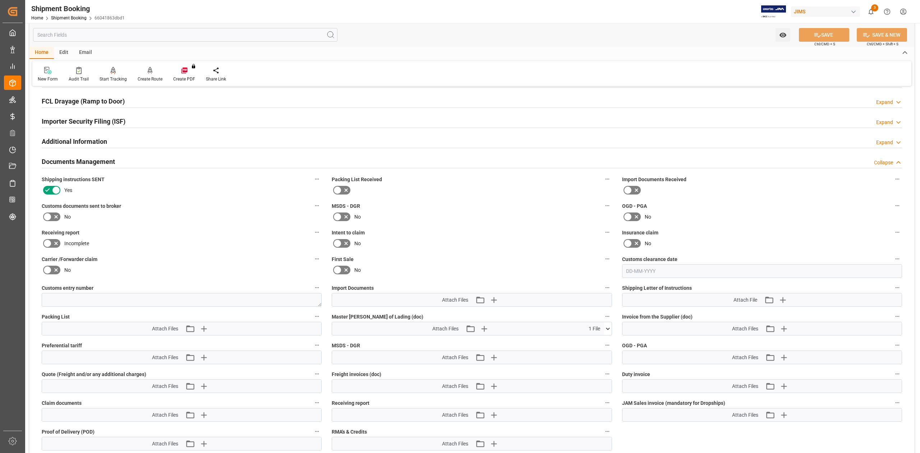
scroll to position [232, 0]
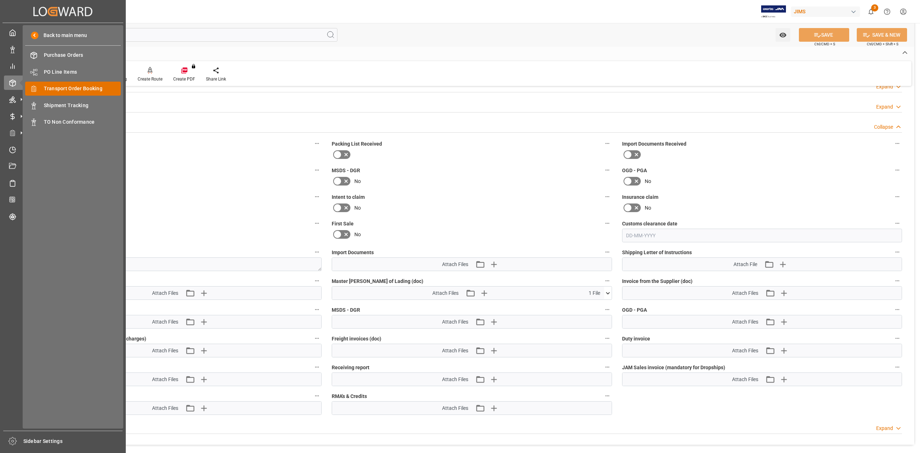
click at [63, 91] on span "Transport Order Booking" at bounding box center [82, 89] width 77 height 8
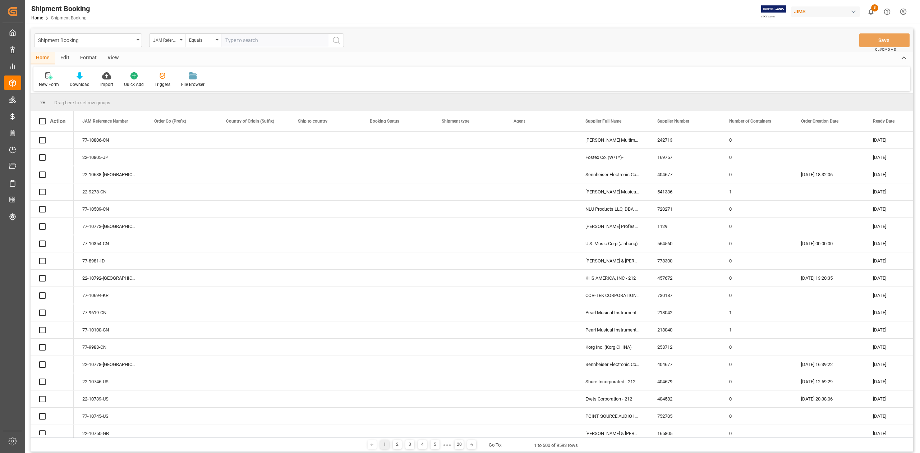
click at [259, 43] on input "text" at bounding box center [275, 40] width 108 height 14
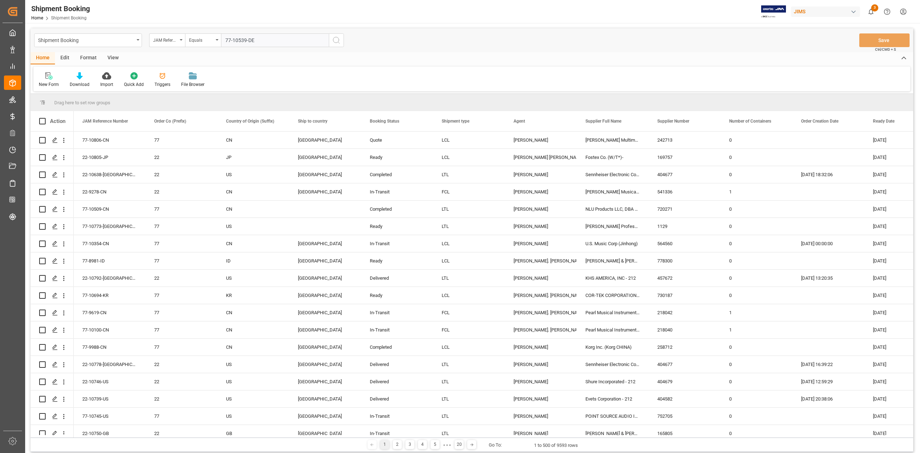
type input "77-10539-DE"
click at [338, 42] on icon "search button" at bounding box center [336, 40] width 9 height 9
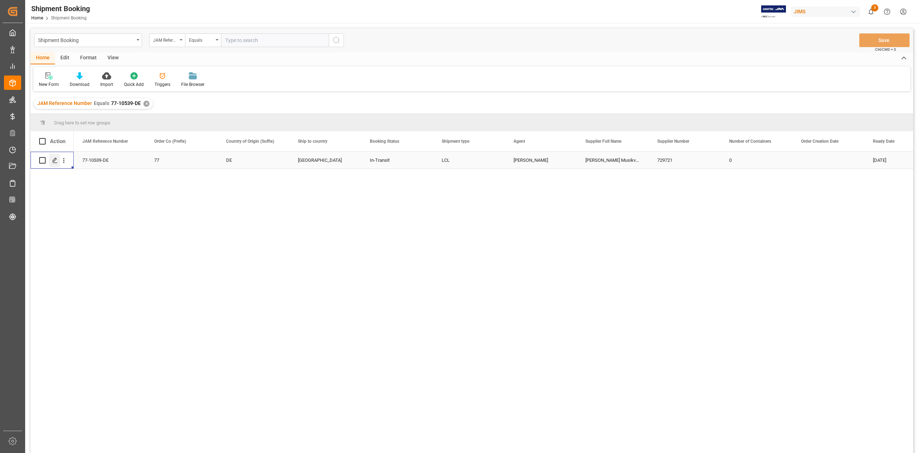
click at [56, 163] on div "Press SPACE to select this row." at bounding box center [54, 160] width 11 height 13
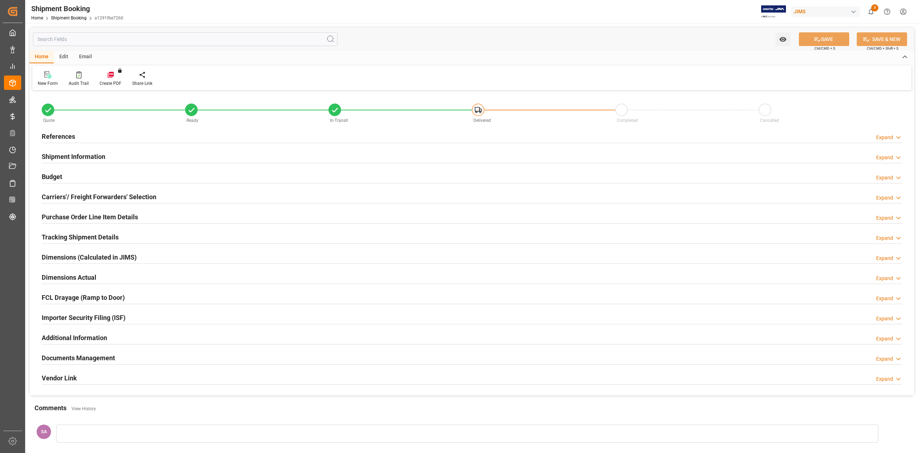
type input "0"
type input "[DATE]"
click at [73, 152] on h2 "Shipment Information" at bounding box center [74, 157] width 64 height 10
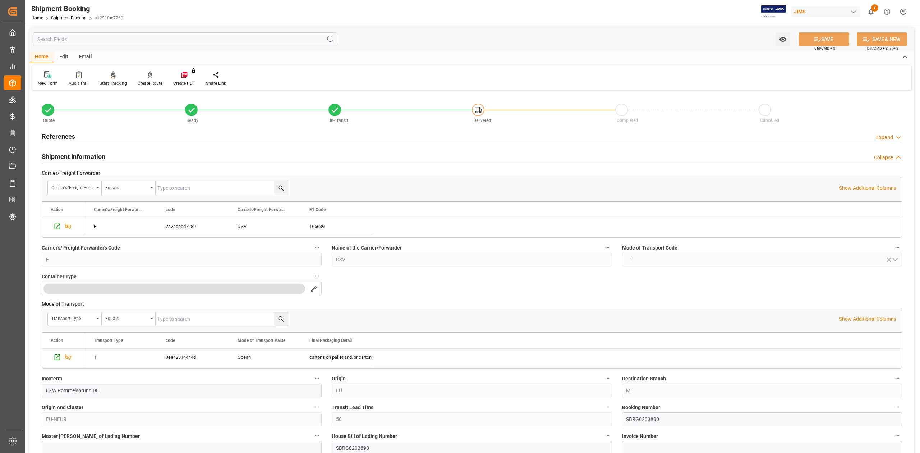
click at [98, 158] on h2 "Shipment Information" at bounding box center [74, 157] width 64 height 10
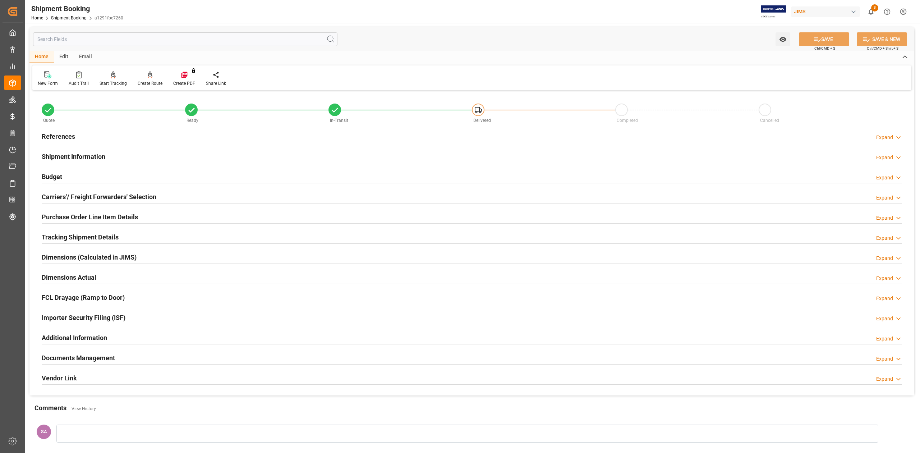
click at [63, 136] on h2 "References" at bounding box center [58, 136] width 33 height 10
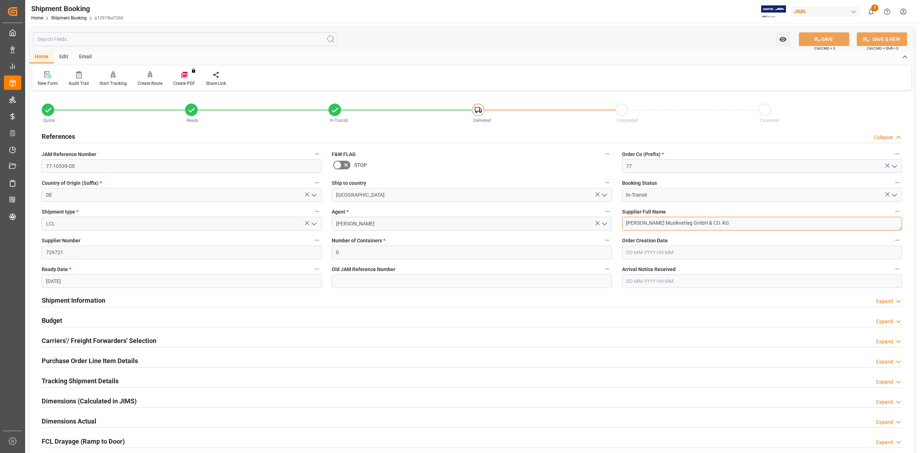
click at [711, 225] on textarea "[PERSON_NAME] Musikverlag GmbH & CO. KG" at bounding box center [762, 224] width 280 height 14
drag, startPoint x: 713, startPoint y: 225, endPoint x: 601, endPoint y: 225, distance: 112.1
click at [601, 225] on div "Quote Ready In-Transit Delivered Completed Cancelled References Collapse JAM Re…" at bounding box center [471, 315] width 884 height 447
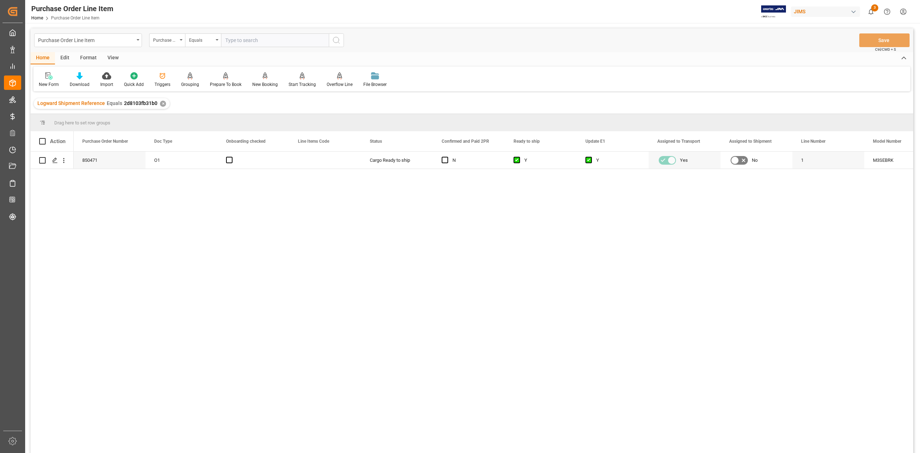
click at [117, 57] on div "View" at bounding box center [113, 58] width 22 height 12
click at [91, 85] on div "Standard Templates" at bounding box center [82, 84] width 36 height 6
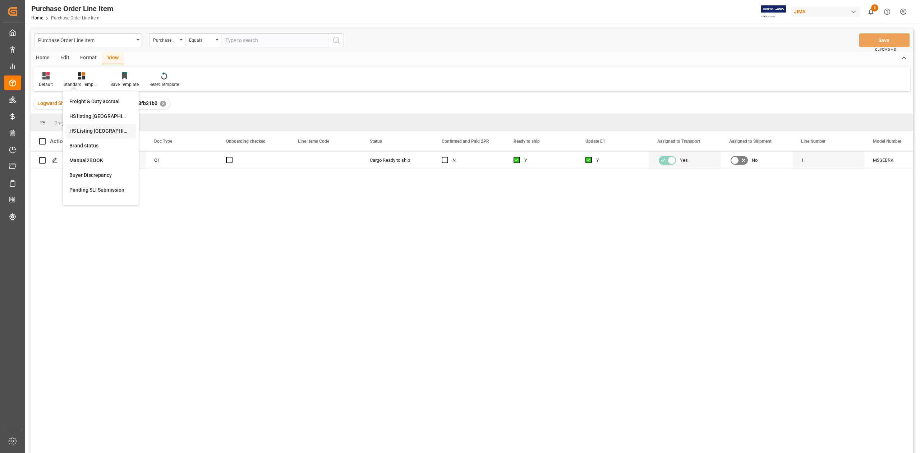
click at [105, 132] on div "HS Listing [GEOGRAPHIC_DATA]" at bounding box center [100, 131] width 63 height 8
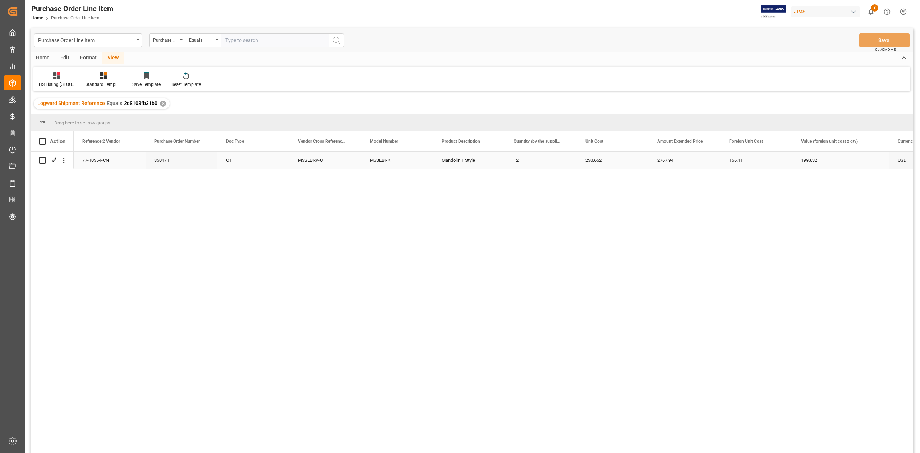
click at [99, 158] on div "77-10354-CN" at bounding box center [110, 160] width 72 height 17
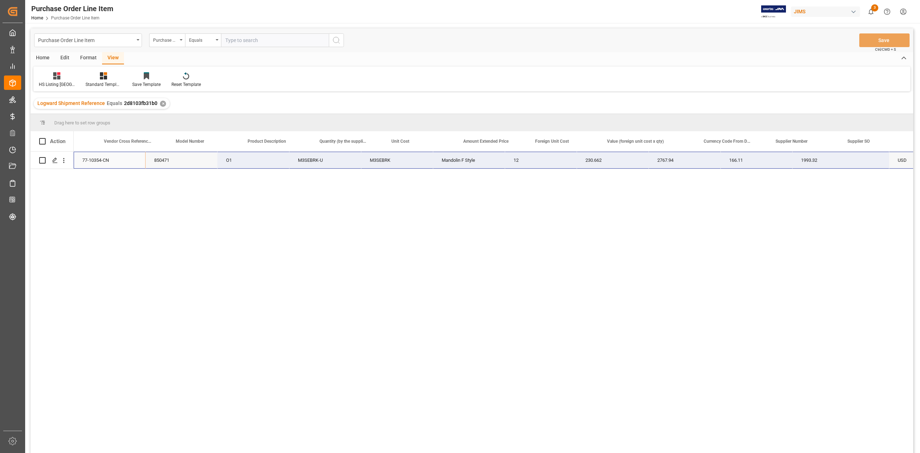
scroll to position [0, 263]
